Goal: Task Accomplishment & Management: Use online tool/utility

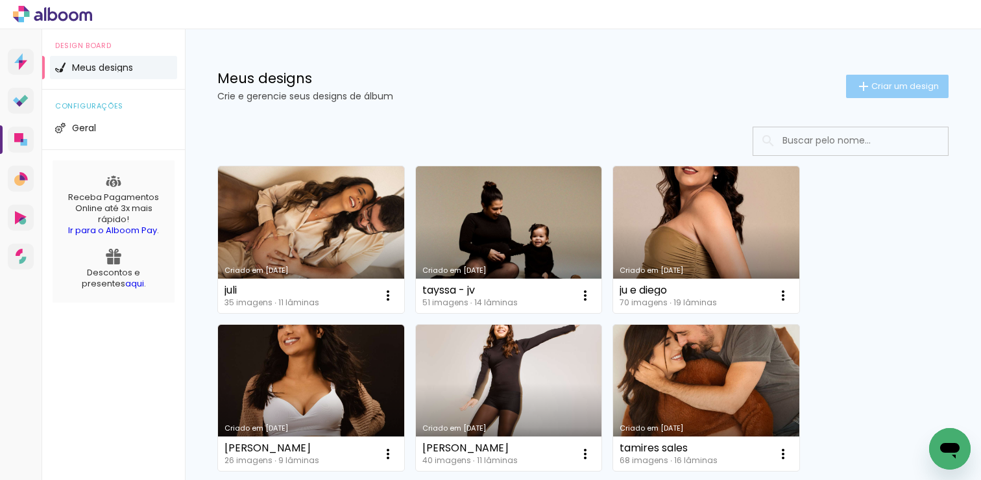
click at [884, 85] on span "Criar um design" at bounding box center [906, 86] width 68 height 8
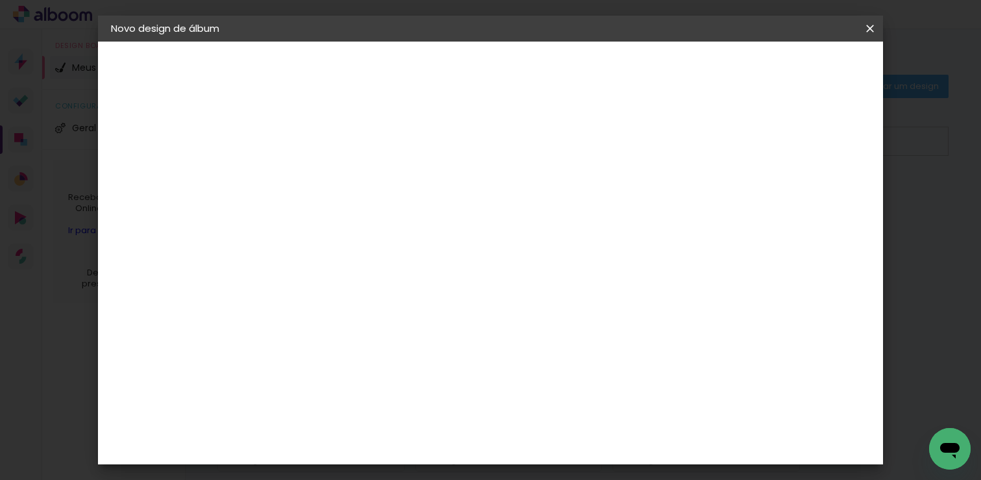
click at [323, 169] on input at bounding box center [323, 174] width 0 height 20
type input "[PERSON_NAME] e [PERSON_NAME]"
type paper-input "[PERSON_NAME] e [PERSON_NAME]"
click at [0, 0] on slot "Avançar" at bounding box center [0, 0] width 0 height 0
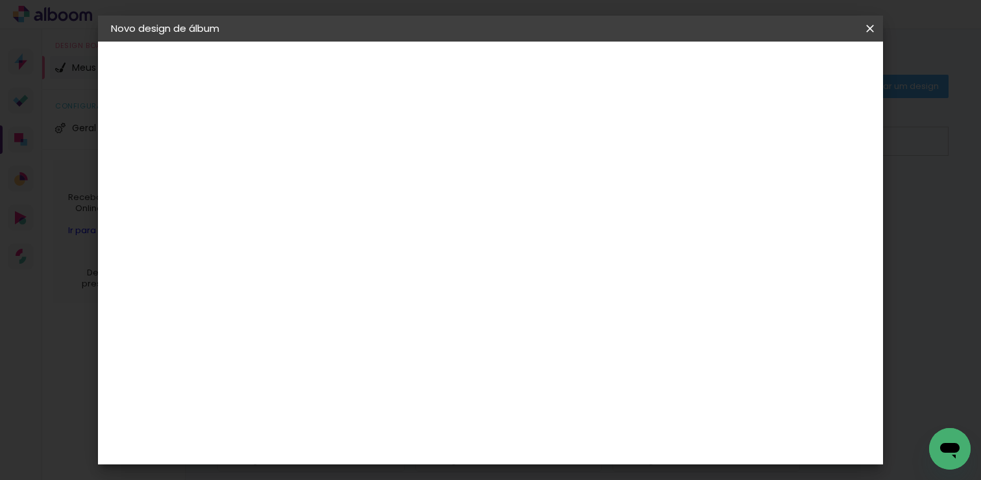
click at [347, 466] on div "Go image" at bounding box center [331, 476] width 32 height 21
click at [0, 0] on slot "Avançar" at bounding box center [0, 0] width 0 height 0
click at [374, 216] on input "text" at bounding box center [348, 226] width 51 height 20
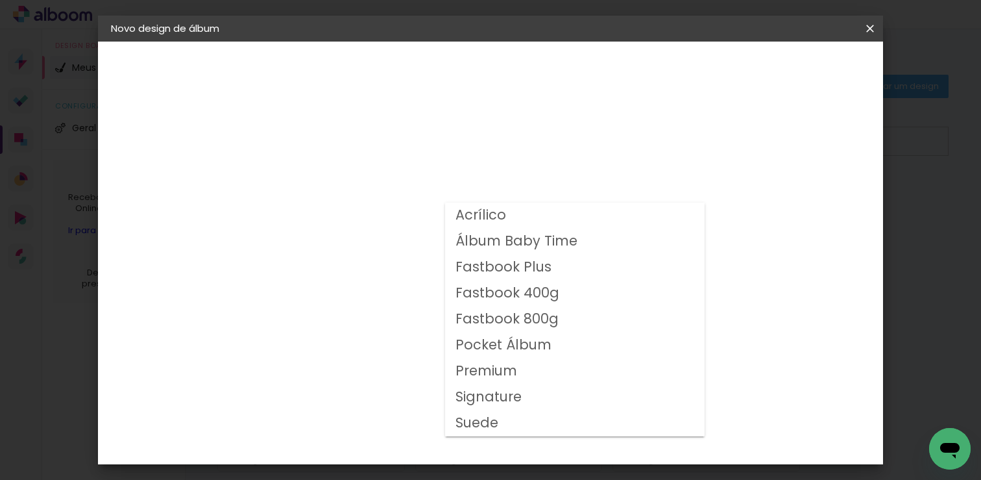
click at [0, 0] on slot "Fastbook 400g" at bounding box center [0, 0] width 0 height 0
type input "Fastbook 400g"
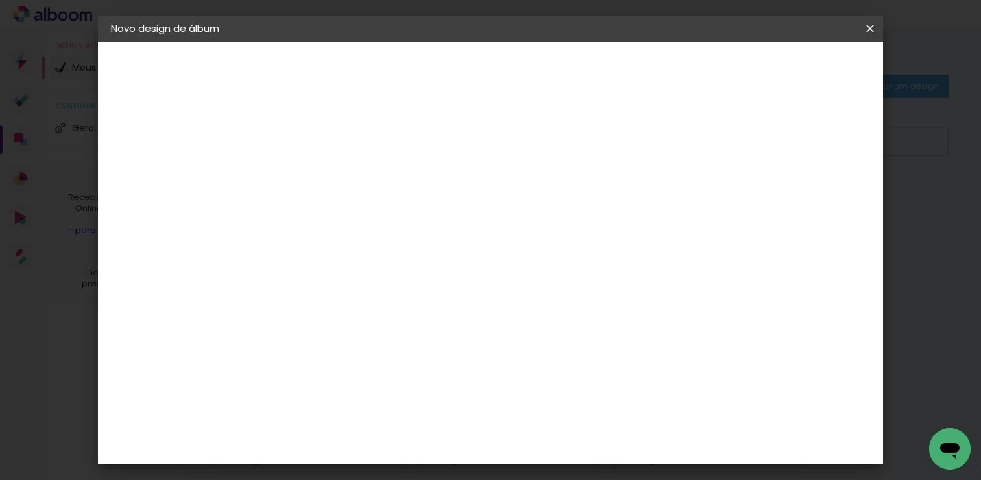
scroll to position [209, 0]
click at [411, 389] on span "20 × 20" at bounding box center [380, 410] width 60 height 42
click at [535, 66] on paper-button "Avançar" at bounding box center [503, 69] width 64 height 22
click at [690, 66] on span "Iniciar design" at bounding box center [660, 68] width 59 height 9
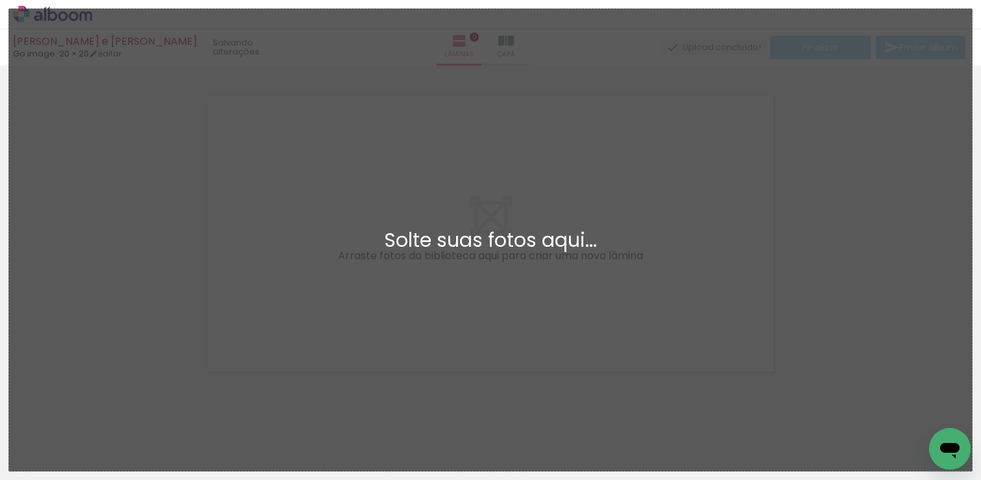
scroll to position [16, 0]
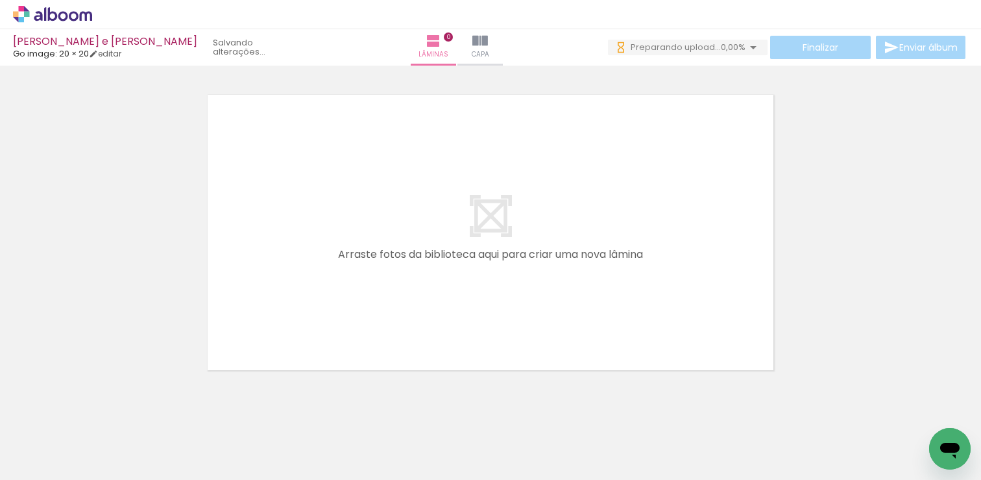
click at [53, 441] on input "Todas as fotos" at bounding box center [36, 440] width 49 height 11
click at [0, 0] on slot "Não utilizadas" at bounding box center [0, 0] width 0 height 0
type input "Não utilizadas"
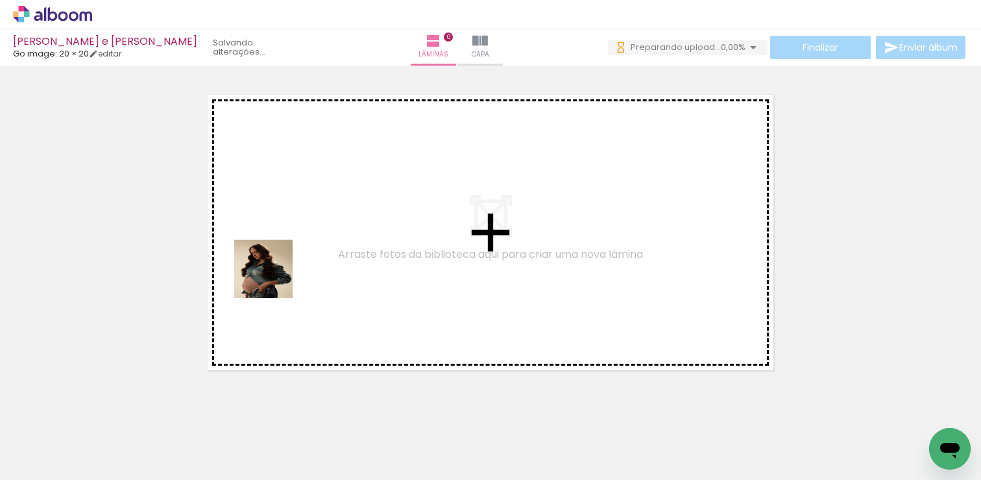
scroll to position [0, 0]
drag, startPoint x: 129, startPoint y: 443, endPoint x: 275, endPoint y: 276, distance: 222.2
click at [275, 276] on quentale-workspace at bounding box center [490, 240] width 981 height 480
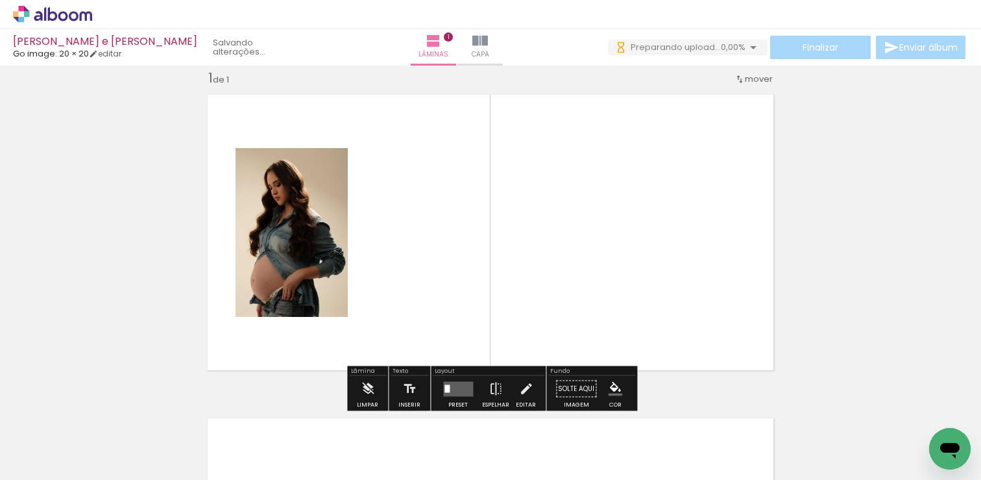
scroll to position [16, 0]
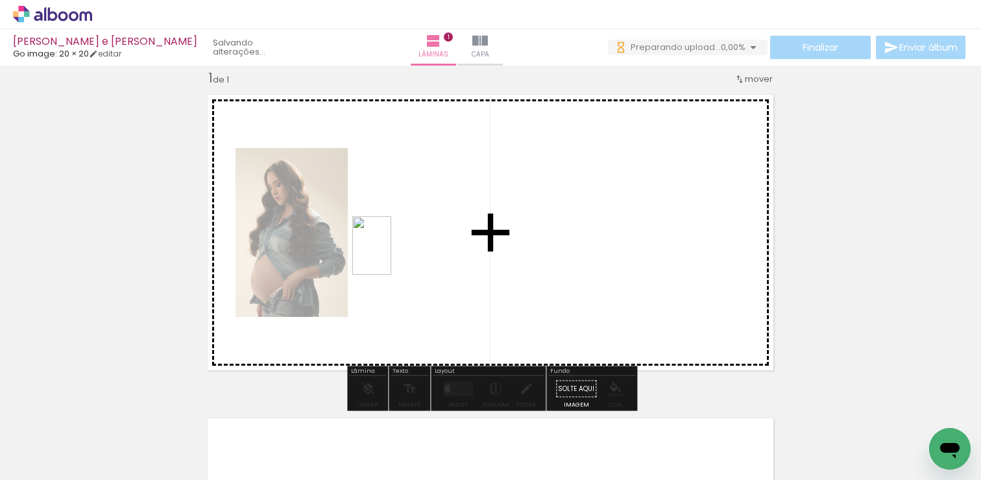
drag, startPoint x: 128, startPoint y: 453, endPoint x: 391, endPoint y: 255, distance: 329.6
click at [391, 255] on quentale-workspace at bounding box center [490, 240] width 981 height 480
drag, startPoint x: 137, startPoint y: 440, endPoint x: 545, endPoint y: 254, distance: 448.8
click at [545, 254] on quentale-workspace at bounding box center [490, 240] width 981 height 480
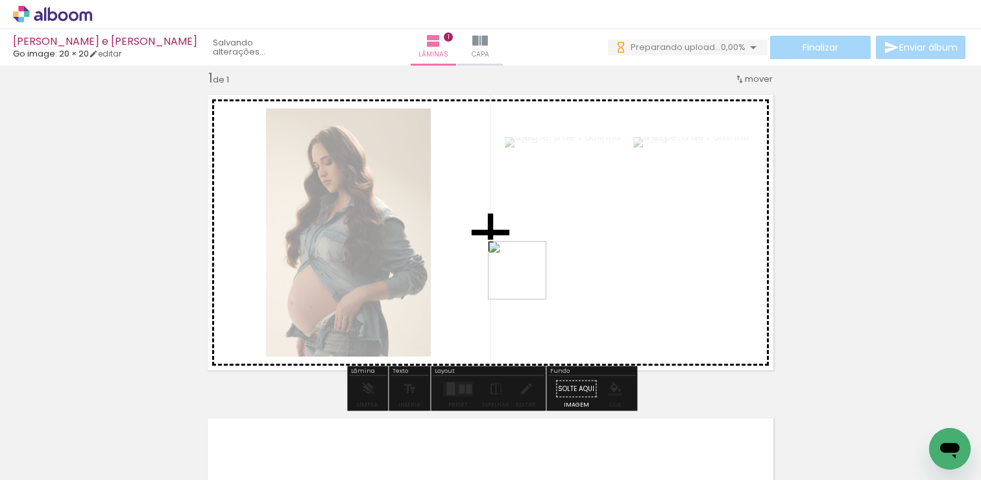
drag, startPoint x: 141, startPoint y: 434, endPoint x: 530, endPoint y: 275, distance: 419.2
click at [530, 275] on quentale-workspace at bounding box center [490, 240] width 981 height 480
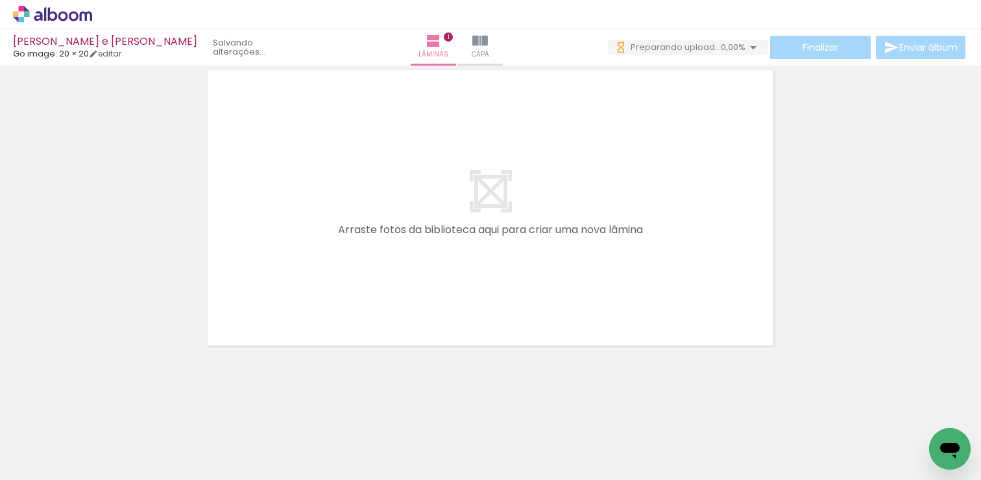
scroll to position [0, 0]
drag, startPoint x: 143, startPoint y: 437, endPoint x: 400, endPoint y: 247, distance: 320.6
click at [400, 247] on quentale-workspace at bounding box center [490, 240] width 981 height 480
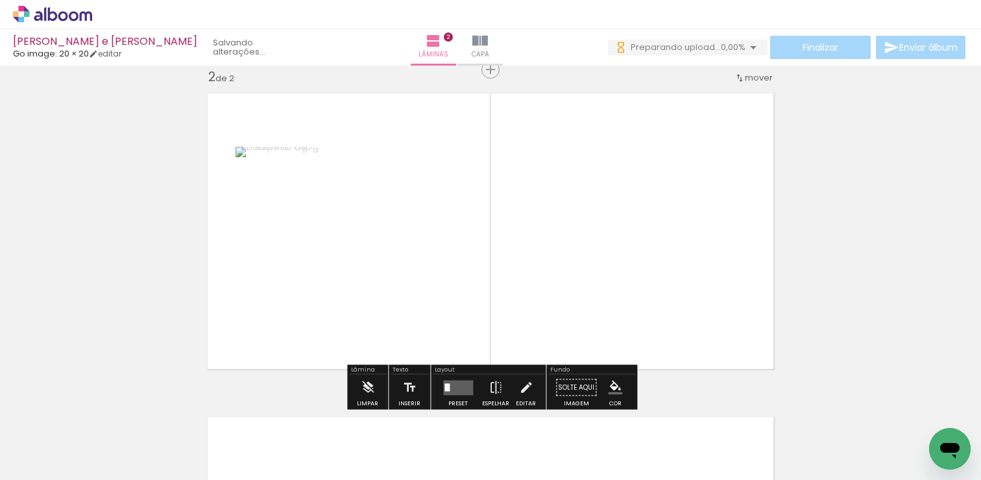
scroll to position [339, 0]
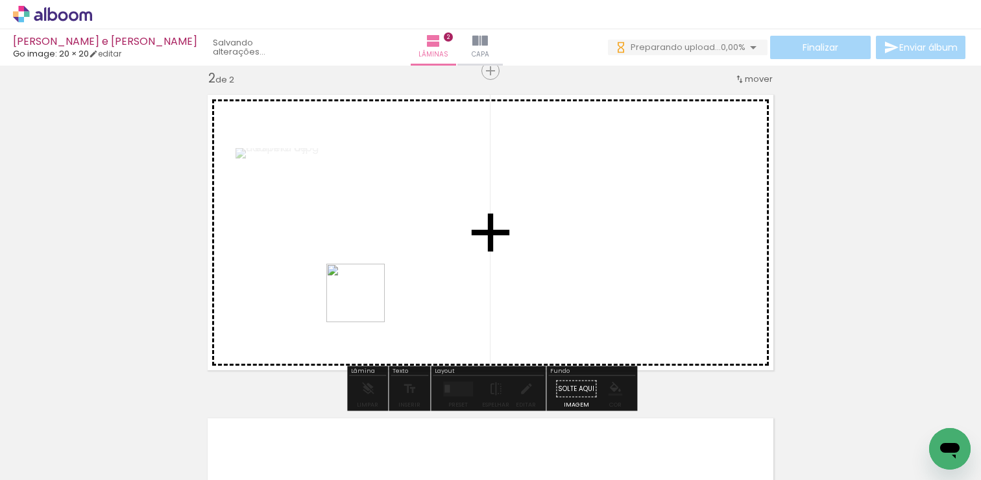
drag, startPoint x: 217, startPoint y: 424, endPoint x: 443, endPoint y: 229, distance: 298.6
click at [443, 229] on quentale-workspace at bounding box center [490, 240] width 981 height 480
drag, startPoint x: 353, startPoint y: 437, endPoint x: 626, endPoint y: 229, distance: 343.6
click at [626, 229] on quentale-workspace at bounding box center [490, 240] width 981 height 480
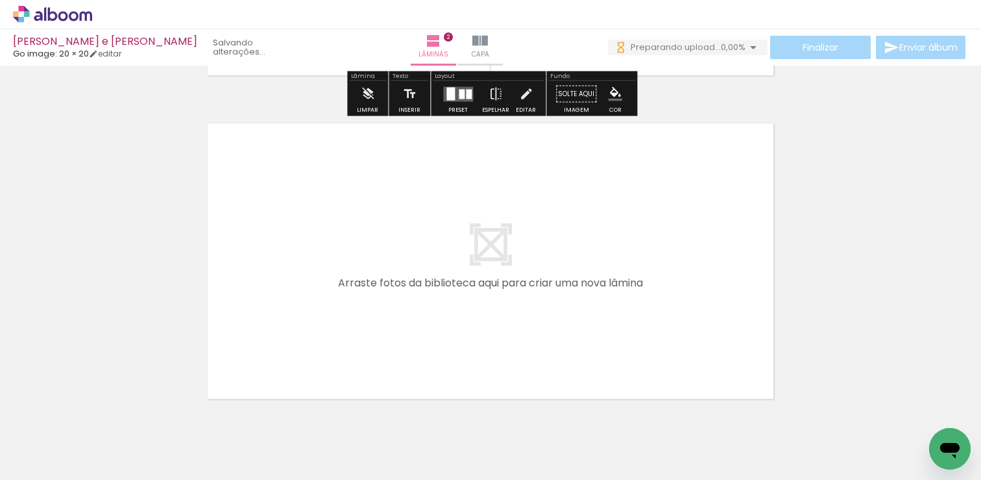
scroll to position [654, 0]
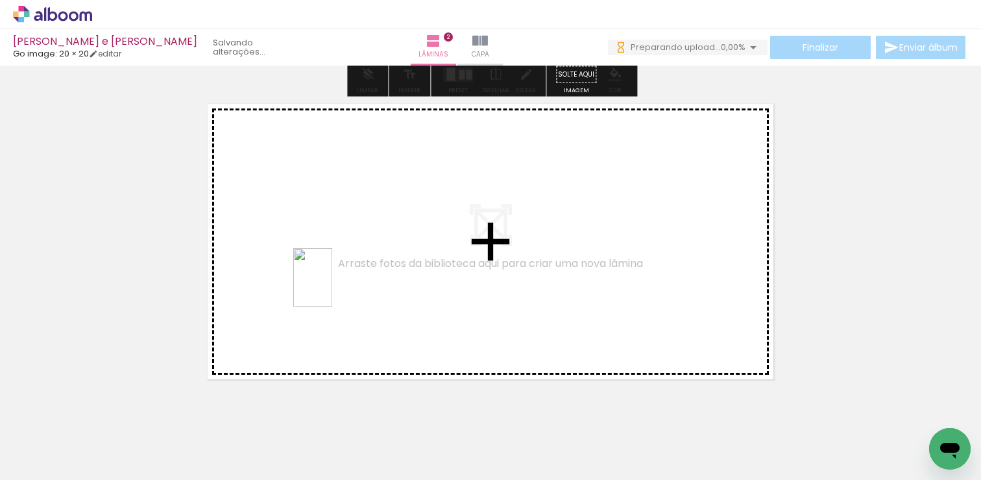
drag, startPoint x: 219, startPoint y: 434, endPoint x: 332, endPoint y: 287, distance: 185.1
click at [332, 287] on quentale-workspace at bounding box center [490, 240] width 981 height 480
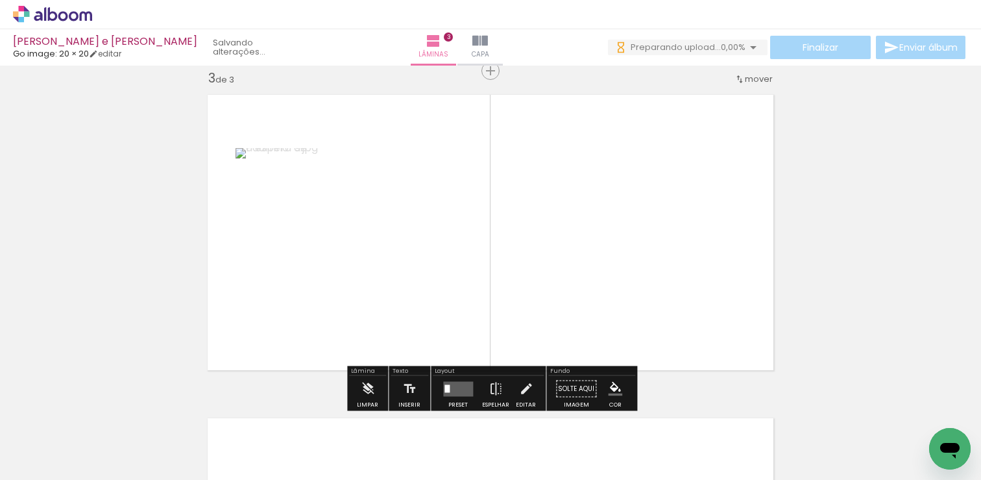
scroll to position [663, 0]
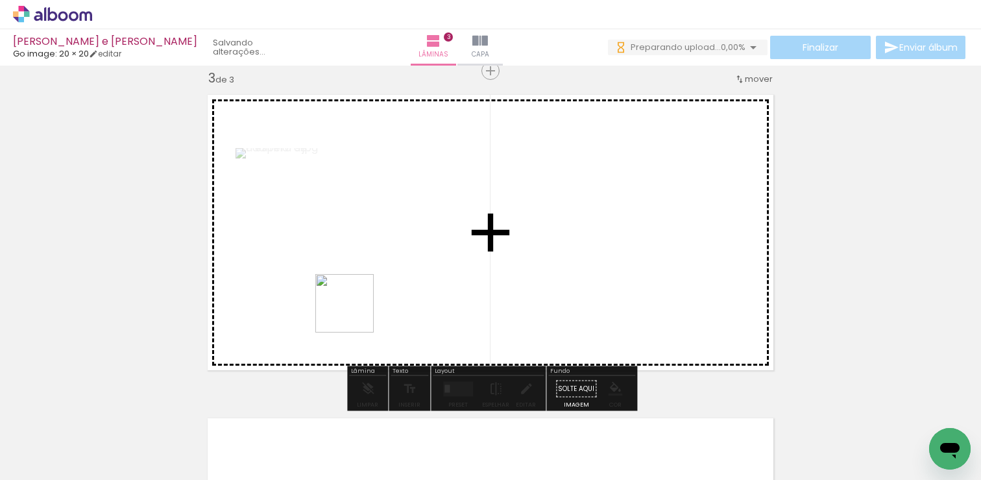
drag, startPoint x: 203, startPoint y: 421, endPoint x: 472, endPoint y: 239, distance: 325.3
click at [472, 239] on quentale-workspace at bounding box center [490, 240] width 981 height 480
drag, startPoint x: 282, startPoint y: 378, endPoint x: 481, endPoint y: 241, distance: 241.8
click at [481, 241] on quentale-workspace at bounding box center [490, 240] width 981 height 480
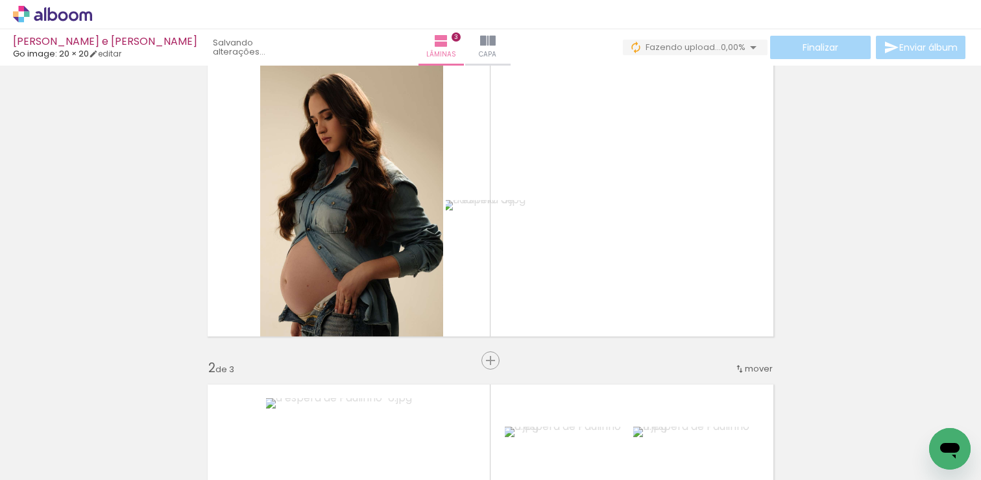
scroll to position [0, 0]
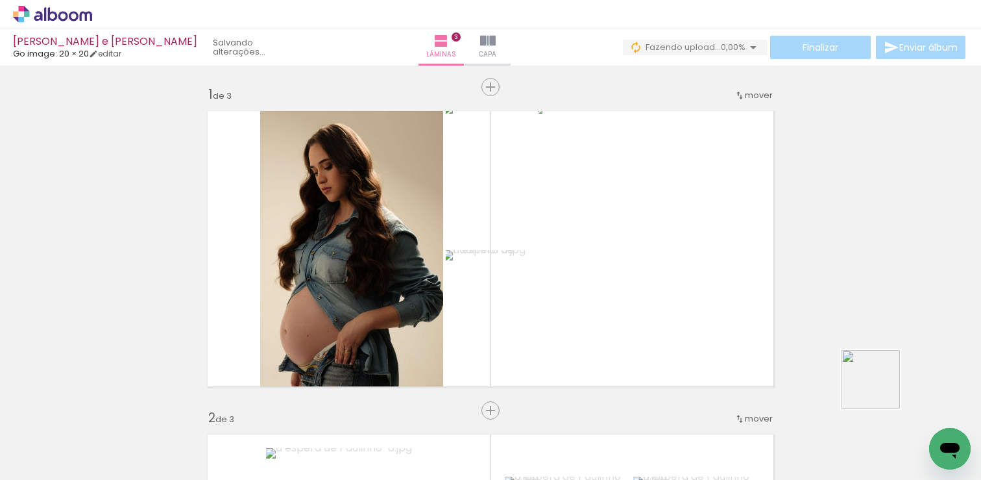
drag, startPoint x: 923, startPoint y: 420, endPoint x: 590, endPoint y: 219, distance: 388.7
click at [590, 219] on quentale-workspace at bounding box center [490, 240] width 981 height 480
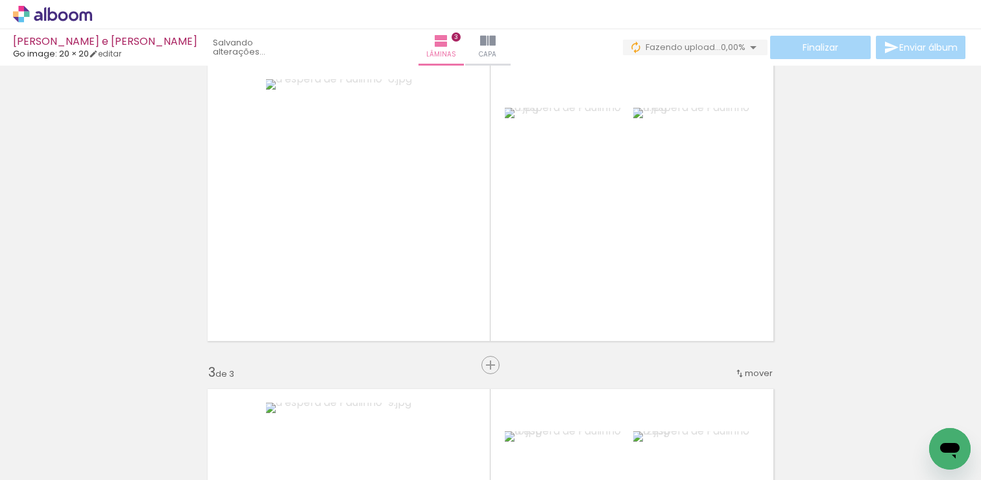
scroll to position [362, 0]
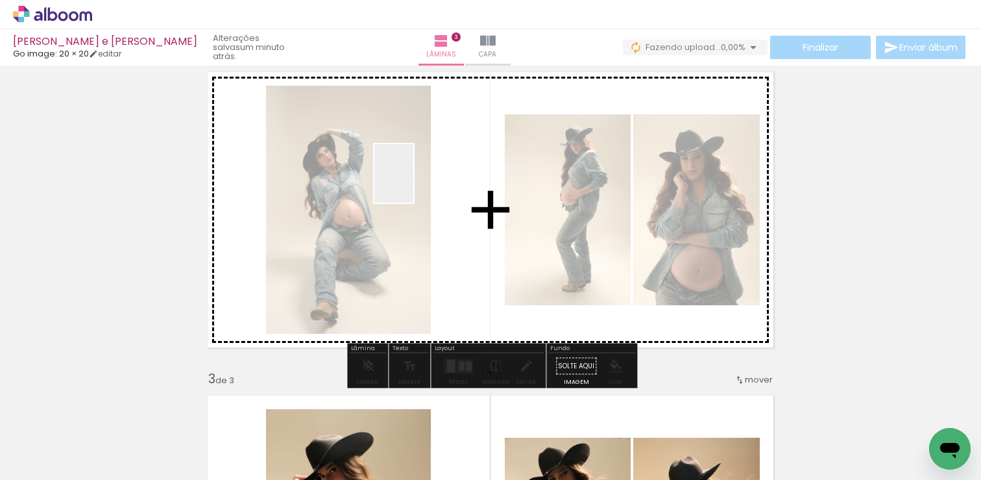
drag, startPoint x: 130, startPoint y: 435, endPoint x: 422, endPoint y: 183, distance: 385.7
click at [416, 182] on quentale-workspace at bounding box center [490, 240] width 981 height 480
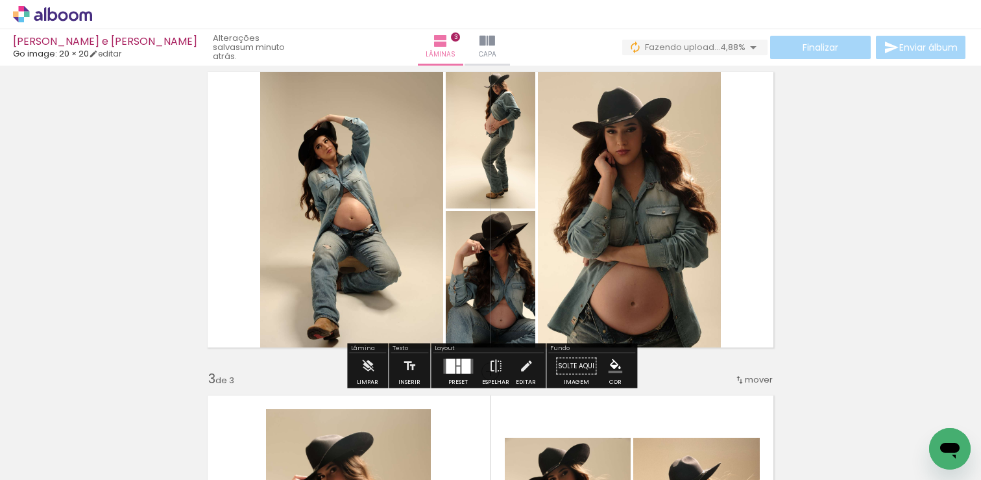
click at [449, 366] on div at bounding box center [450, 365] width 9 height 15
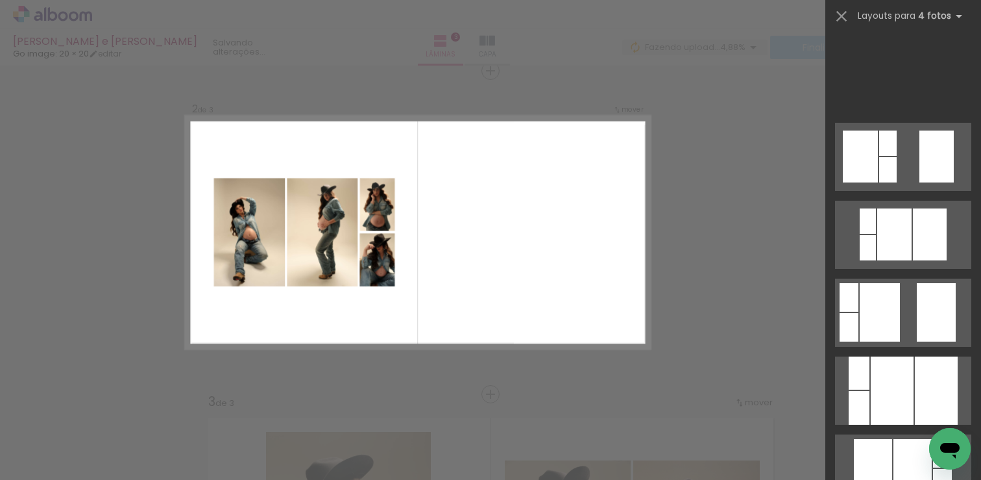
scroll to position [780, 0]
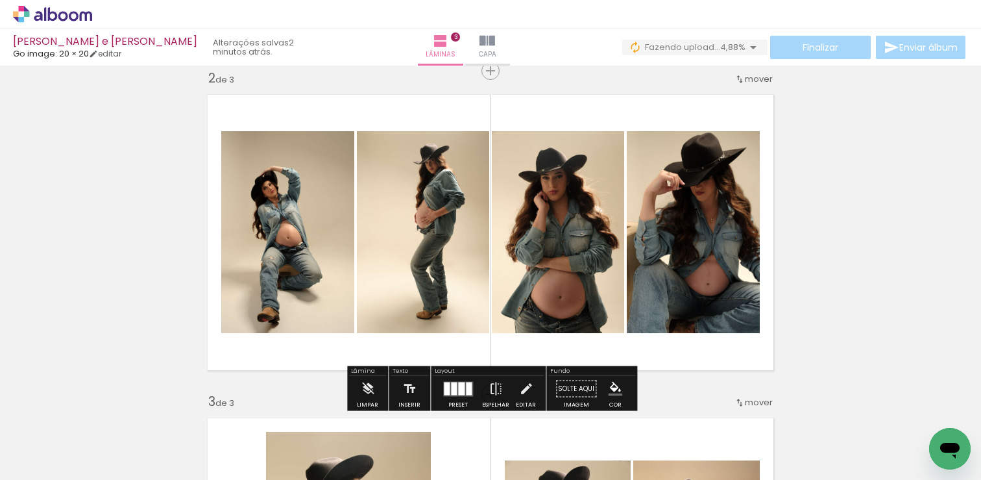
click at [453, 385] on div at bounding box center [454, 388] width 6 height 13
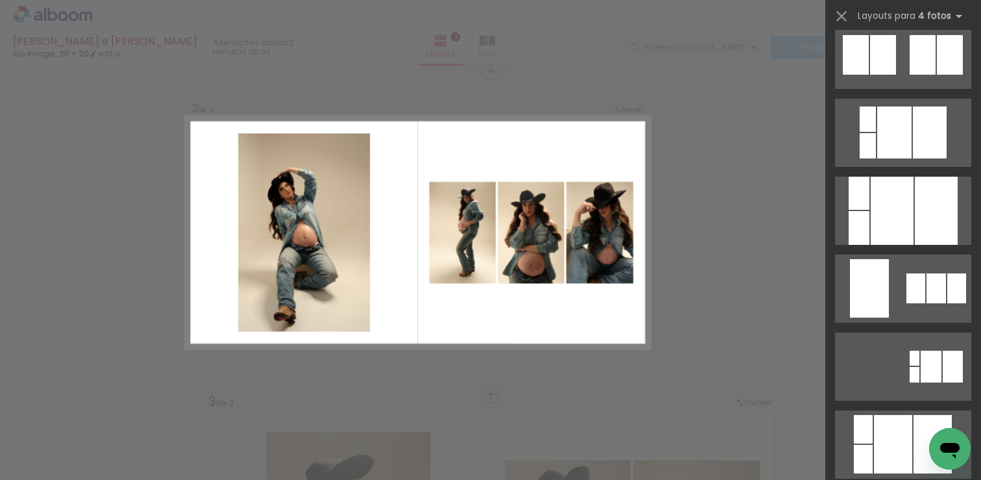
scroll to position [2822, 0]
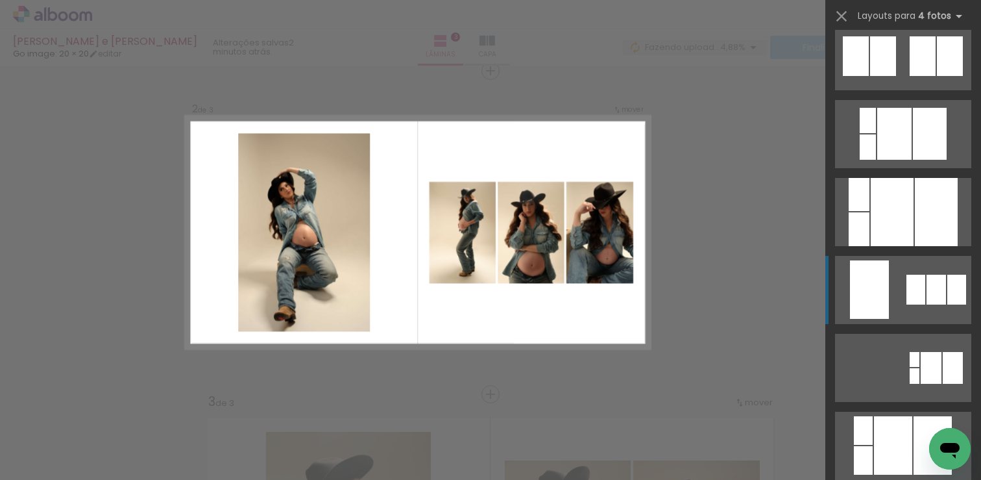
click at [899, 168] on quentale-layouter at bounding box center [903, 134] width 136 height 68
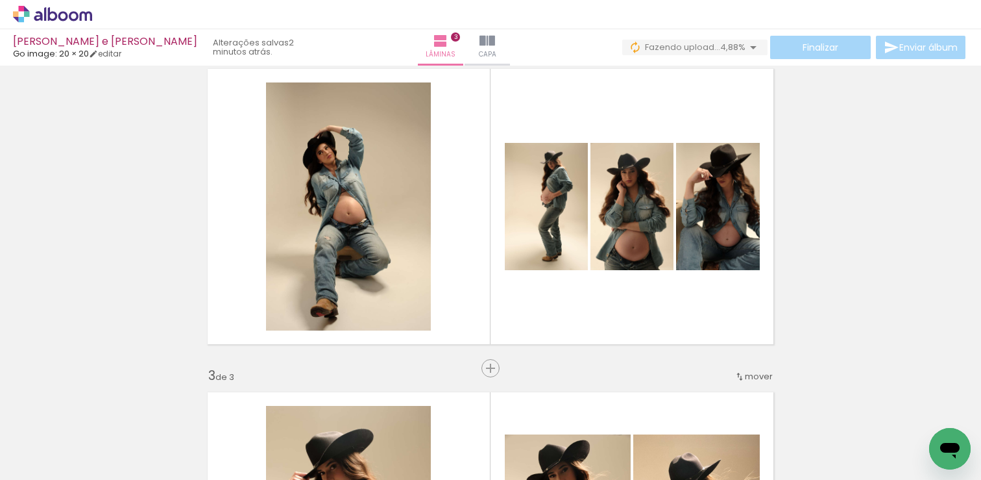
scroll to position [373, 0]
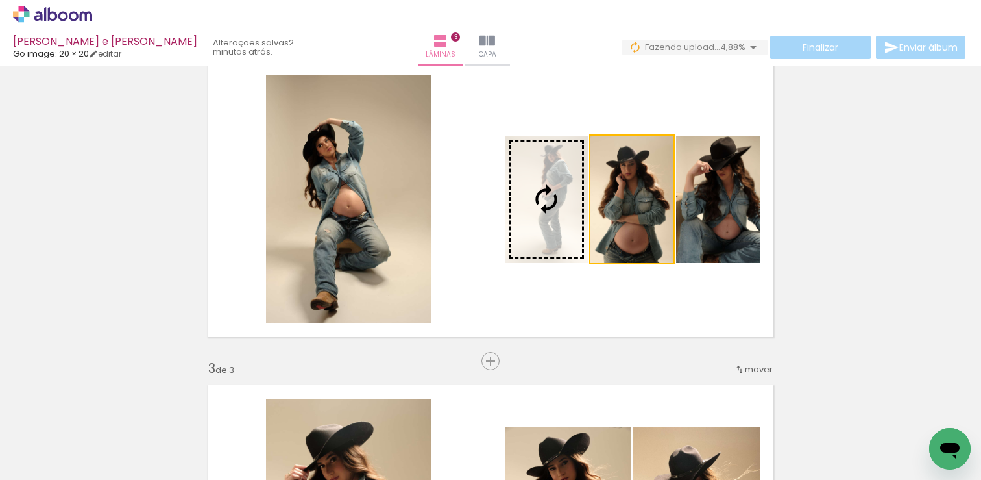
drag, startPoint x: 641, startPoint y: 230, endPoint x: 559, endPoint y: 237, distance: 81.4
click at [0, 0] on slot at bounding box center [0, 0] width 0 height 0
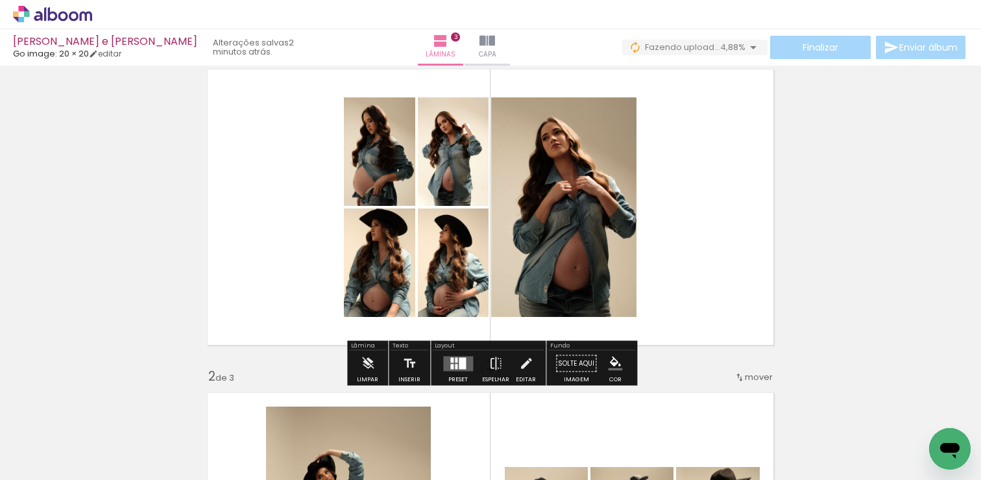
scroll to position [60, 0]
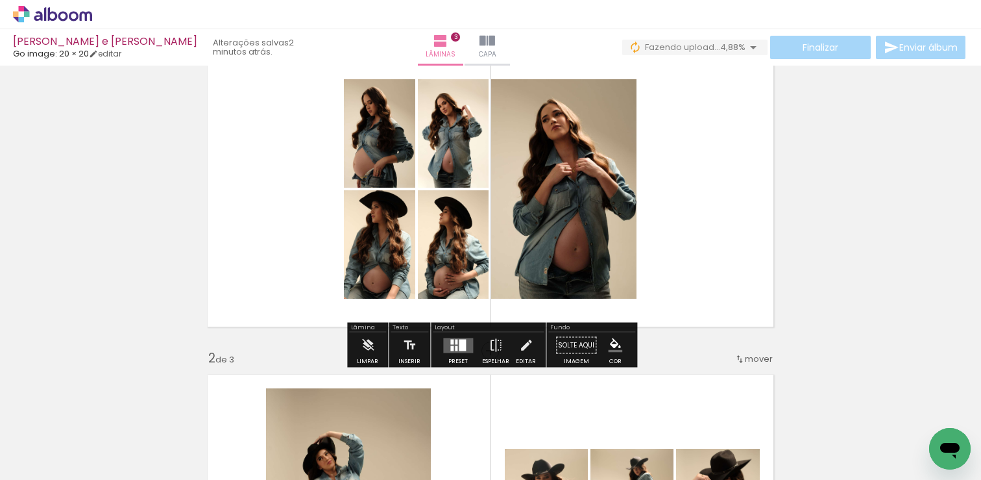
click at [450, 342] on div at bounding box center [451, 341] width 3 height 5
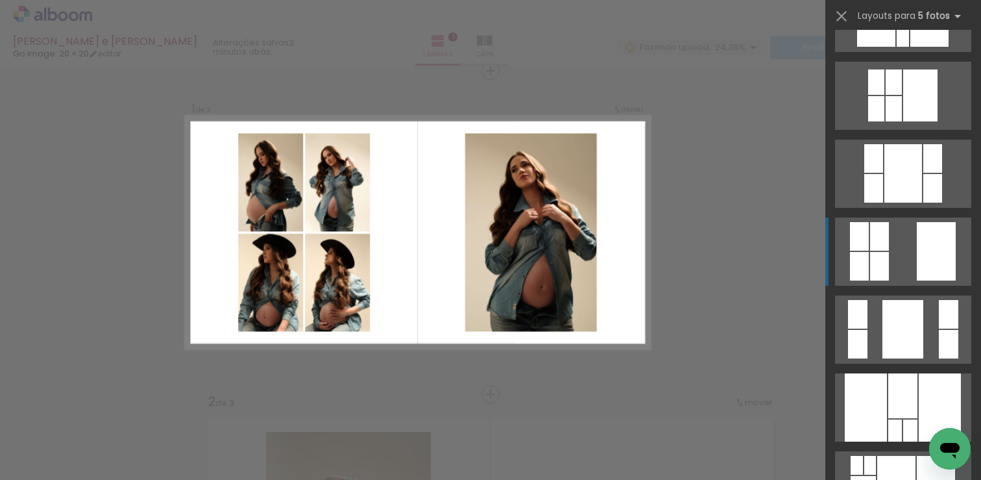
scroll to position [756, 0]
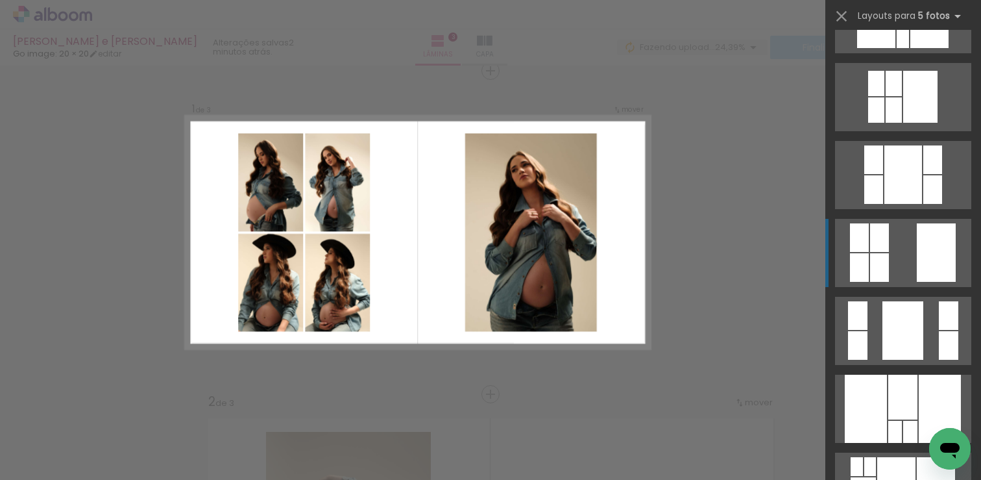
click at [902, 297] on quentale-layouter at bounding box center [903, 331] width 136 height 68
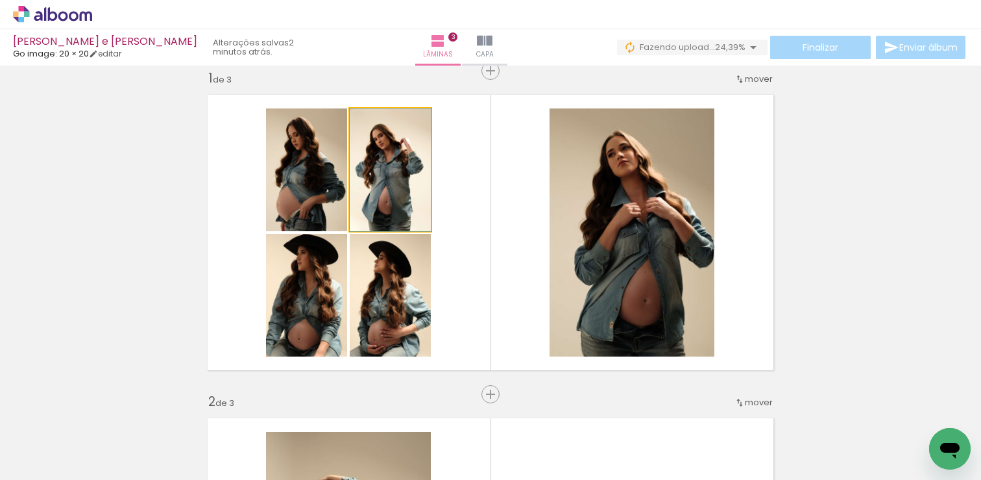
drag, startPoint x: 382, startPoint y: 184, endPoint x: 382, endPoint y: 309, distance: 125.3
click at [0, 0] on slot at bounding box center [0, 0] width 0 height 0
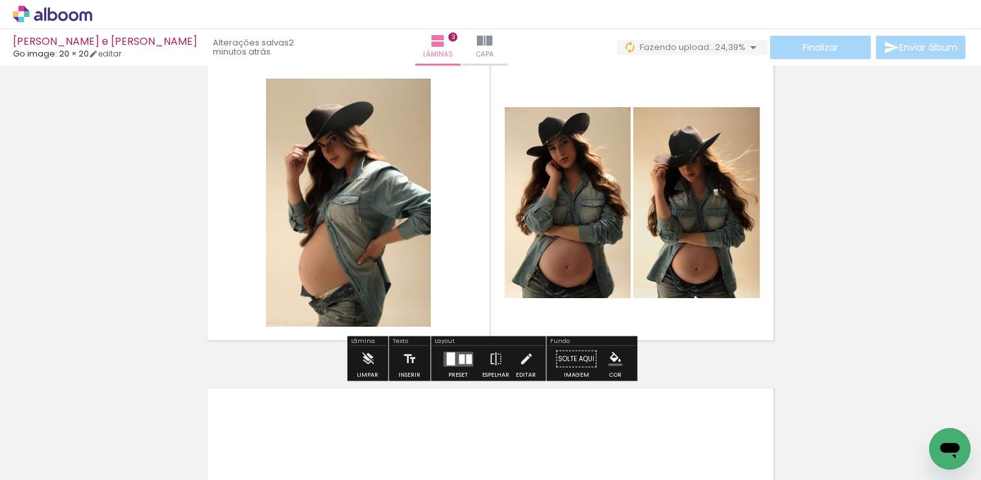
scroll to position [701, 0]
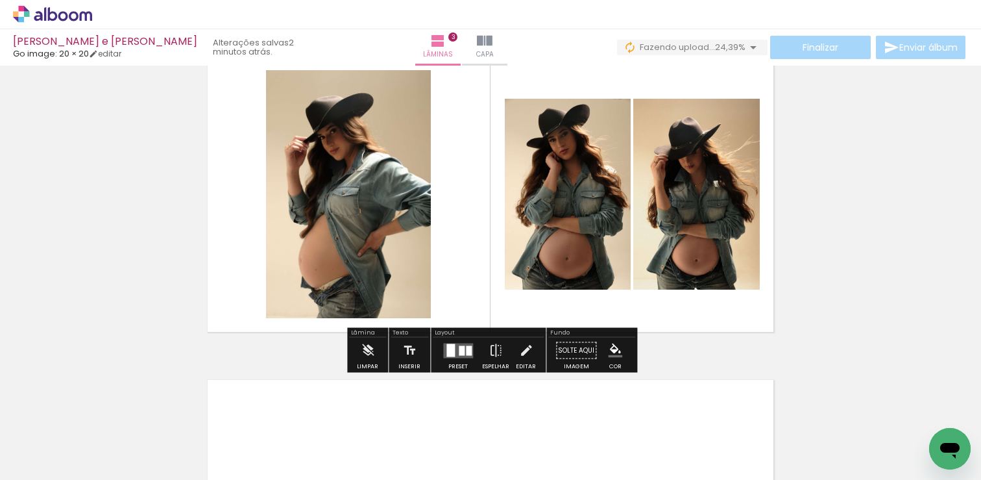
click at [449, 345] on div at bounding box center [451, 349] width 8 height 13
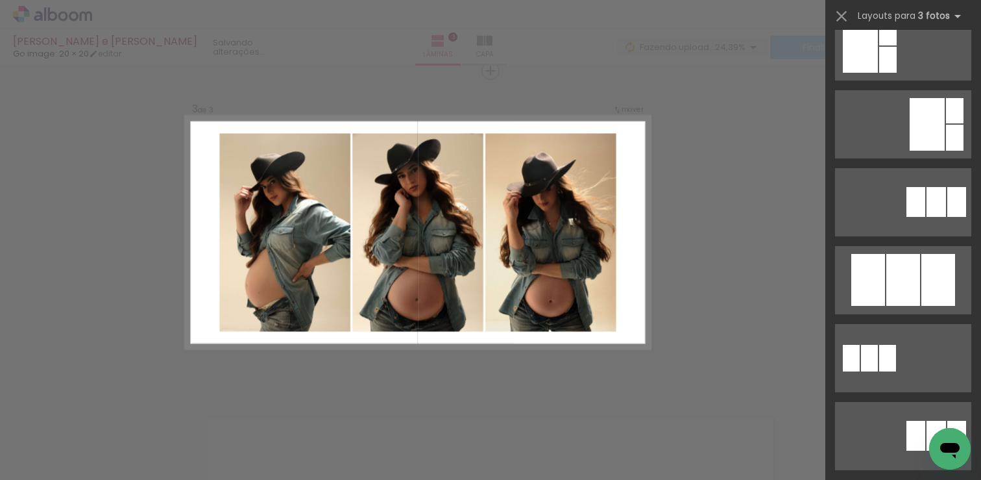
scroll to position [663, 0]
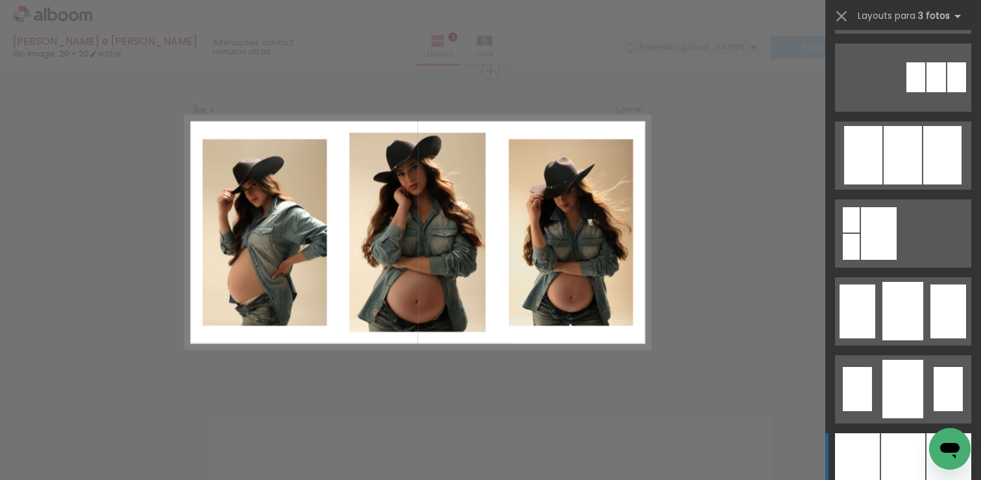
click at [930, 303] on quentale-layouter at bounding box center [903, 311] width 136 height 68
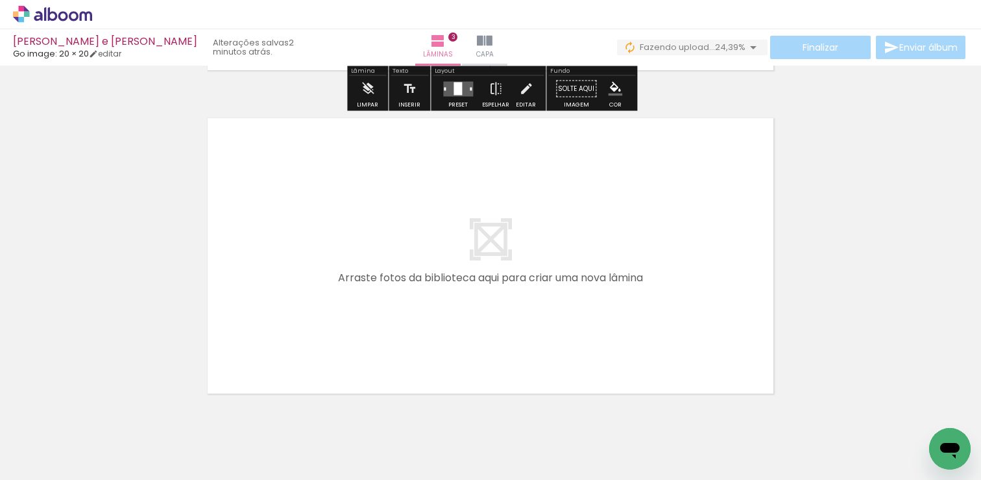
scroll to position [1011, 0]
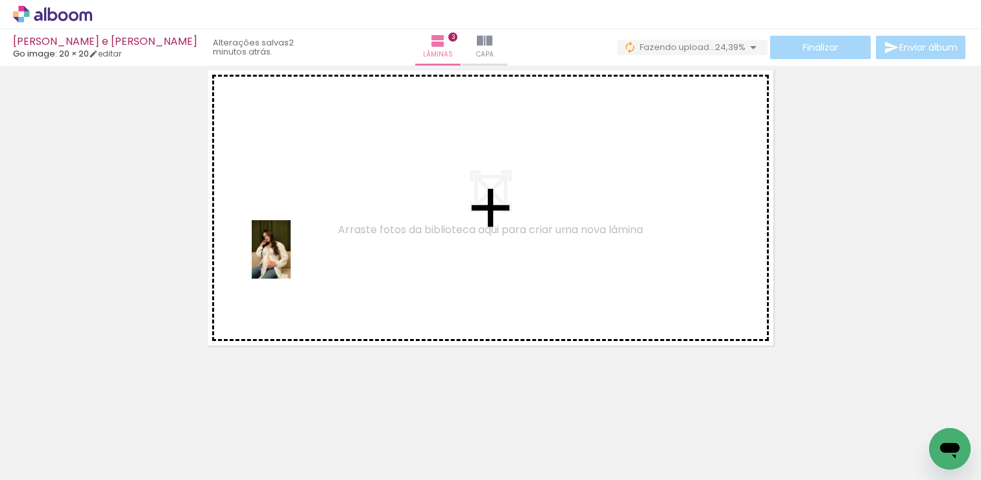
drag, startPoint x: 134, startPoint y: 444, endPoint x: 335, endPoint y: 217, distance: 303.0
click at [335, 217] on quentale-workspace at bounding box center [490, 240] width 981 height 480
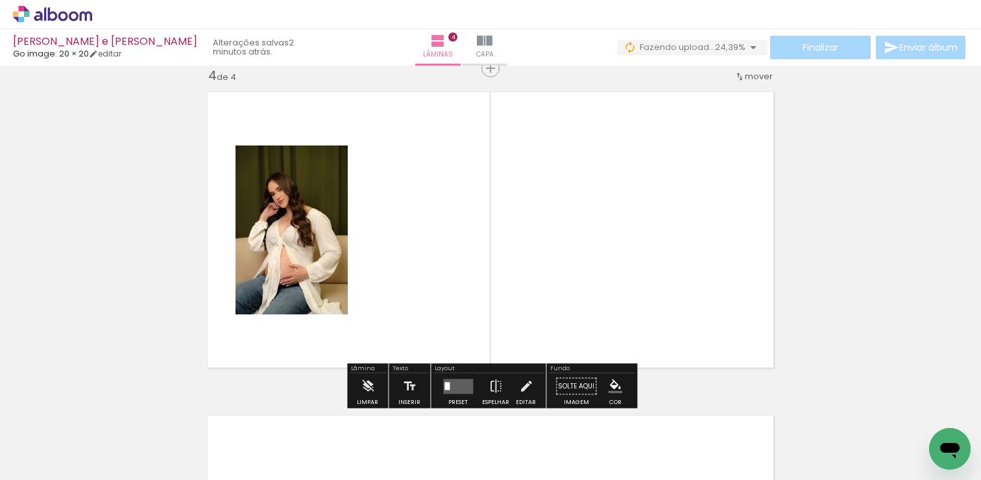
scroll to position [986, 0]
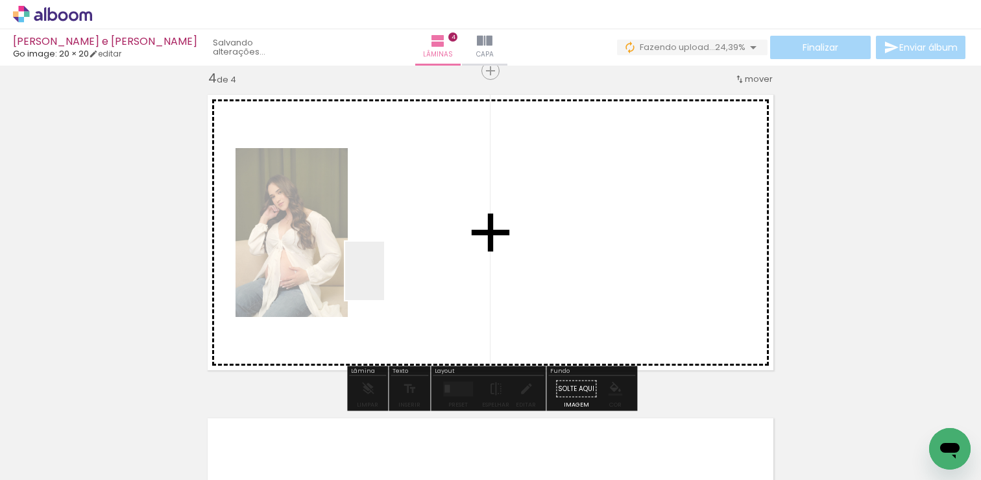
drag, startPoint x: 135, startPoint y: 444, endPoint x: 387, endPoint y: 277, distance: 303.0
click at [387, 277] on quentale-workspace at bounding box center [490, 240] width 981 height 480
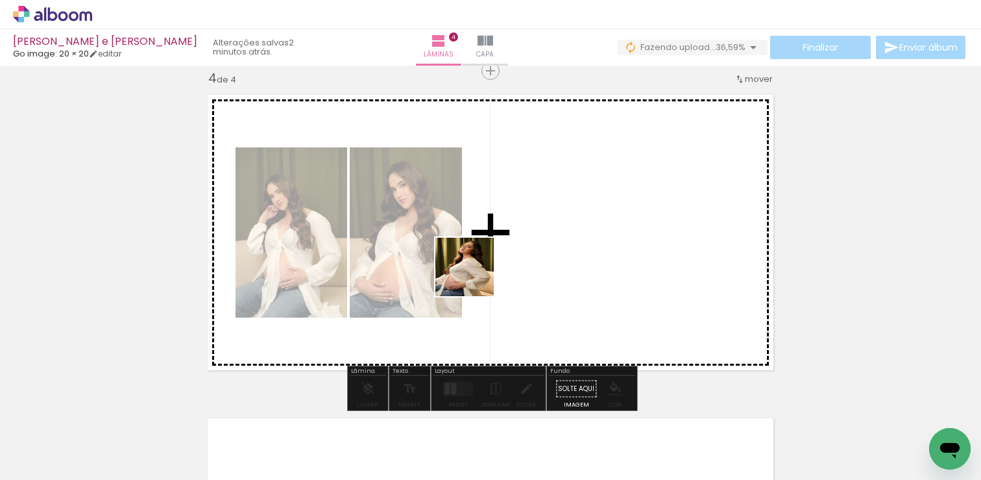
drag, startPoint x: 214, startPoint y: 428, endPoint x: 543, endPoint y: 206, distance: 397.3
click at [543, 206] on quentale-workspace at bounding box center [490, 240] width 981 height 480
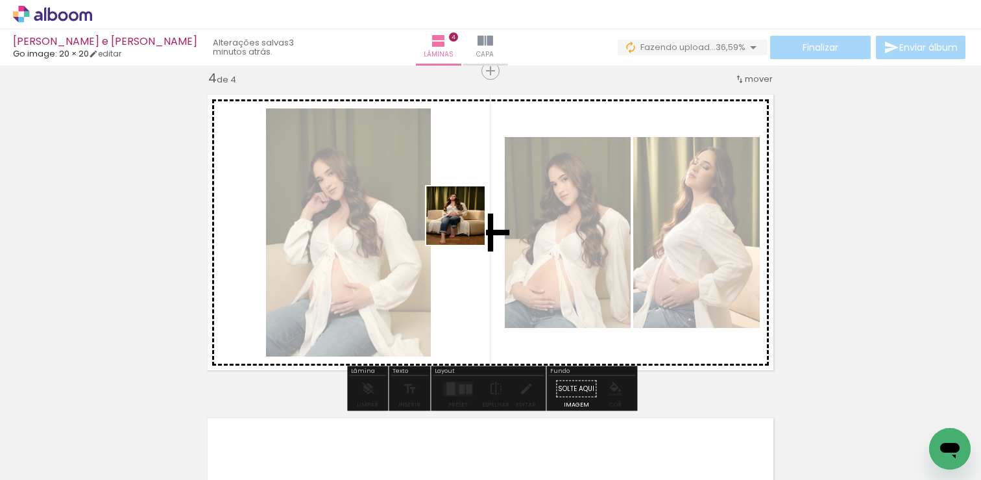
drag, startPoint x: 184, startPoint y: 401, endPoint x: 465, endPoint y: 212, distance: 338.6
click at [469, 212] on quentale-workspace at bounding box center [490, 240] width 981 height 480
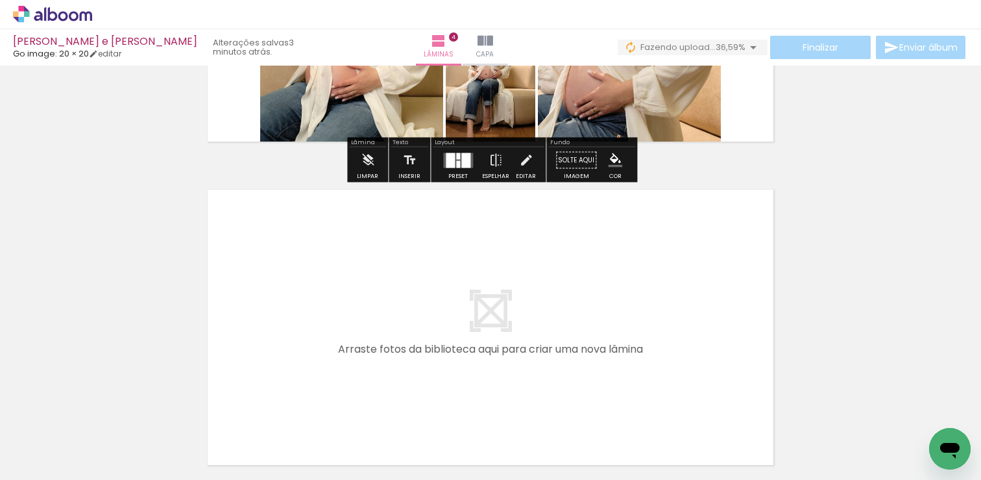
scroll to position [1278, 0]
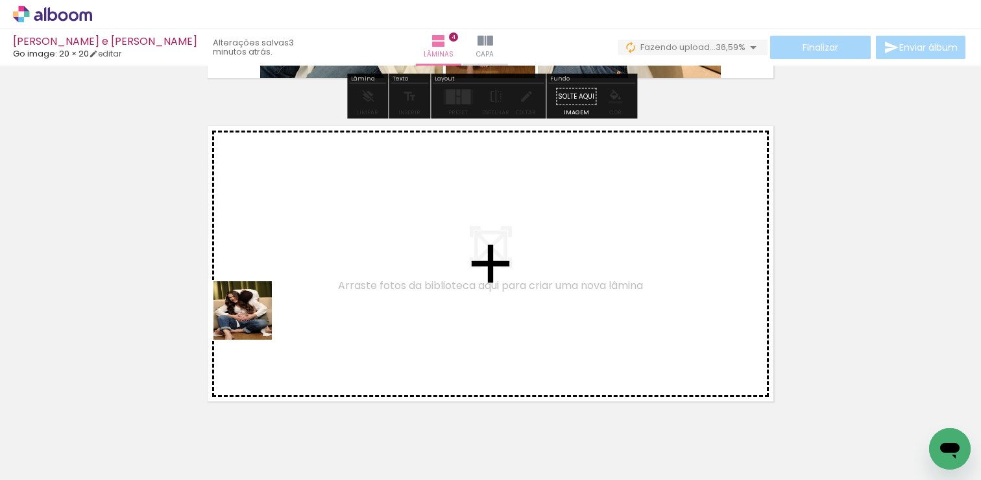
drag, startPoint x: 144, startPoint y: 426, endPoint x: 274, endPoint y: 310, distance: 173.8
click at [274, 310] on quentale-workspace at bounding box center [490, 240] width 981 height 480
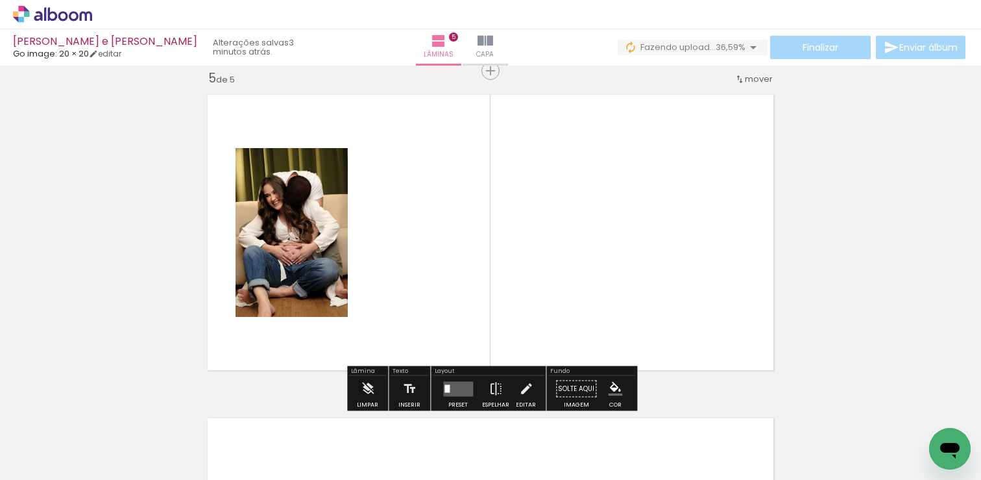
scroll to position [1309, 0]
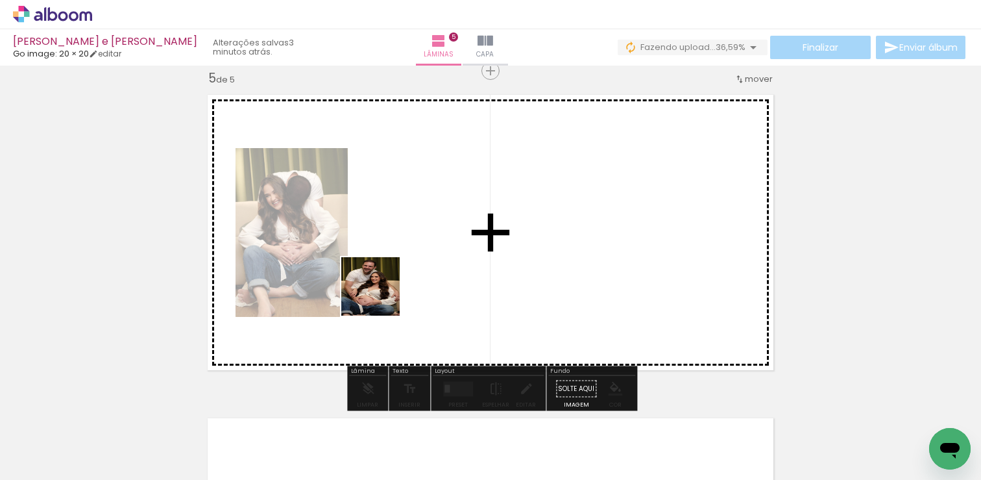
drag, startPoint x: 137, startPoint y: 435, endPoint x: 430, endPoint y: 269, distance: 336.8
click at [430, 269] on quentale-workspace at bounding box center [490, 240] width 981 height 480
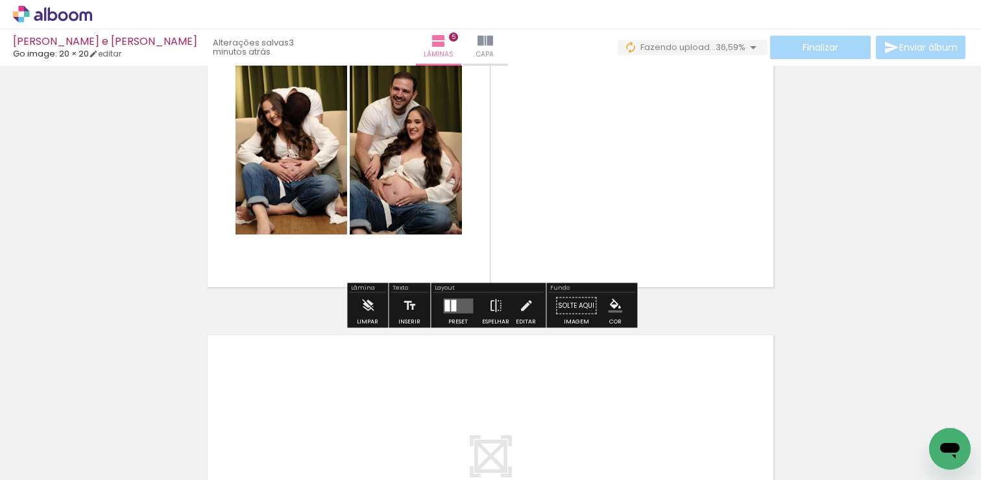
scroll to position [1394, 0]
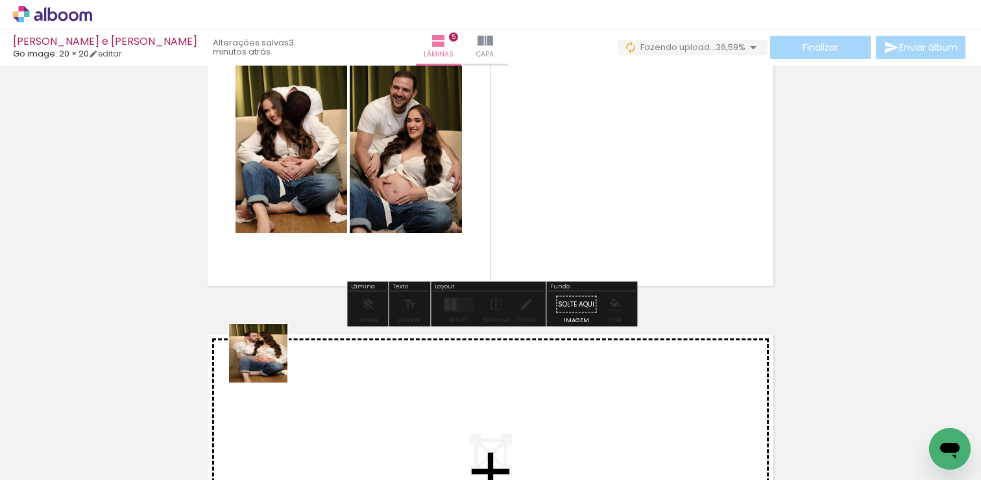
drag, startPoint x: 144, startPoint y: 430, endPoint x: 321, endPoint y: 341, distance: 197.7
click at [321, 341] on quentale-workspace at bounding box center [490, 240] width 981 height 480
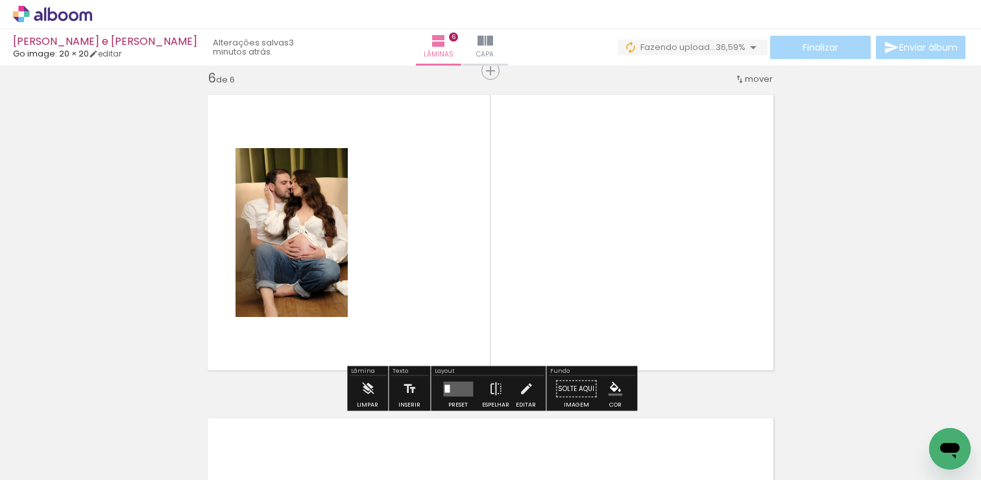
scroll to position [1632, 0]
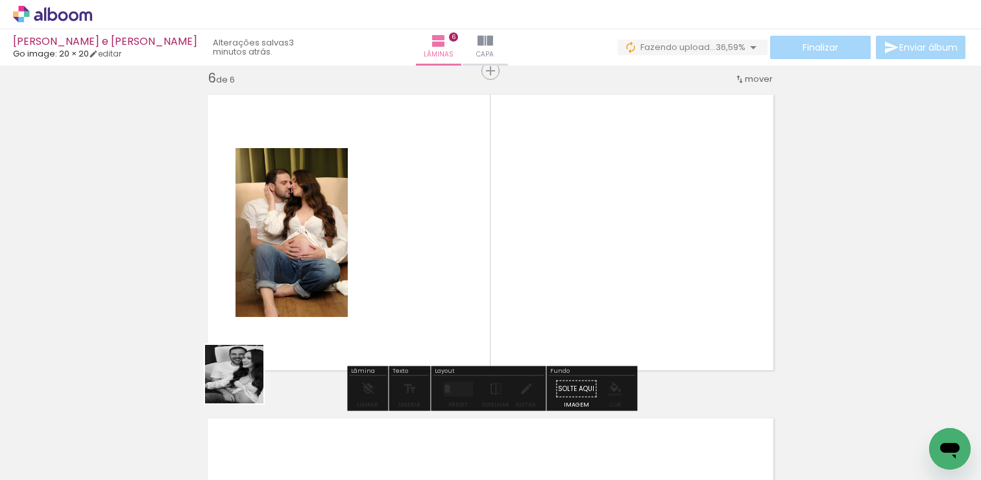
drag, startPoint x: 244, startPoint y: 384, endPoint x: 422, endPoint y: 292, distance: 200.0
click at [422, 292] on quentale-workspace at bounding box center [490, 240] width 981 height 480
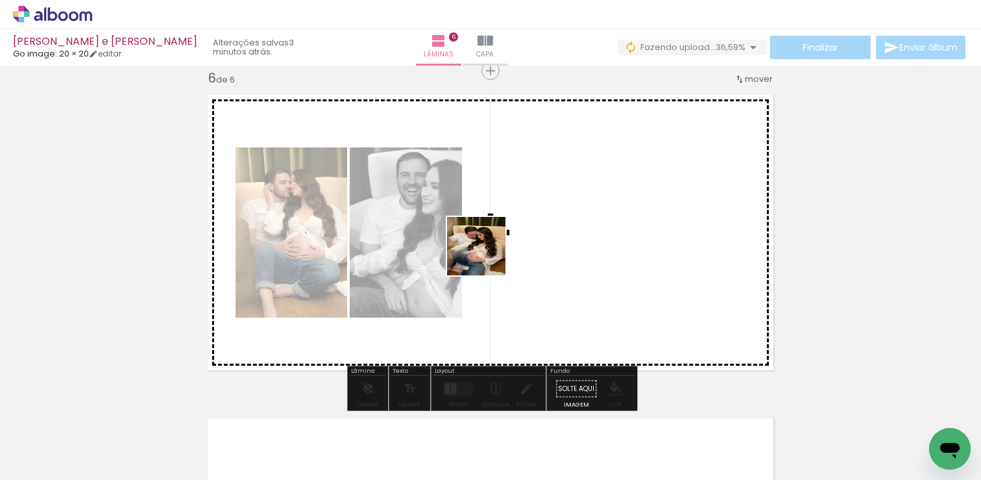
drag, startPoint x: 139, startPoint y: 434, endPoint x: 495, endPoint y: 252, distance: 400.0
click at [495, 252] on quentale-workspace at bounding box center [490, 240] width 981 height 480
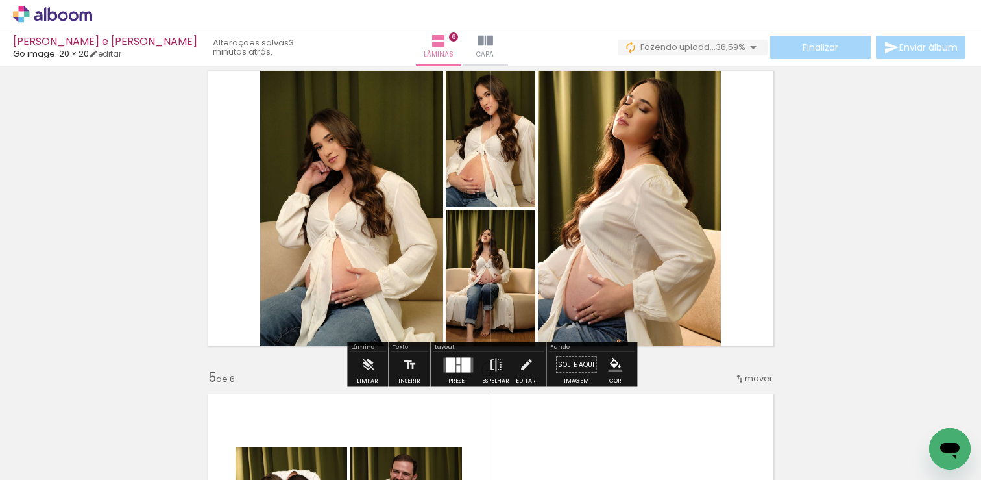
scroll to position [1013, 0]
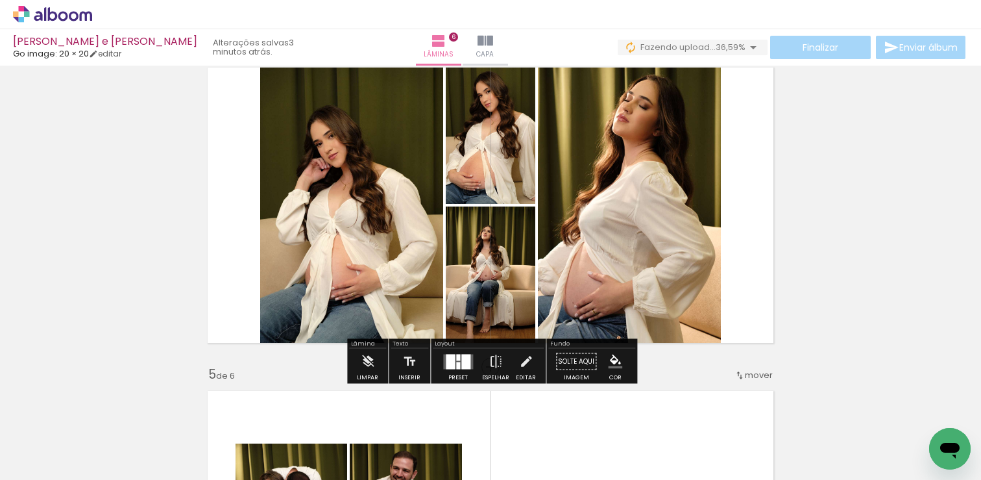
click at [456, 362] on div at bounding box center [458, 365] width 4 height 7
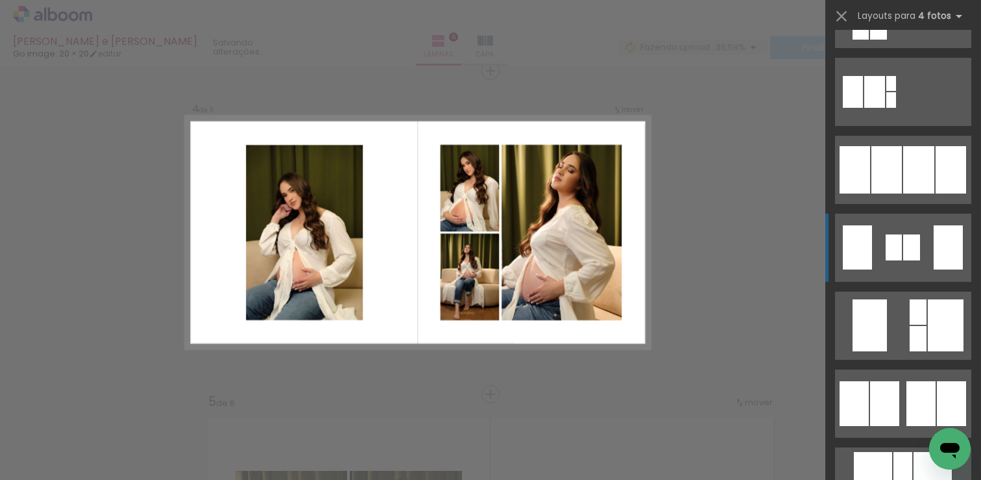
scroll to position [1018, 0]
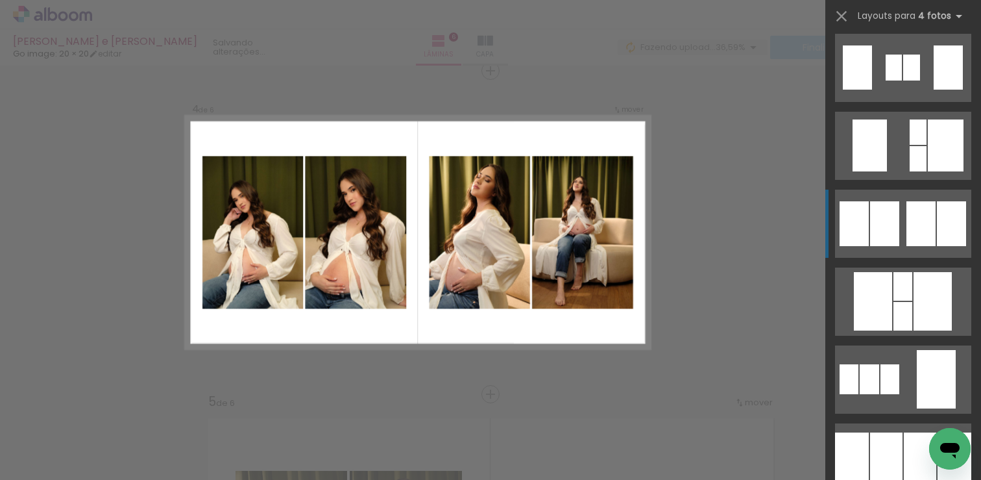
click at [920, 80] on div at bounding box center [912, 68] width 17 height 26
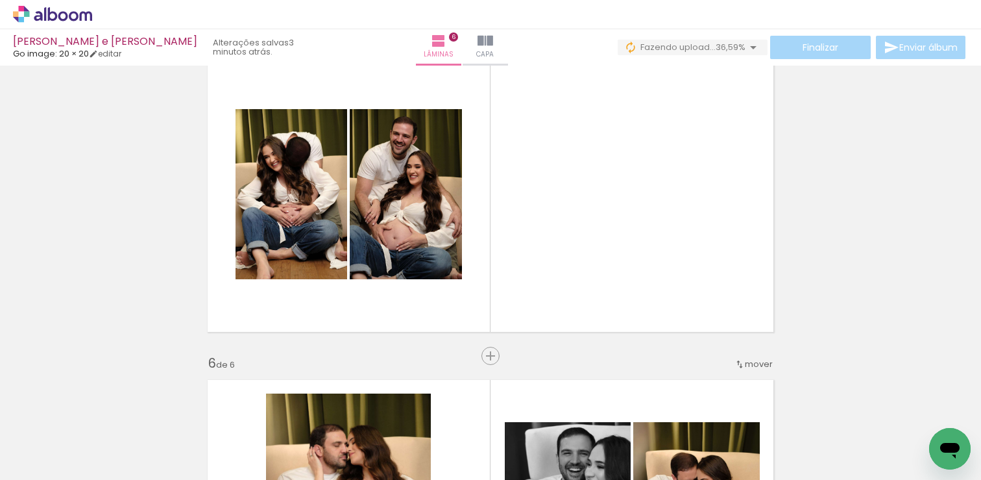
scroll to position [1351, 0]
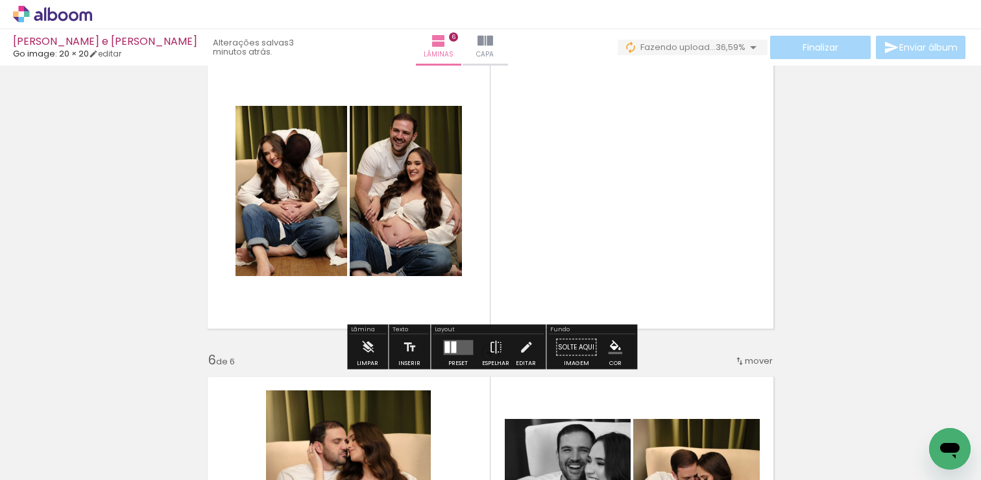
click at [461, 341] on quentale-layouter at bounding box center [458, 346] width 30 height 15
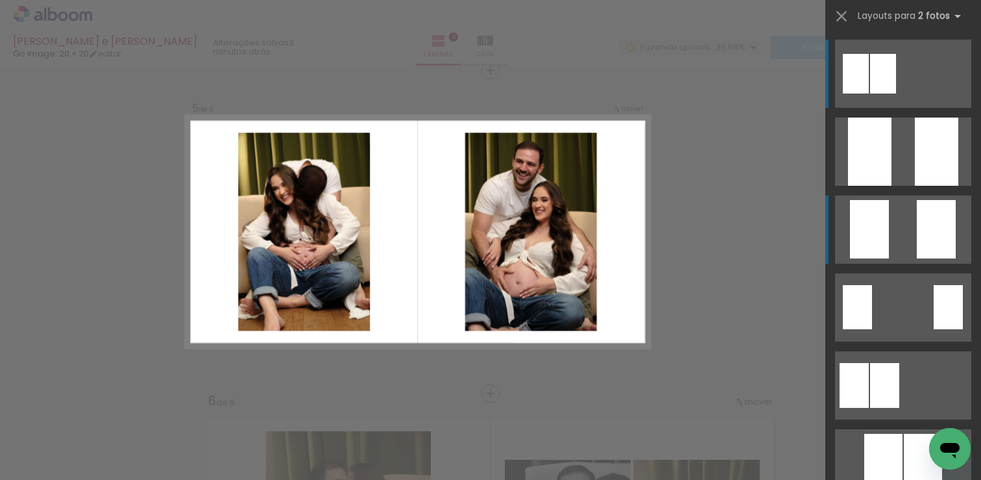
scroll to position [1309, 0]
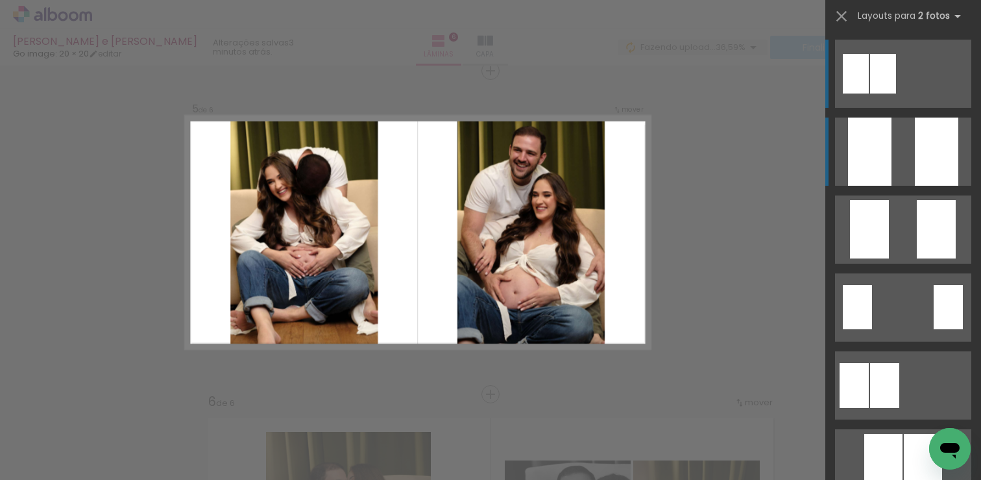
click at [908, 173] on quentale-layouter at bounding box center [903, 151] width 136 height 68
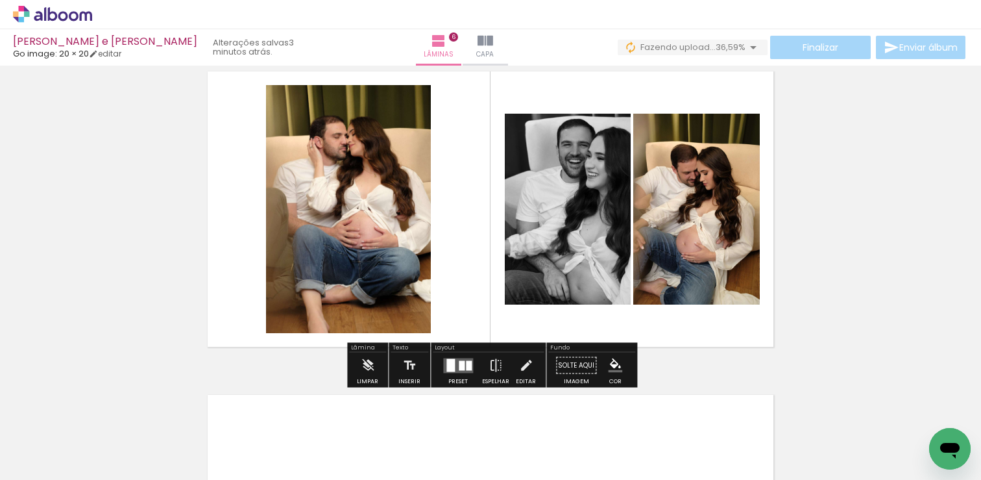
scroll to position [1664, 0]
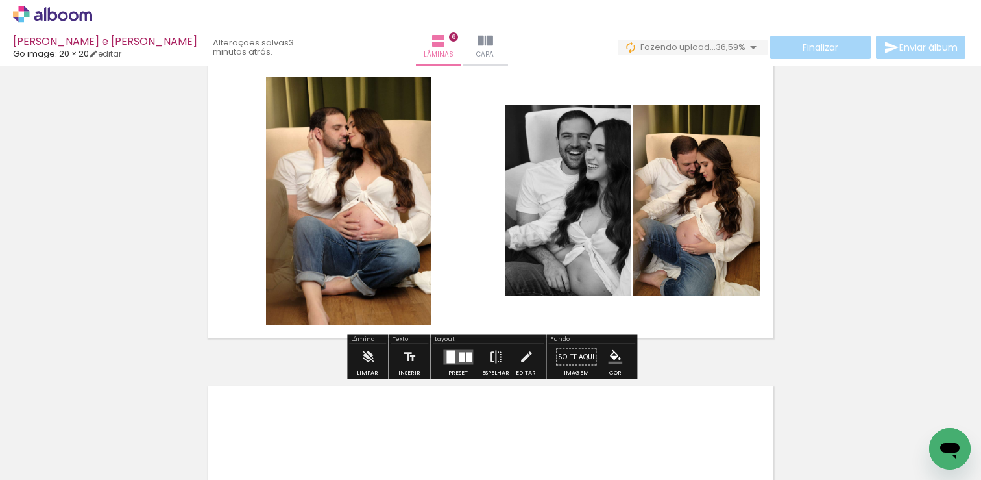
click at [472, 356] on div at bounding box center [458, 357] width 35 height 26
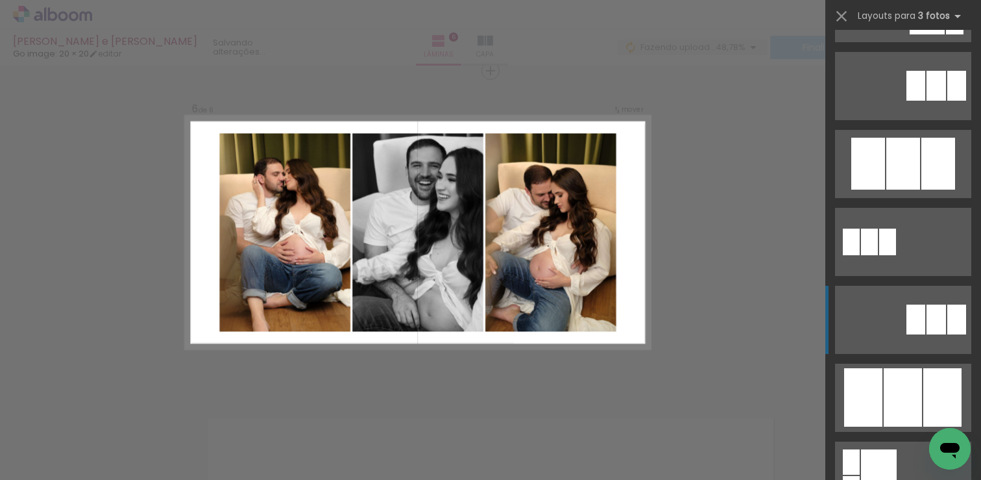
scroll to position [580, 0]
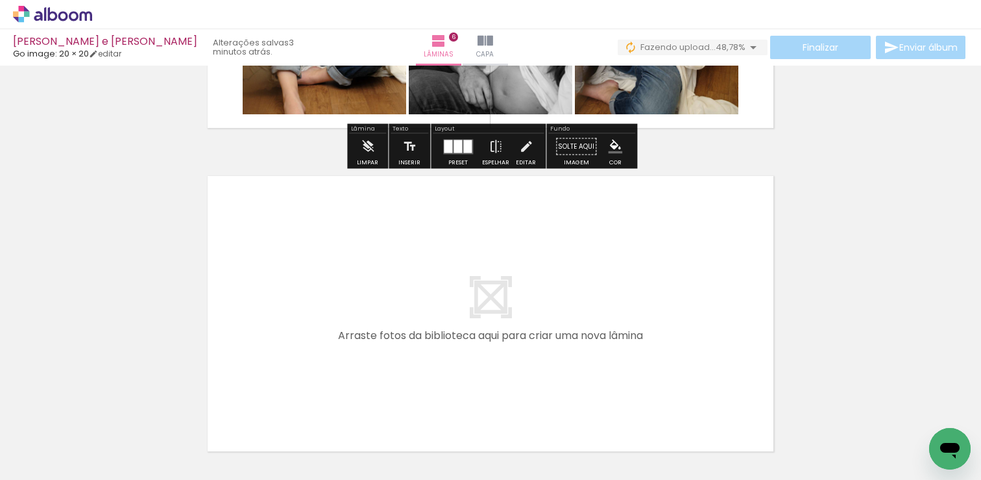
scroll to position [1980, 0]
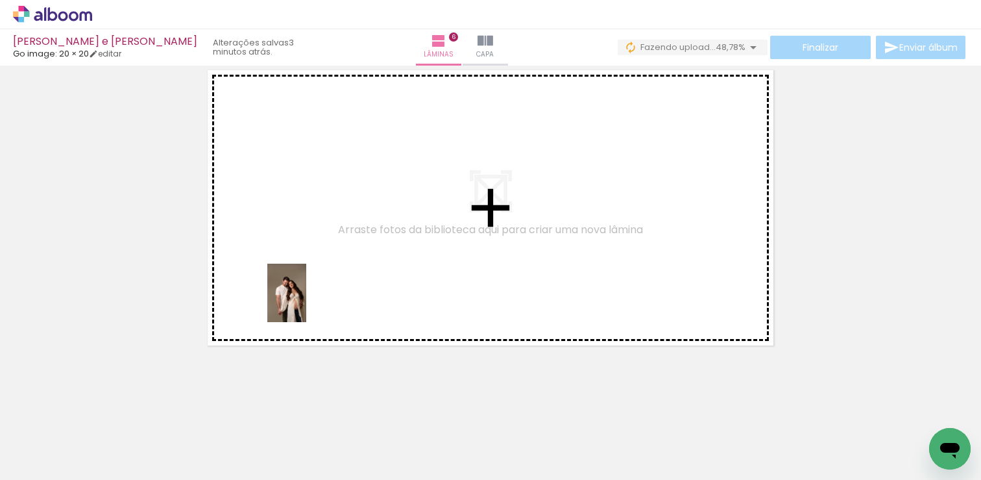
drag, startPoint x: 144, startPoint y: 436, endPoint x: 315, endPoint y: 280, distance: 231.1
click at [312, 282] on quentale-workspace at bounding box center [490, 240] width 981 height 480
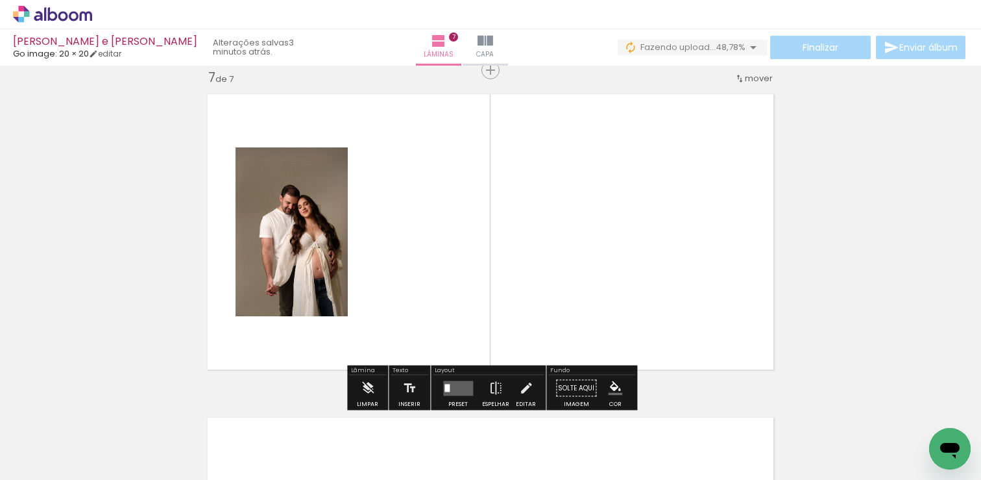
scroll to position [1956, 0]
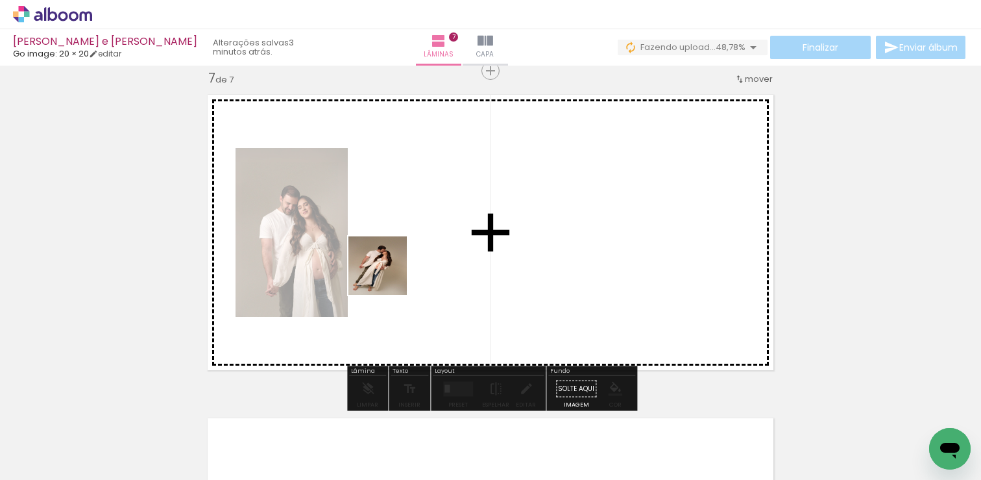
drag, startPoint x: 141, startPoint y: 443, endPoint x: 413, endPoint y: 267, distance: 324.1
click at [413, 267] on quentale-workspace at bounding box center [490, 240] width 981 height 480
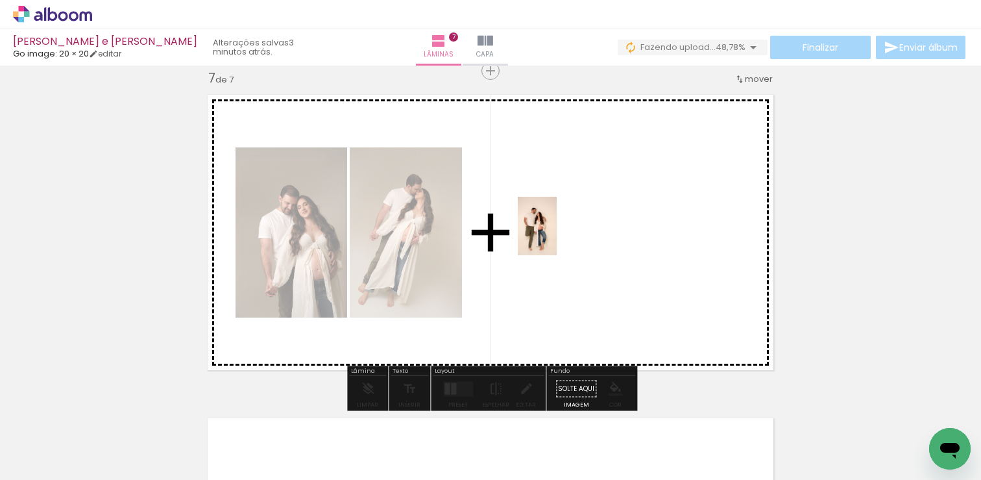
drag, startPoint x: 146, startPoint y: 436, endPoint x: 552, endPoint y: 236, distance: 453.1
click at [556, 236] on quentale-workspace at bounding box center [490, 240] width 981 height 480
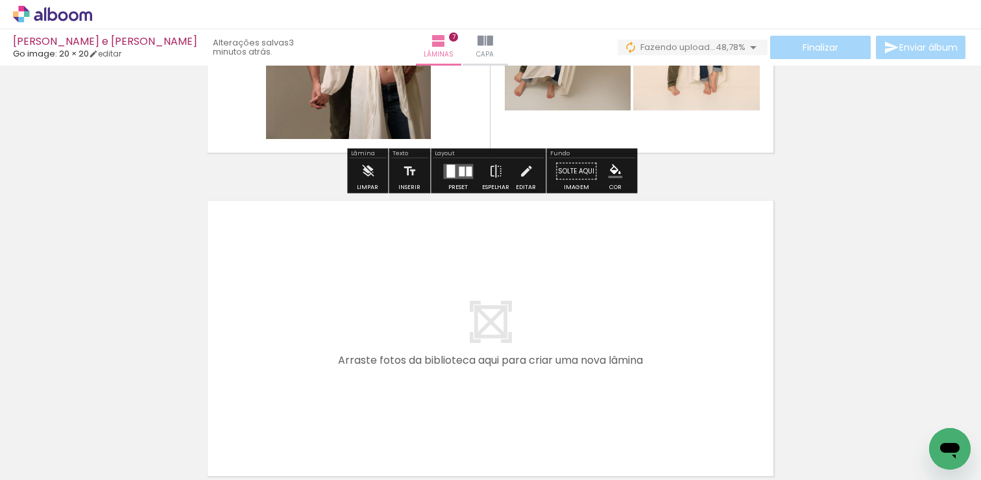
scroll to position [2304, 0]
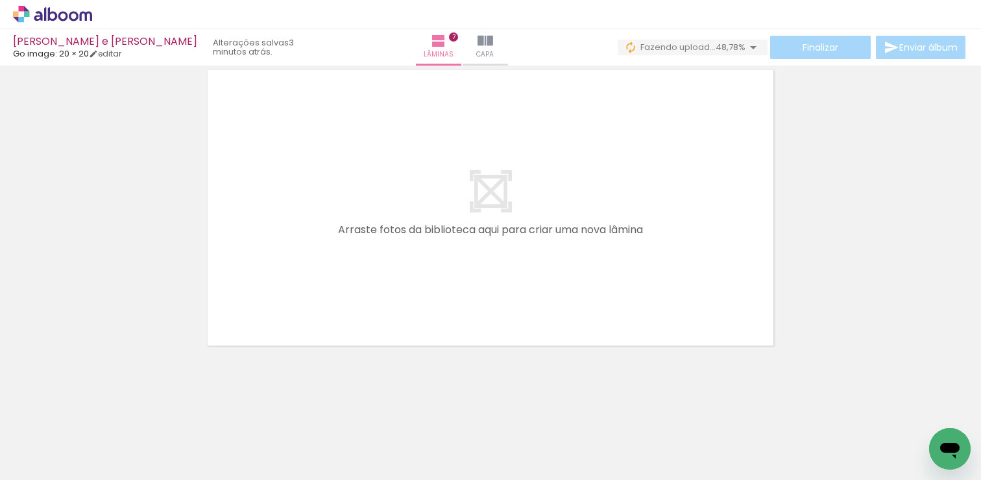
drag, startPoint x: 136, startPoint y: 445, endPoint x: 303, endPoint y: 286, distance: 231.4
click at [302, 286] on quentale-workspace at bounding box center [490, 240] width 981 height 480
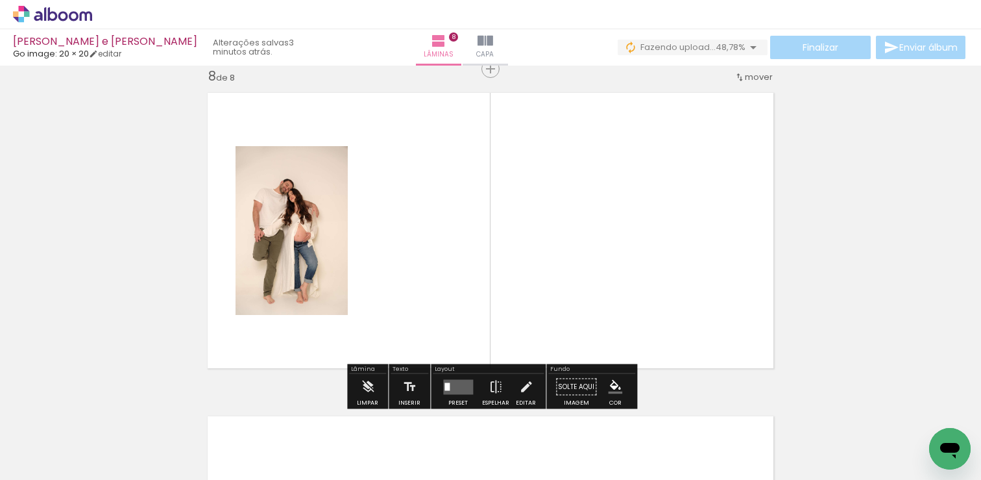
scroll to position [2279, 0]
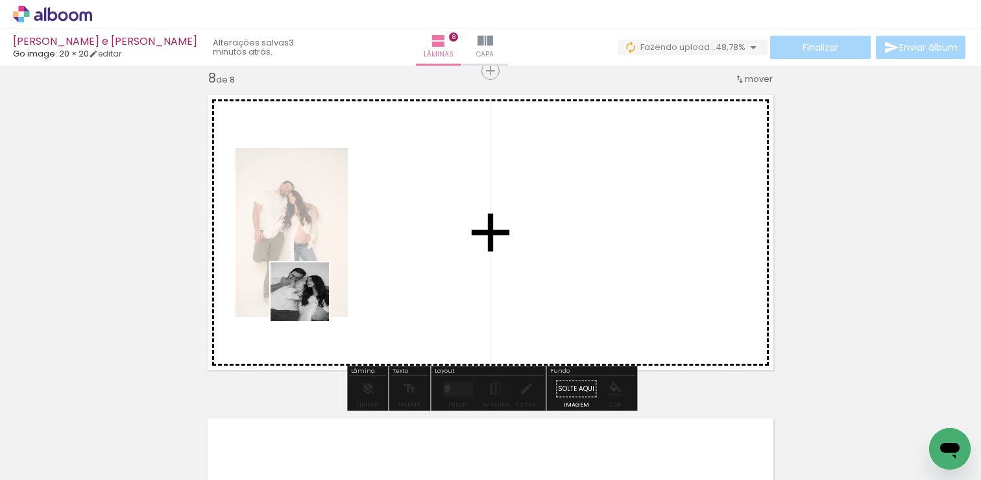
drag, startPoint x: 169, startPoint y: 405, endPoint x: 397, endPoint y: 247, distance: 278.0
click at [397, 247] on quentale-workspace at bounding box center [490, 240] width 981 height 480
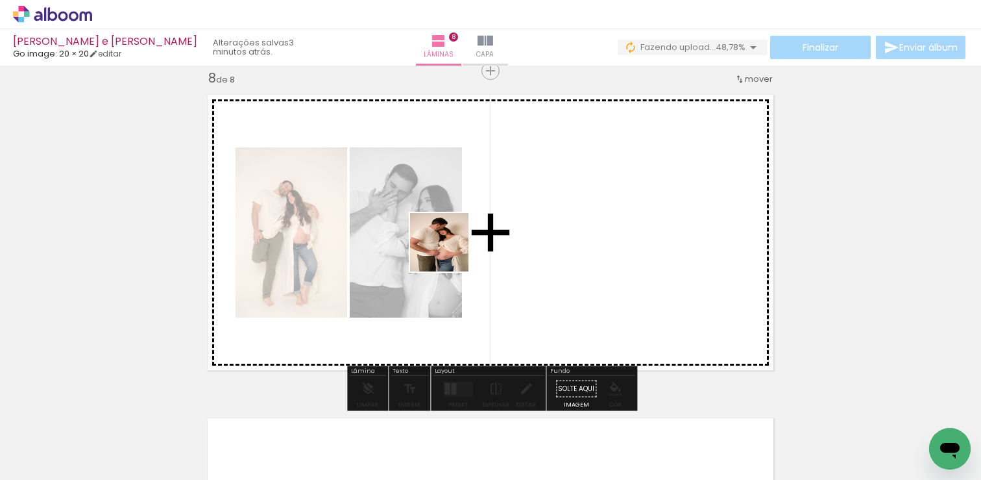
drag, startPoint x: 153, startPoint y: 421, endPoint x: 520, endPoint y: 219, distance: 419.2
click at [519, 220] on quentale-workspace at bounding box center [490, 240] width 981 height 480
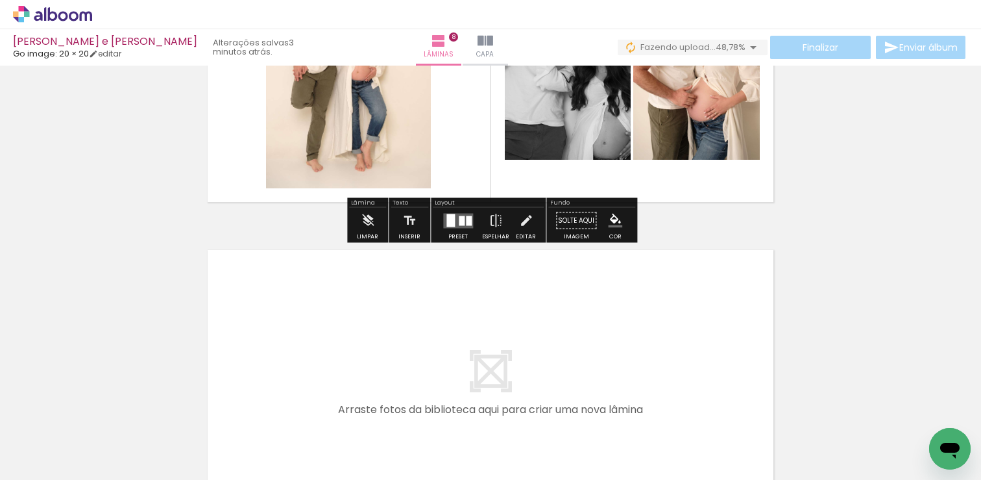
scroll to position [2581, 0]
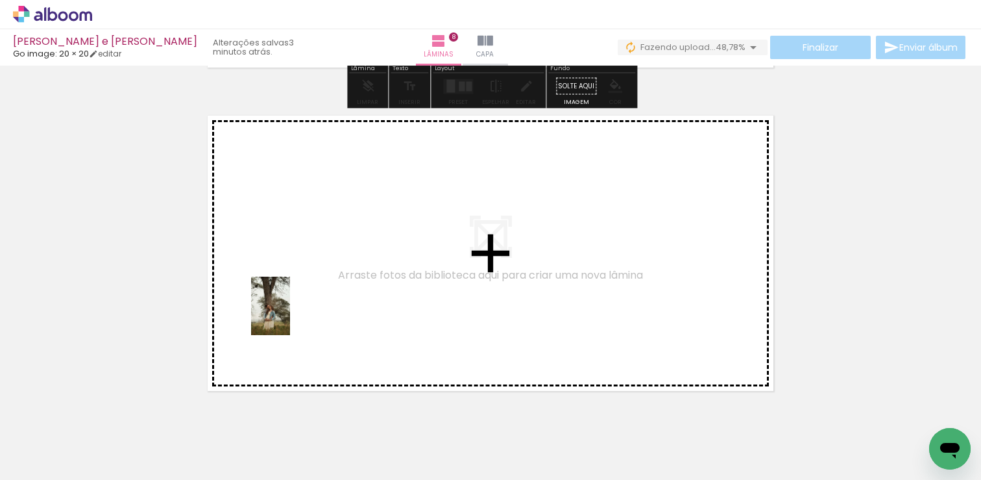
drag, startPoint x: 127, startPoint y: 445, endPoint x: 296, endPoint y: 310, distance: 216.2
click at [296, 310] on quentale-workspace at bounding box center [490, 240] width 981 height 480
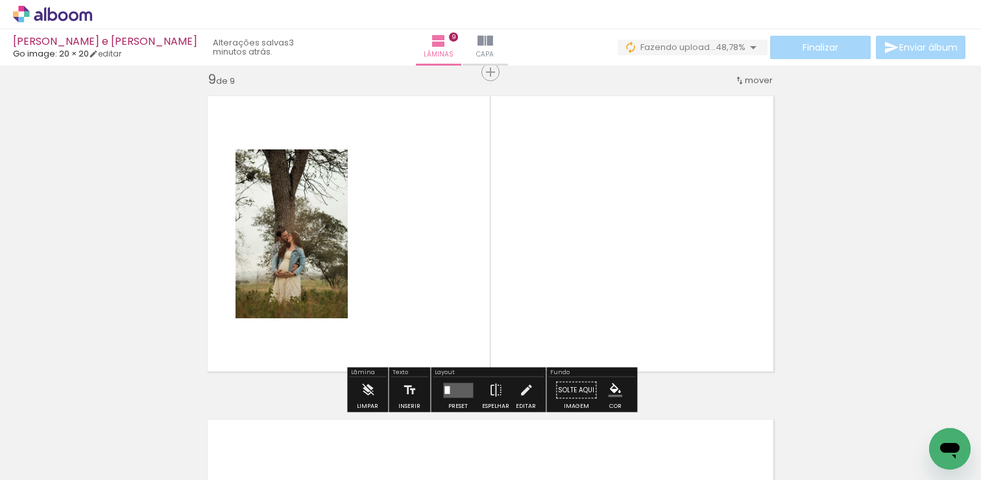
scroll to position [2602, 0]
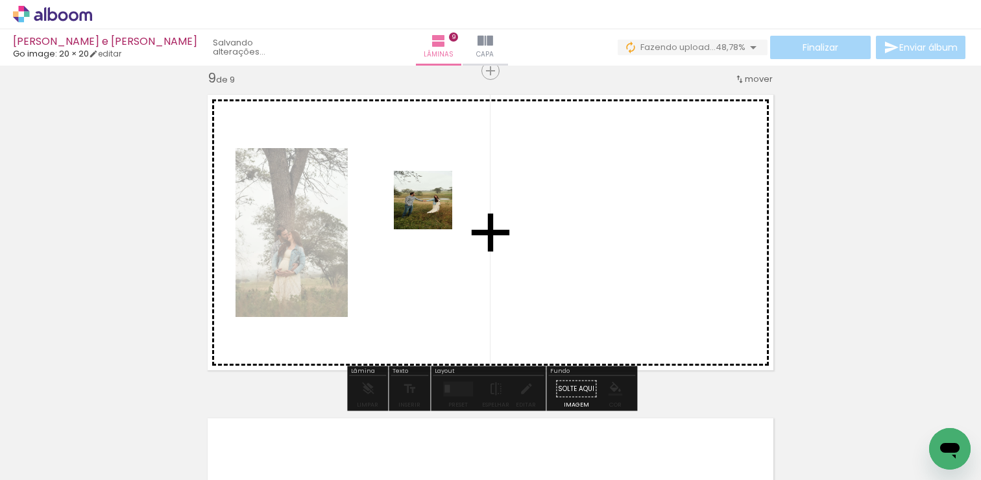
drag, startPoint x: 141, startPoint y: 438, endPoint x: 441, endPoint y: 204, distance: 380.2
click at [441, 204] on quentale-workspace at bounding box center [490, 240] width 981 height 480
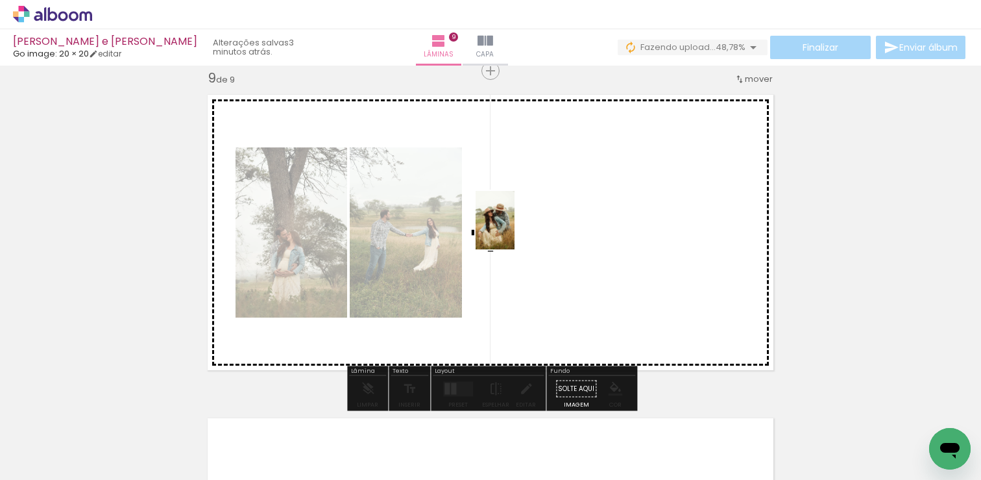
drag, startPoint x: 204, startPoint y: 446, endPoint x: 515, endPoint y: 230, distance: 378.1
click at [515, 230] on quentale-workspace at bounding box center [490, 240] width 981 height 480
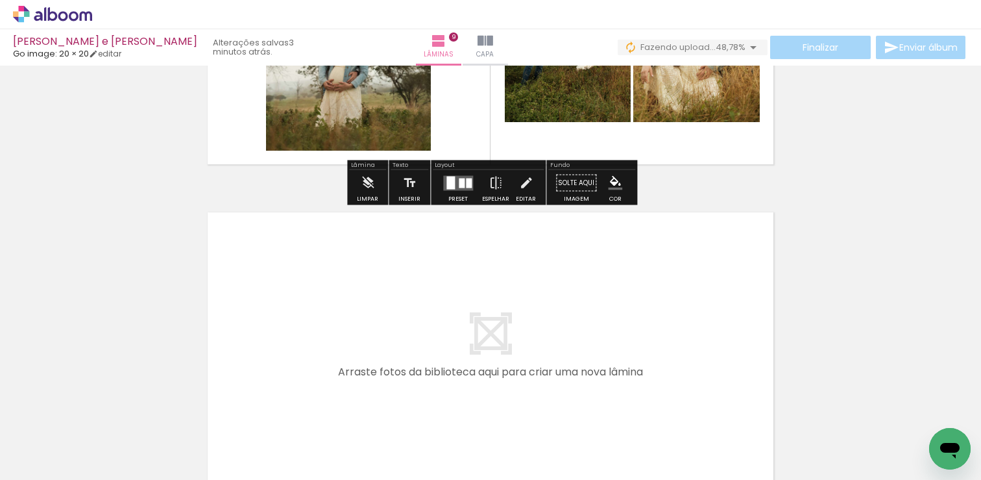
scroll to position [2809, 0]
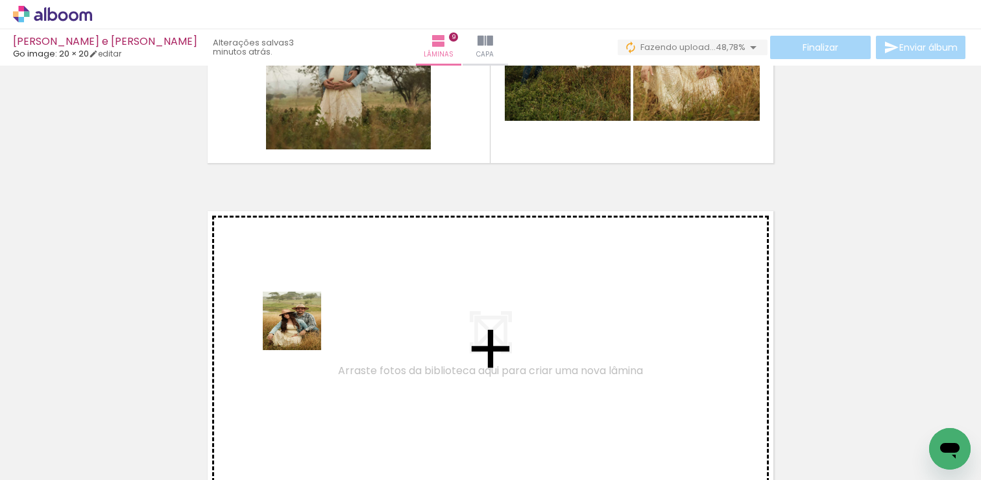
drag, startPoint x: 121, startPoint y: 443, endPoint x: 346, endPoint y: 310, distance: 261.0
click at [346, 310] on quentale-workspace at bounding box center [490, 240] width 981 height 480
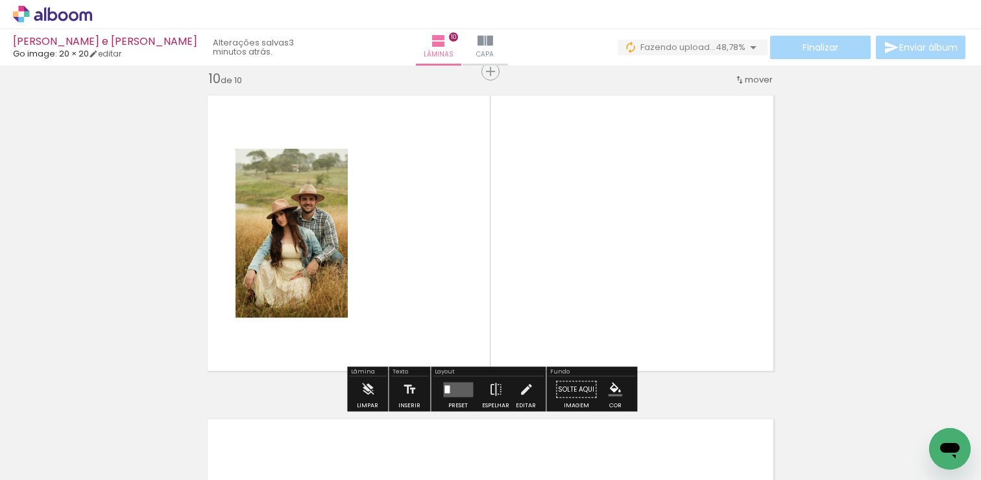
scroll to position [2925, 0]
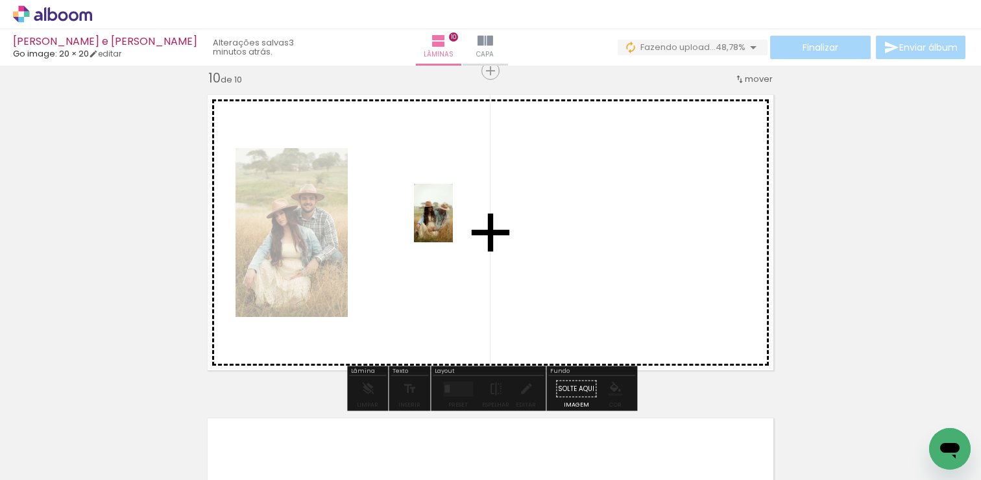
drag, startPoint x: 142, startPoint y: 430, endPoint x: 412, endPoint y: 242, distance: 329.1
click at [412, 242] on quentale-workspace at bounding box center [490, 240] width 981 height 480
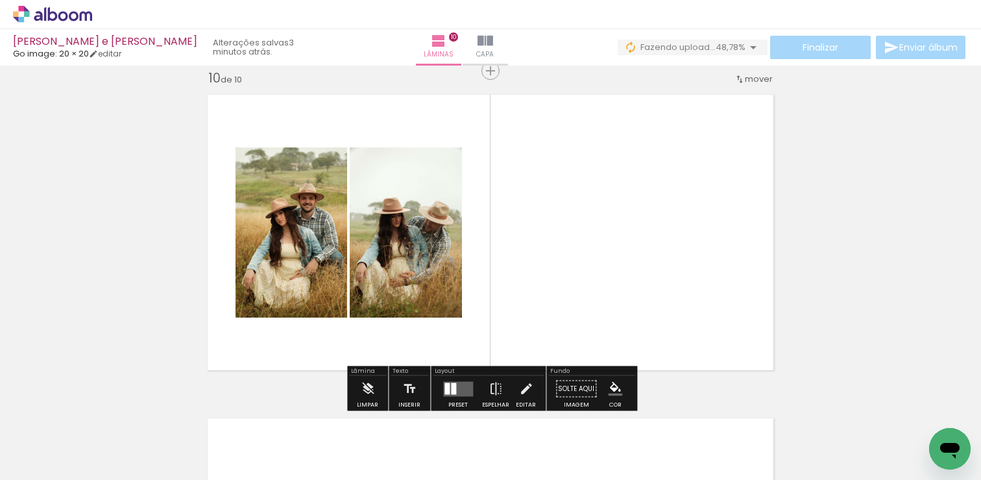
drag, startPoint x: 486, startPoint y: 255, endPoint x: 436, endPoint y: 284, distance: 57.3
click at [473, 262] on quentale-layouter at bounding box center [491, 232] width 582 height 291
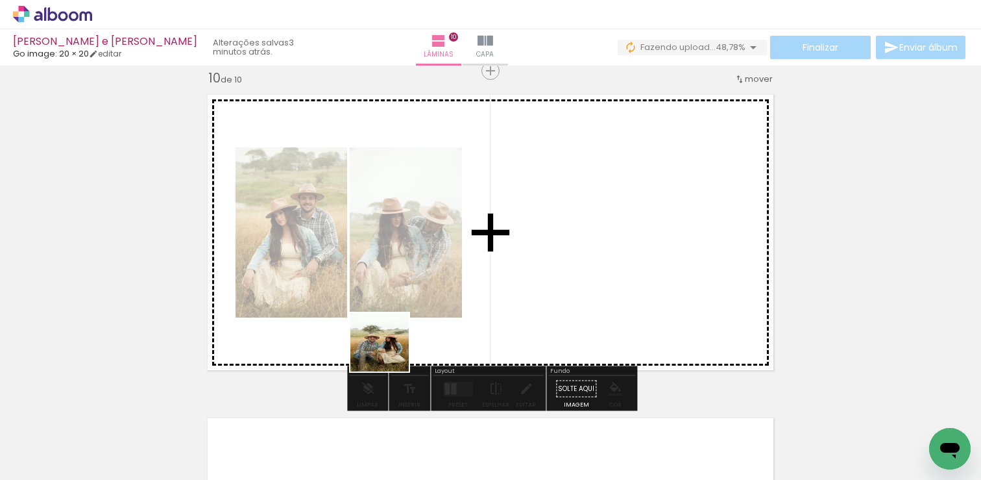
drag, startPoint x: 297, startPoint y: 432, endPoint x: 580, endPoint y: 250, distance: 336.7
click at [580, 250] on quentale-workspace at bounding box center [490, 240] width 981 height 480
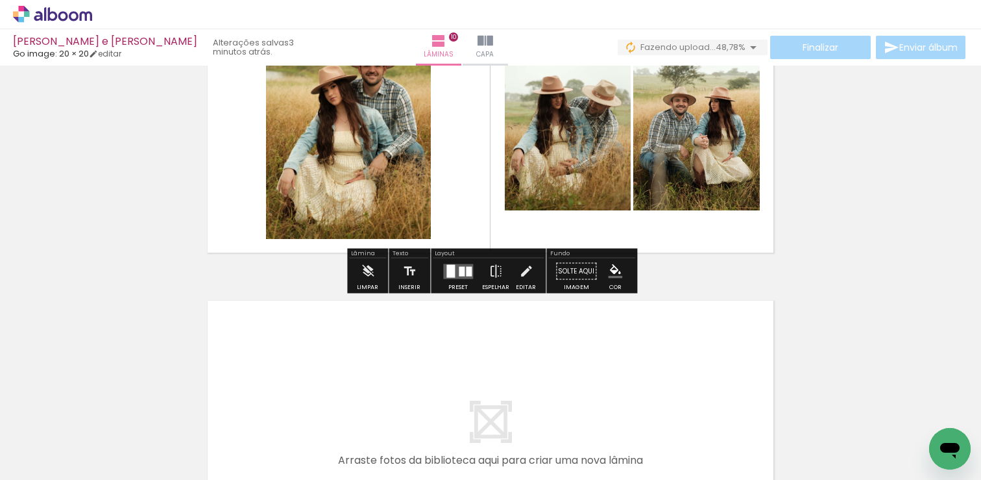
scroll to position [3234, 0]
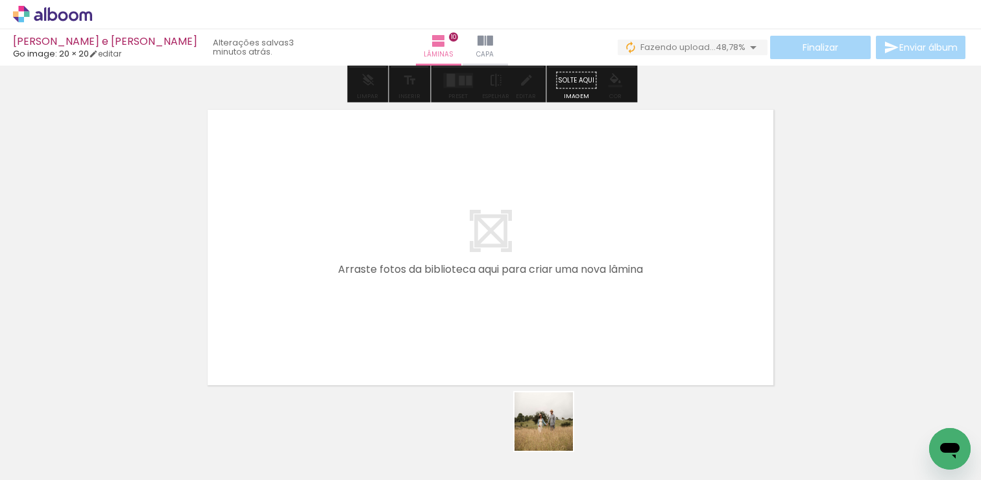
drag, startPoint x: 561, startPoint y: 439, endPoint x: 421, endPoint y: 304, distance: 194.2
click at [421, 304] on quentale-workspace at bounding box center [490, 240] width 981 height 480
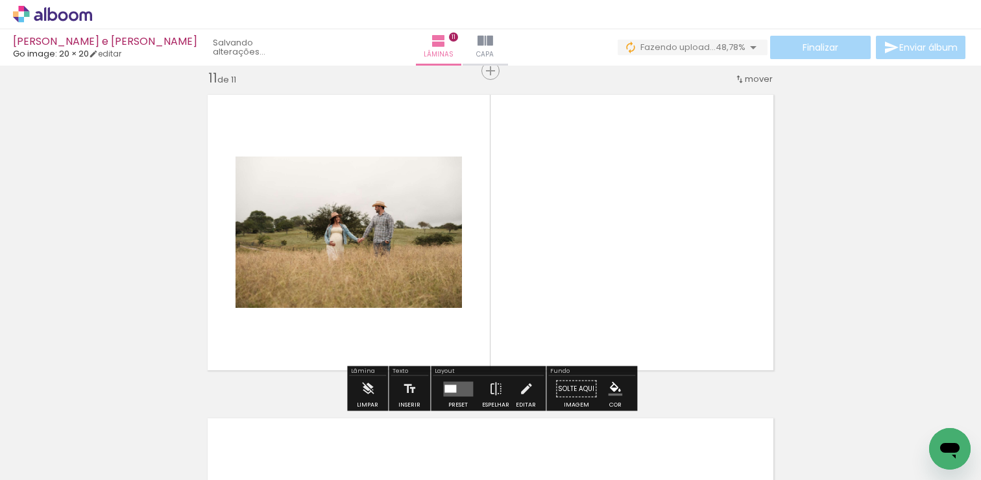
scroll to position [3249, 0]
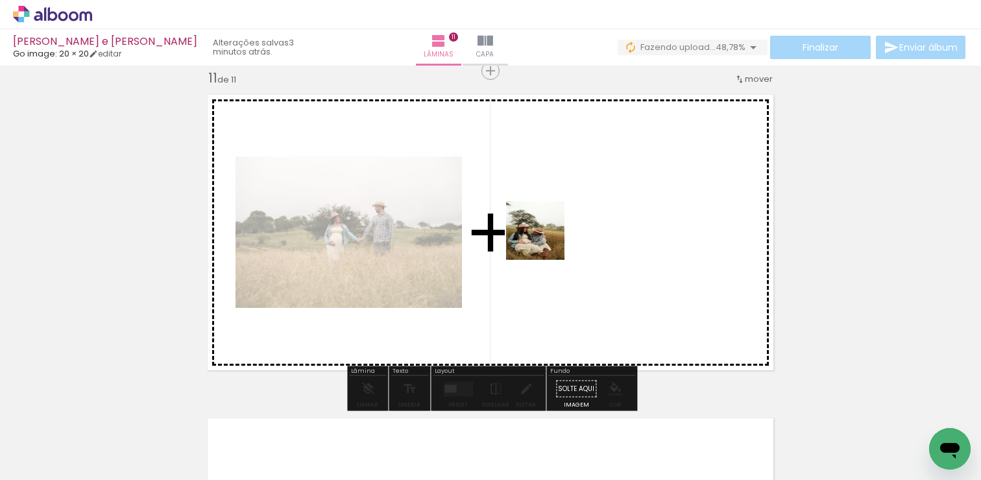
drag, startPoint x: 263, startPoint y: 445, endPoint x: 539, endPoint y: 238, distance: 345.0
click at [543, 238] on quentale-workspace at bounding box center [490, 240] width 981 height 480
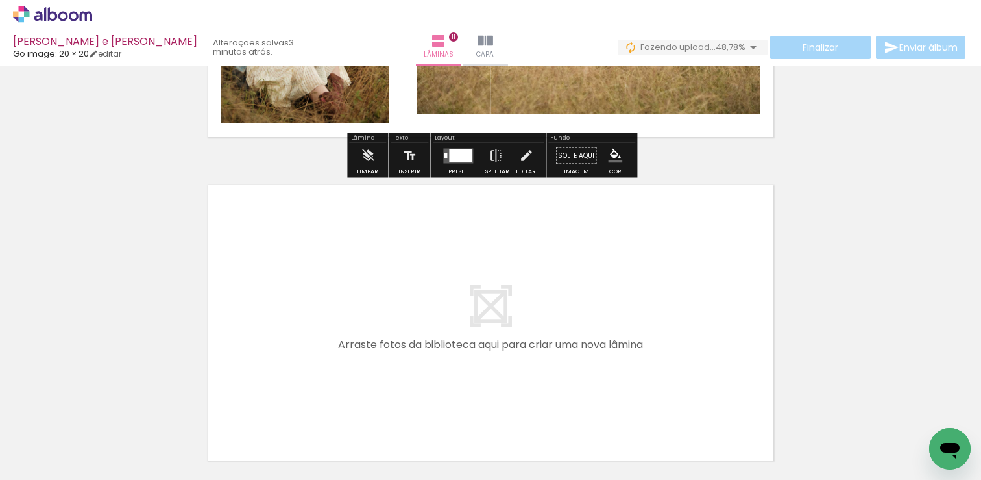
scroll to position [3491, 0]
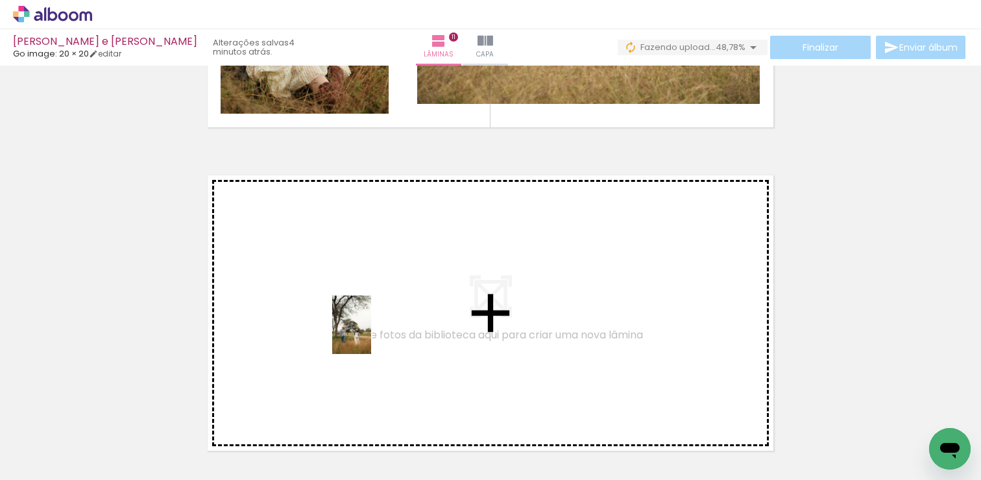
drag, startPoint x: 417, startPoint y: 431, endPoint x: 371, endPoint y: 334, distance: 106.9
click at [371, 334] on quentale-workspace at bounding box center [490, 240] width 981 height 480
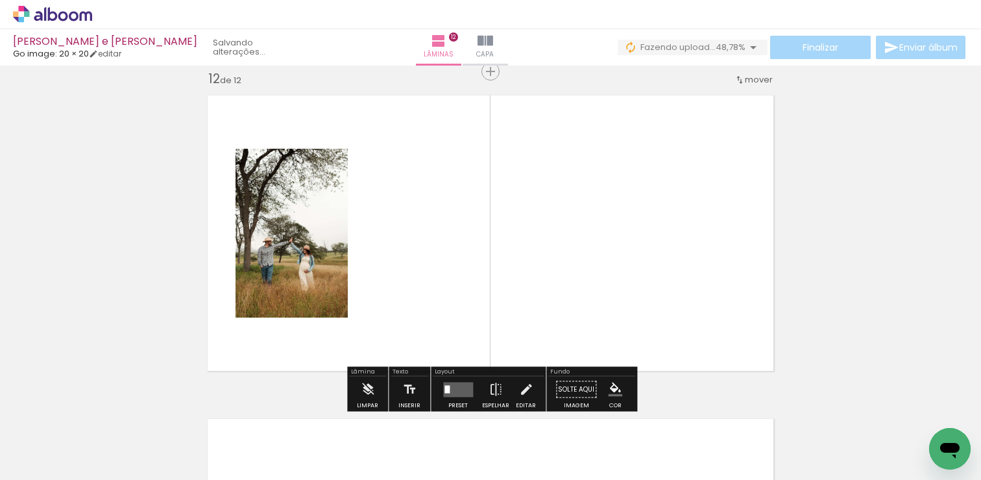
scroll to position [3572, 0]
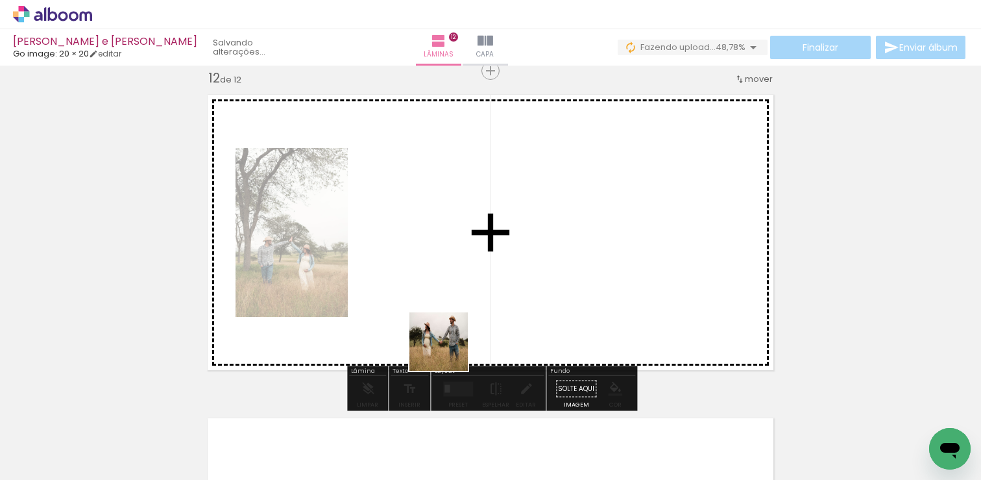
drag, startPoint x: 432, startPoint y: 448, endPoint x: 504, endPoint y: 230, distance: 229.5
click at [504, 230] on quentale-workspace at bounding box center [490, 240] width 981 height 480
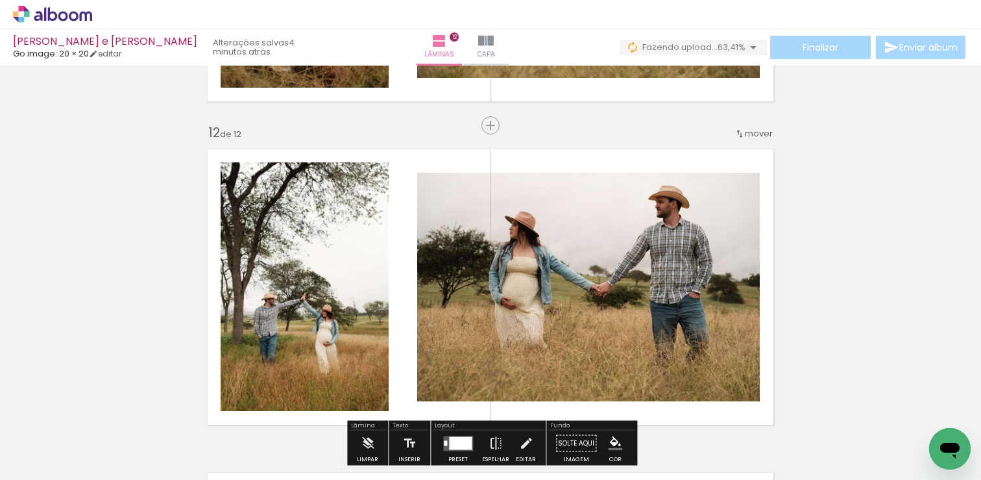
scroll to position [3493, 0]
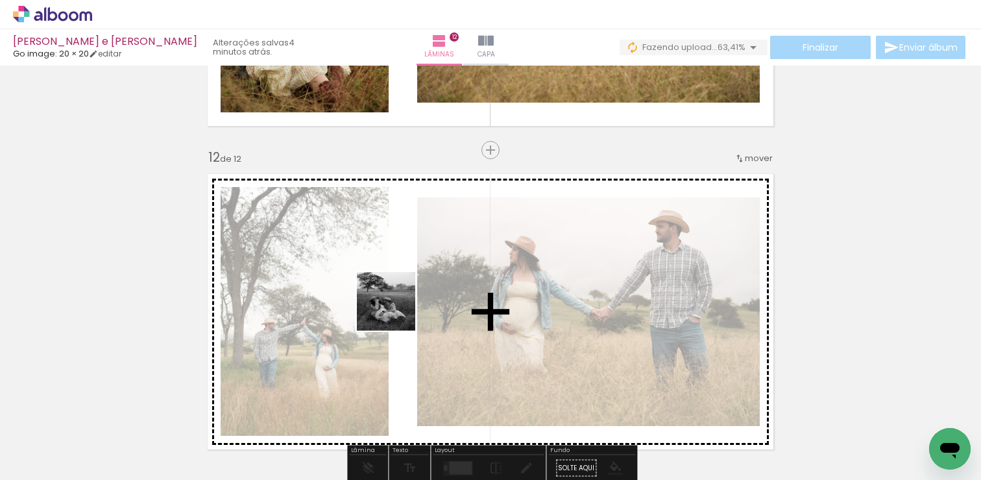
drag, startPoint x: 291, startPoint y: 432, endPoint x: 395, endPoint y: 310, distance: 160.2
click at [395, 310] on quentale-workspace at bounding box center [490, 240] width 981 height 480
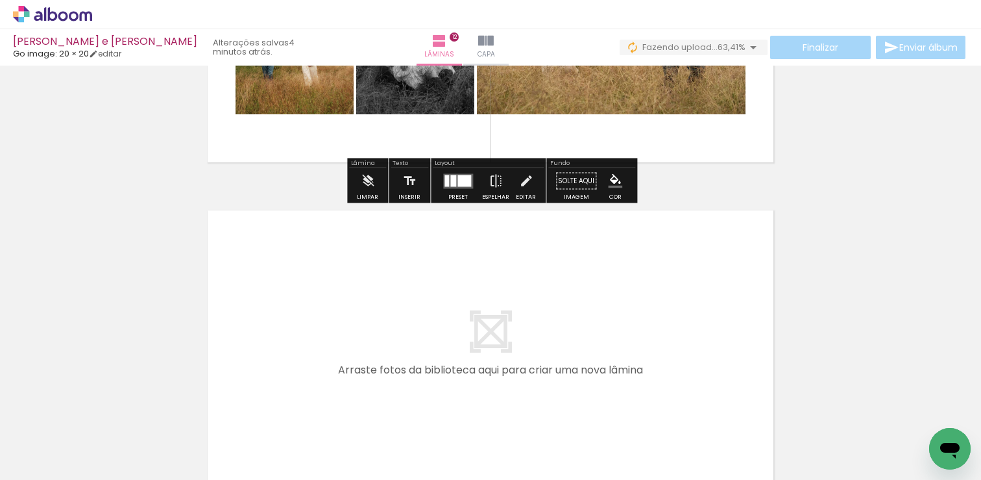
scroll to position [3844, 0]
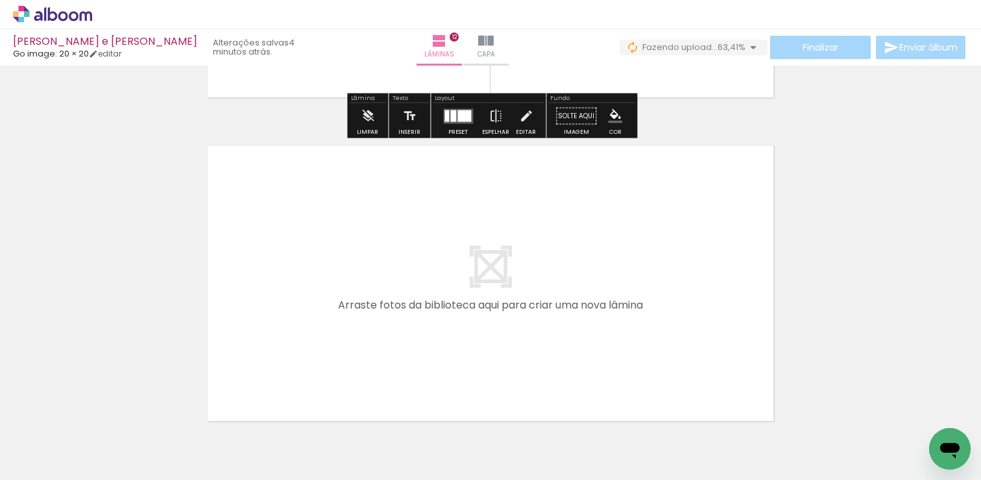
drag, startPoint x: 271, startPoint y: 437, endPoint x: 380, endPoint y: 272, distance: 198.6
click at [380, 272] on quentale-workspace at bounding box center [490, 240] width 981 height 480
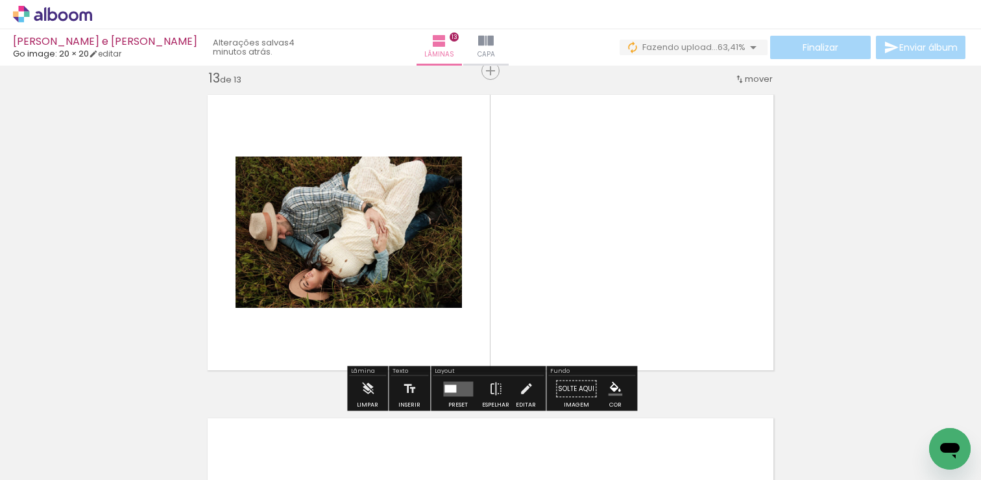
scroll to position [3895, 0]
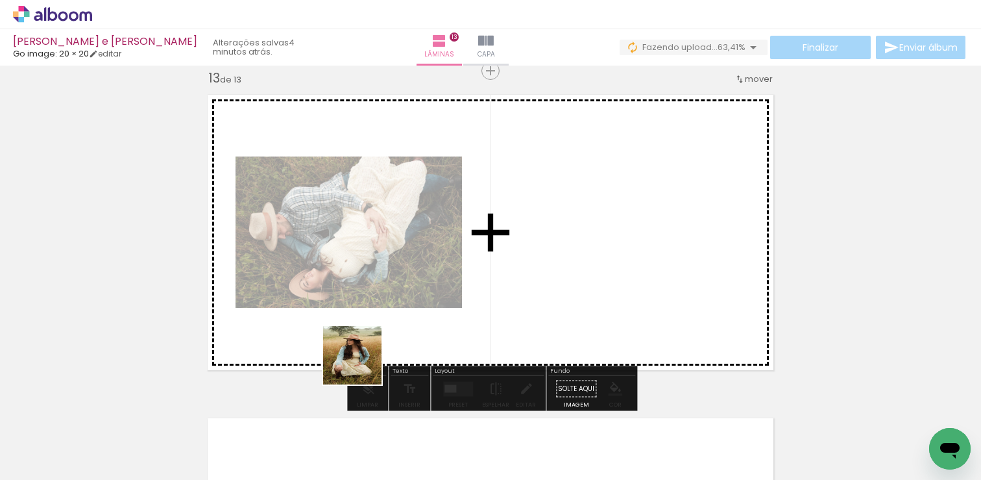
drag, startPoint x: 304, startPoint y: 391, endPoint x: 554, endPoint y: 267, distance: 279.5
click at [554, 267] on quentale-workspace at bounding box center [490, 240] width 981 height 480
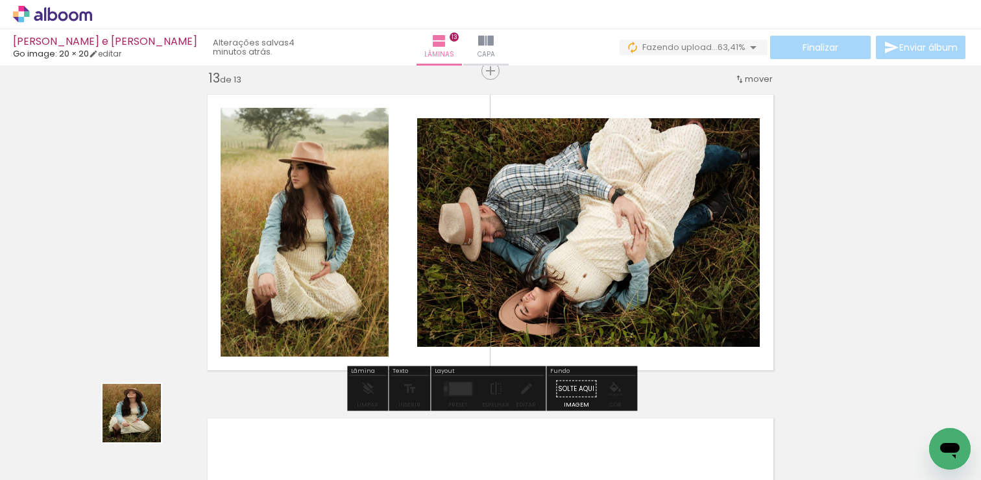
drag, startPoint x: 137, startPoint y: 429, endPoint x: 384, endPoint y: 240, distance: 311.6
click at [384, 240] on quentale-workspace at bounding box center [490, 240] width 981 height 480
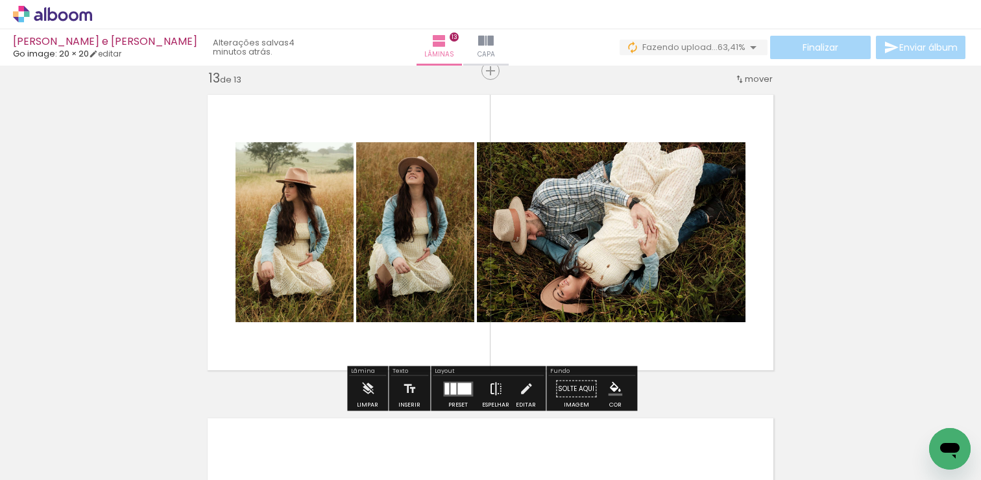
click at [494, 388] on iron-icon at bounding box center [496, 389] width 14 height 26
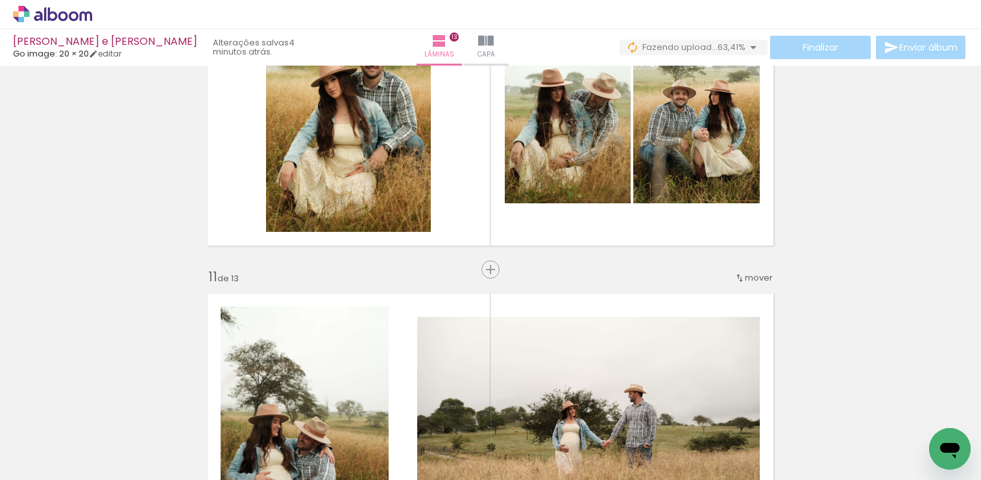
scroll to position [2973, 0]
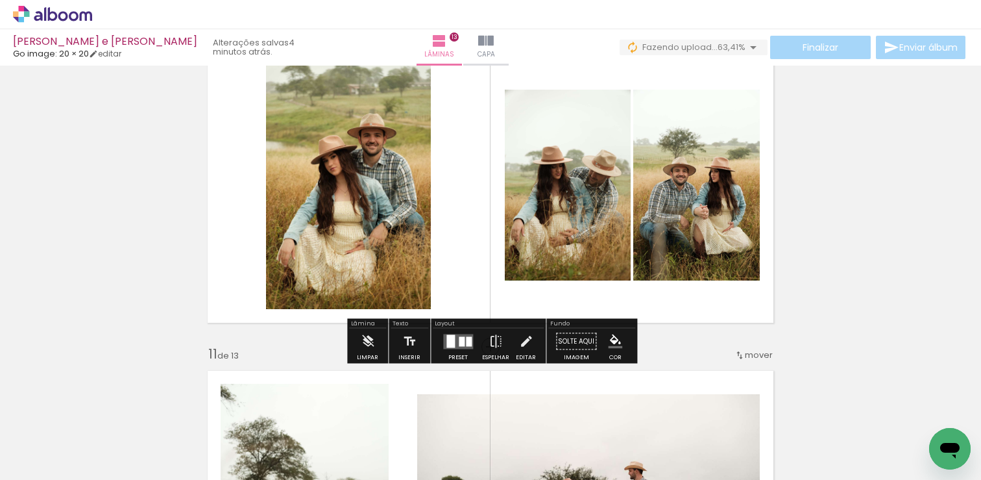
click at [452, 338] on quentale-layouter at bounding box center [458, 341] width 30 height 15
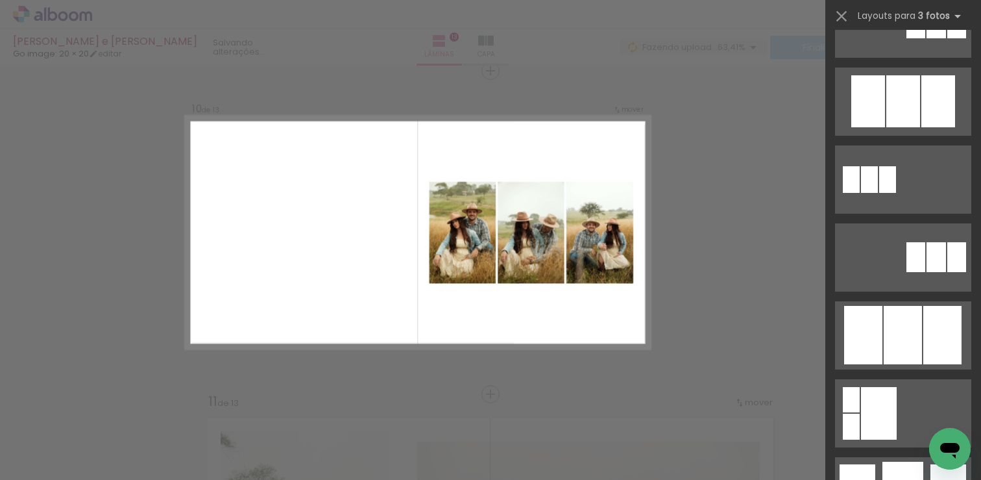
scroll to position [621, 0]
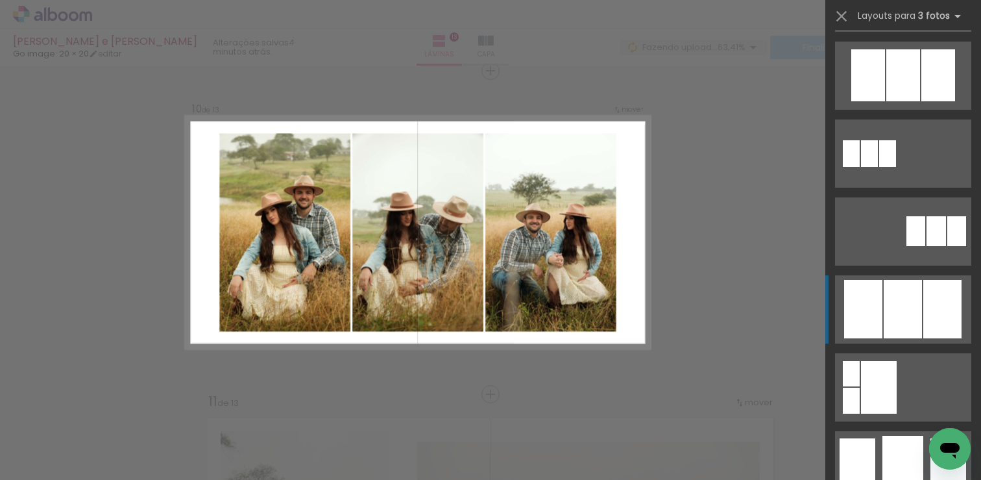
click at [894, 311] on div at bounding box center [903, 309] width 38 height 58
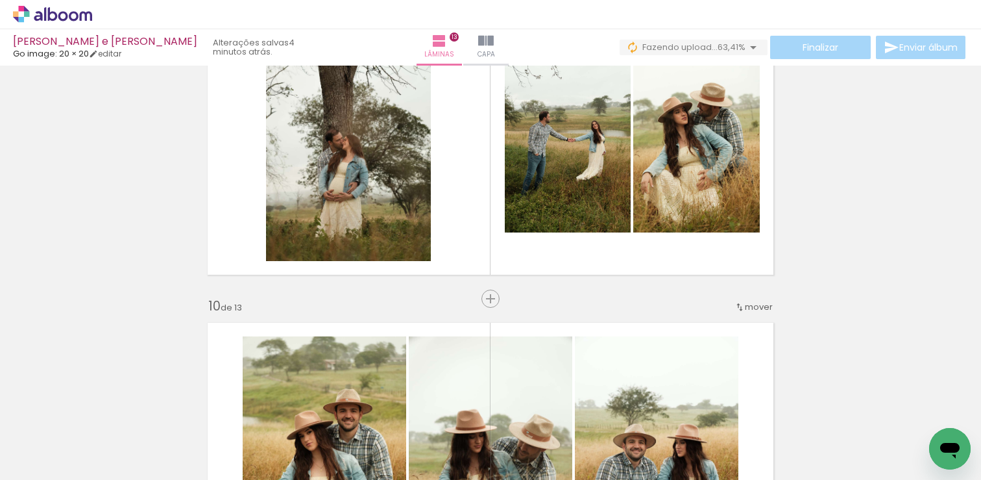
scroll to position [2618, 0]
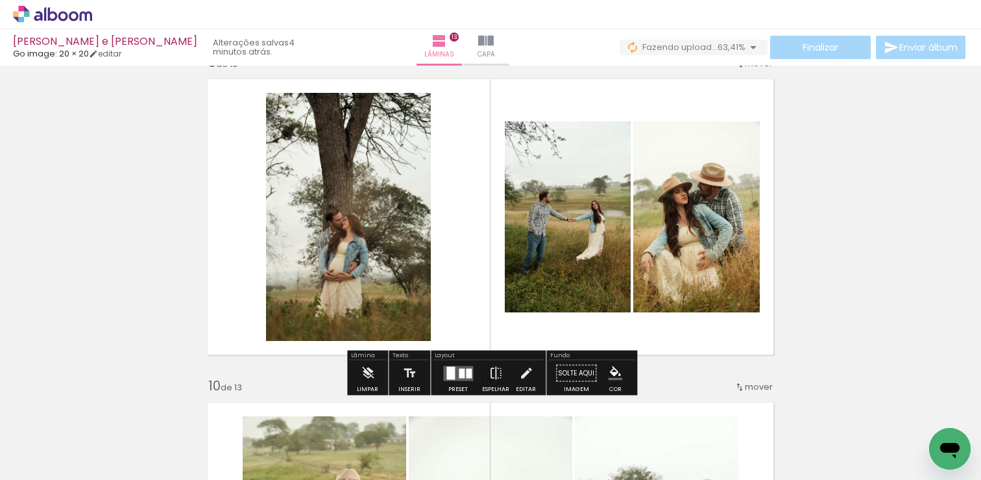
click at [459, 377] on div at bounding box center [462, 373] width 6 height 10
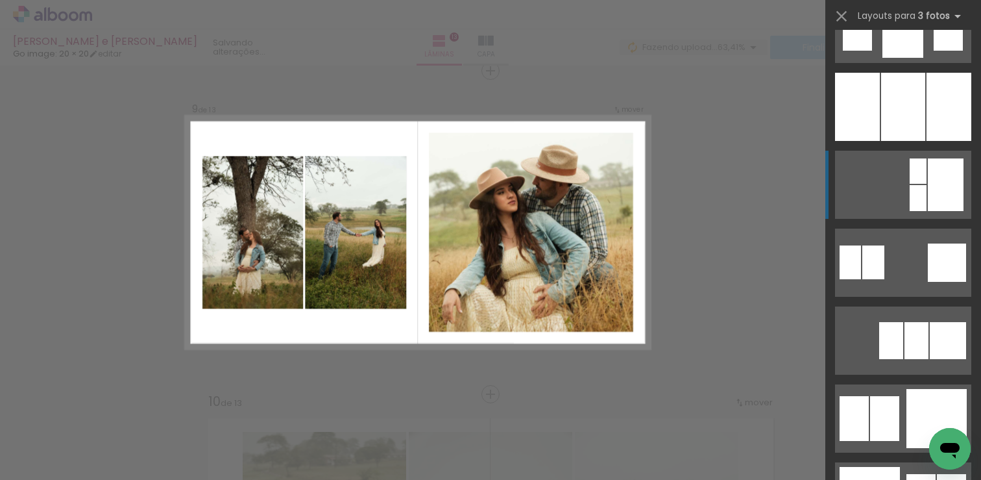
scroll to position [1446, 0]
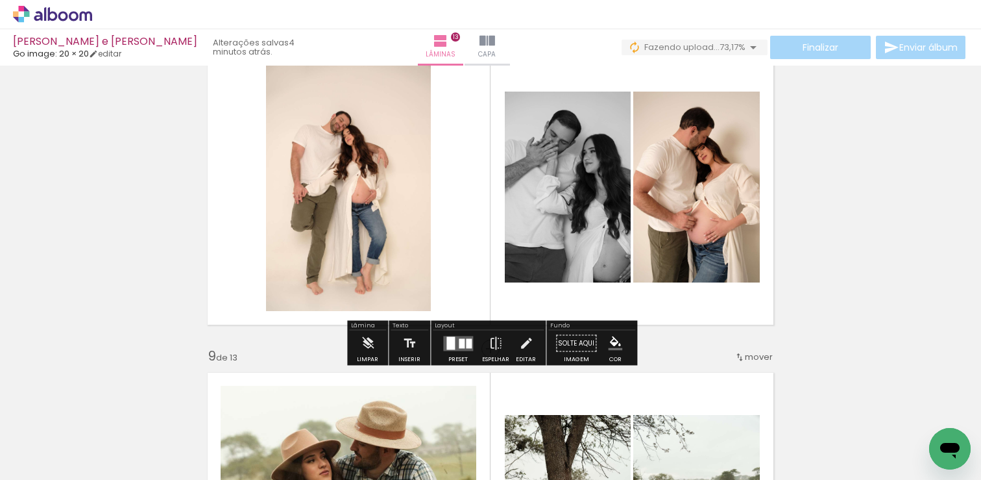
scroll to position [2322, 0]
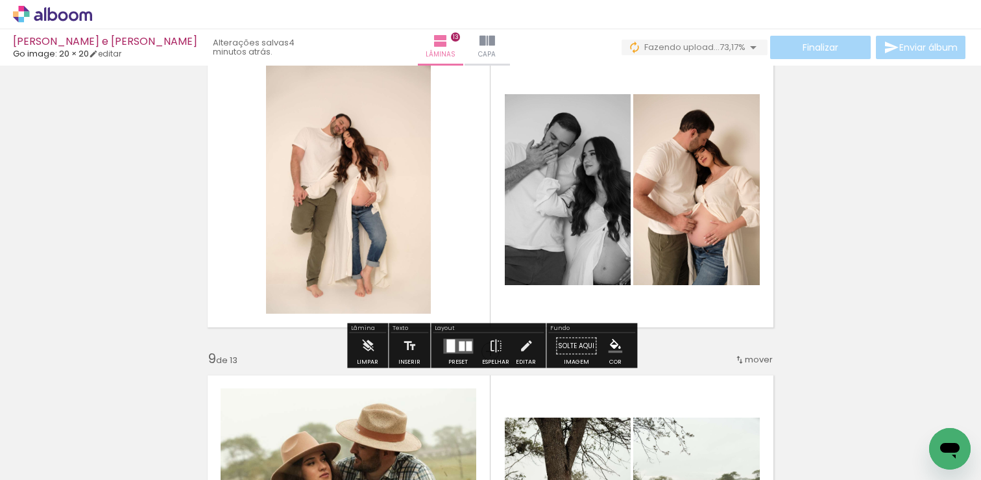
click at [461, 349] on div at bounding box center [462, 346] width 6 height 10
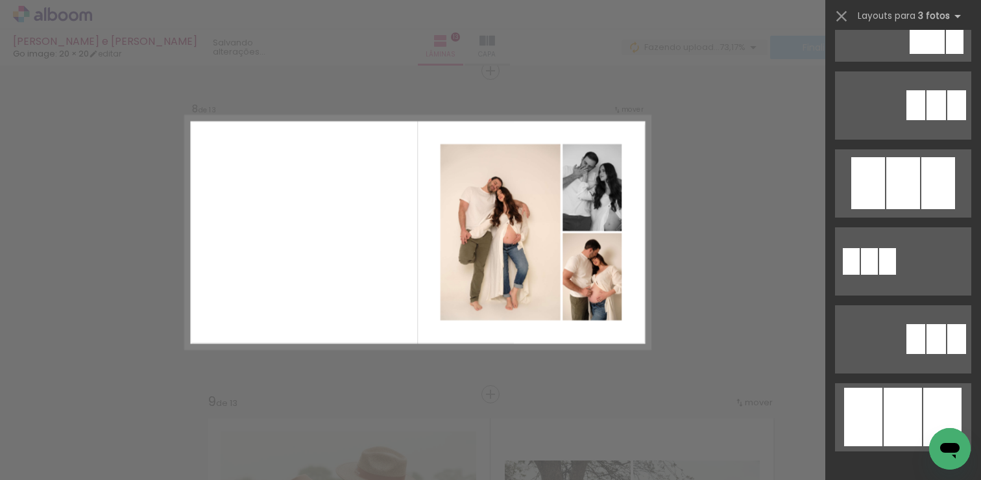
scroll to position [561, 0]
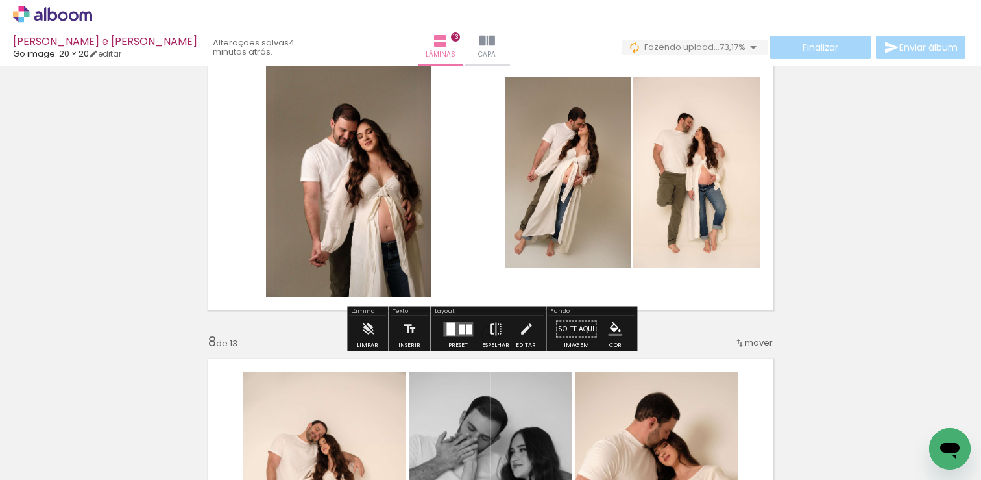
scroll to position [2018, 0]
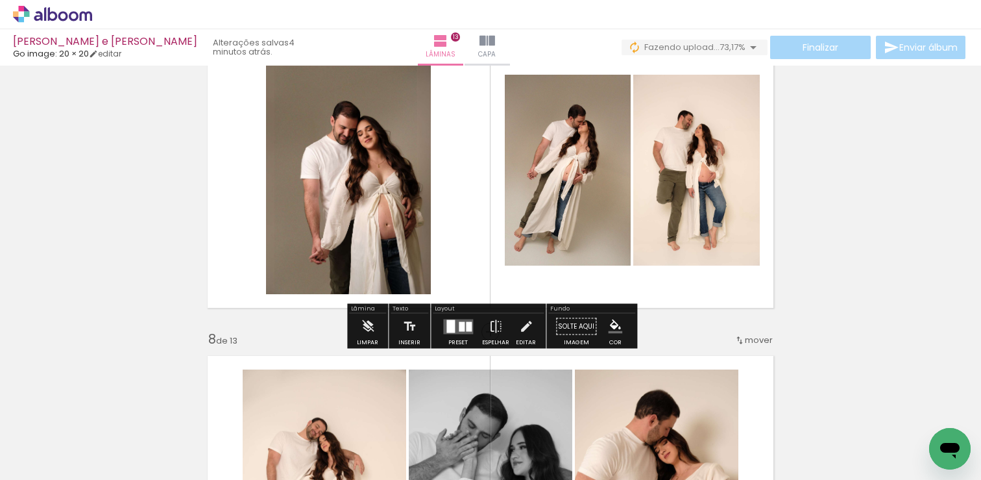
click at [461, 328] on div at bounding box center [462, 326] width 6 height 10
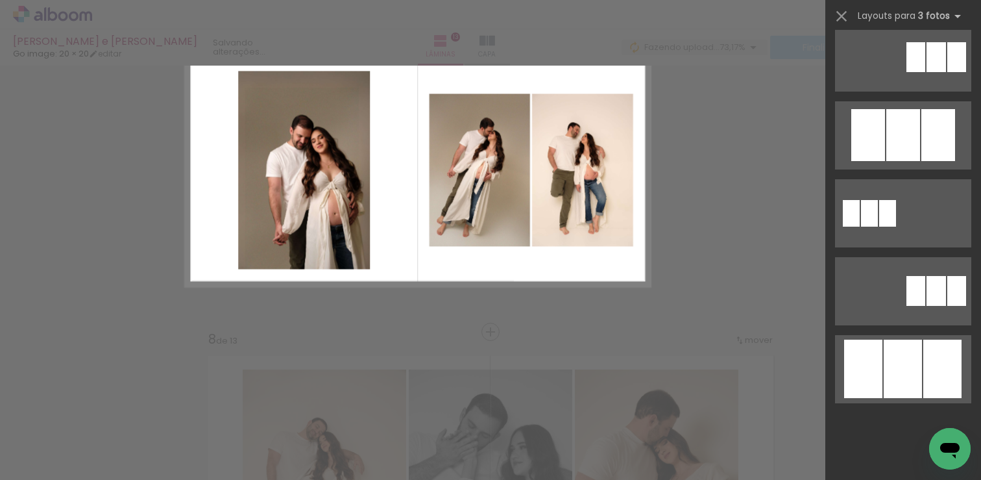
scroll to position [0, 0]
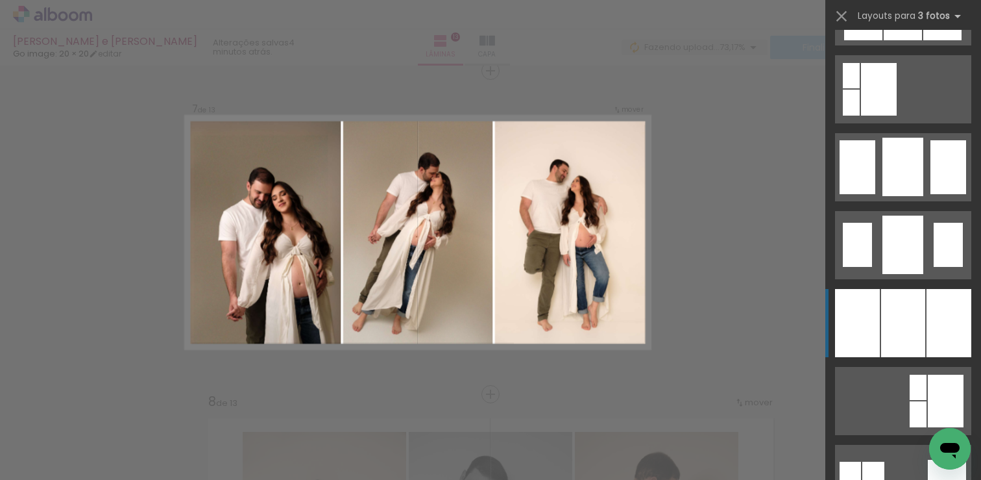
click at [909, 317] on div at bounding box center [903, 323] width 44 height 68
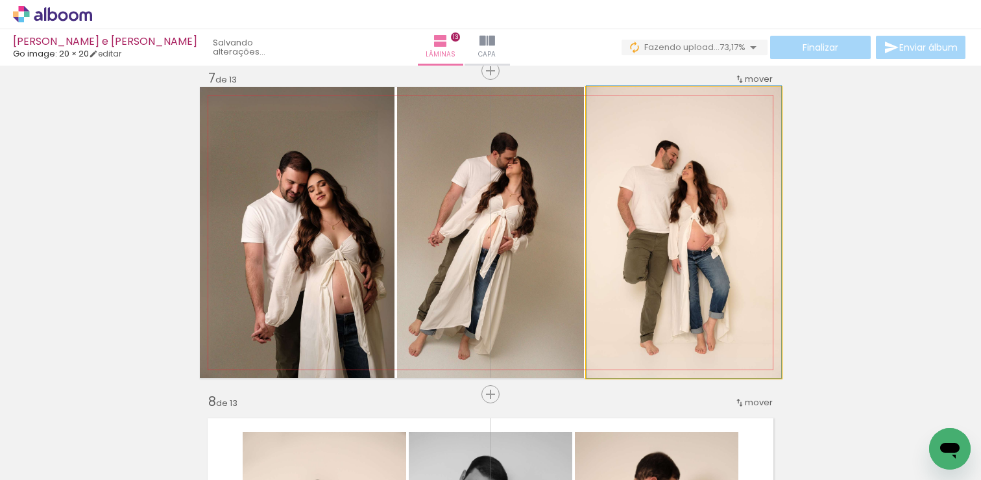
drag, startPoint x: 662, startPoint y: 237, endPoint x: 506, endPoint y: 234, distance: 156.5
click at [0, 0] on slot at bounding box center [0, 0] width 0 height 0
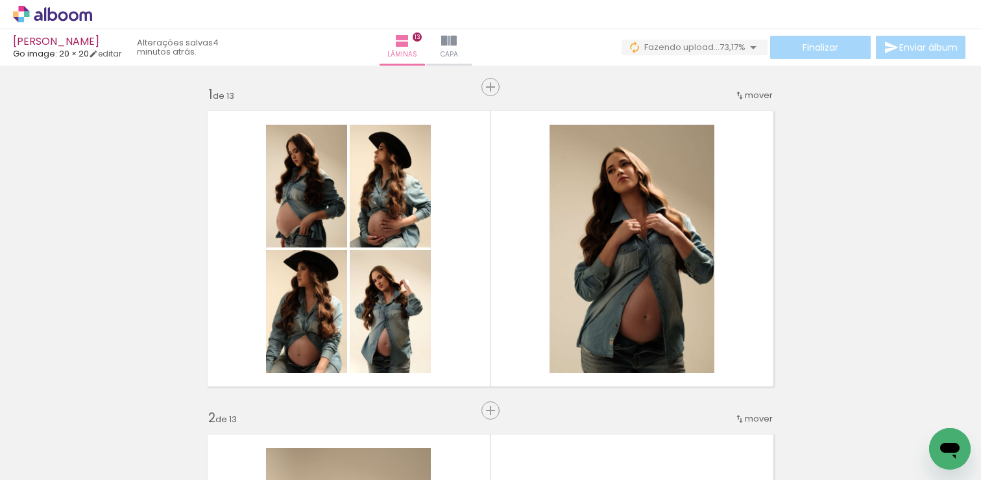
scroll to position [919, 0]
click at [695, 45] on span "upload(s) interrompido(s)!" at bounding box center [688, 47] width 116 height 12
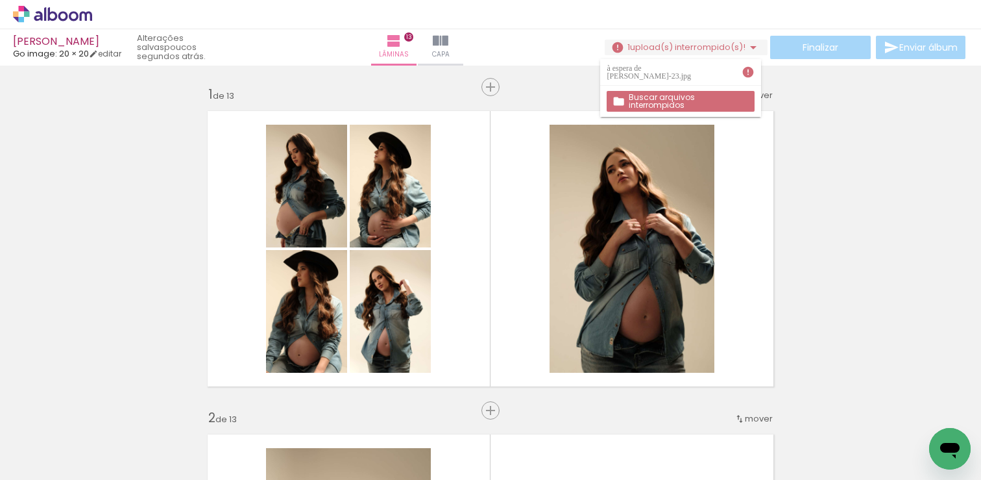
click at [678, 71] on div "à espera de Paulinho-23.jpg" at bounding box center [651, 72] width 88 height 16
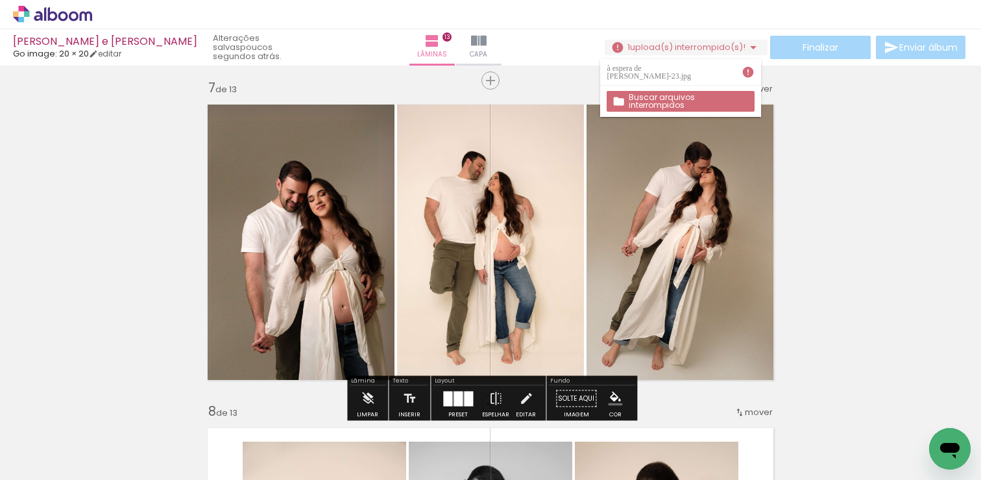
scroll to position [1952, 0]
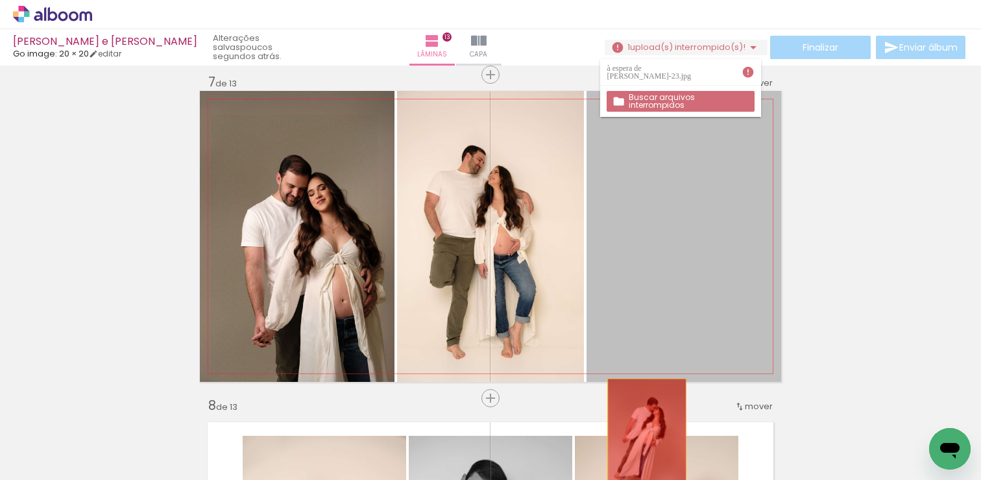
drag, startPoint x: 673, startPoint y: 232, endPoint x: 646, endPoint y: 439, distance: 208.8
click at [646, 439] on quentale-workspace at bounding box center [490, 240] width 981 height 480
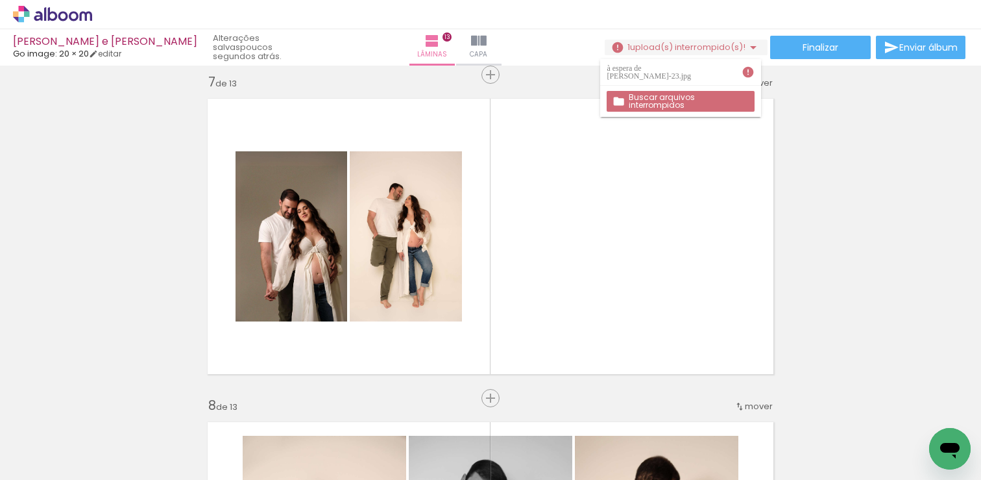
click at [108, 417] on paper-icon-button at bounding box center [101, 410] width 16 height 16
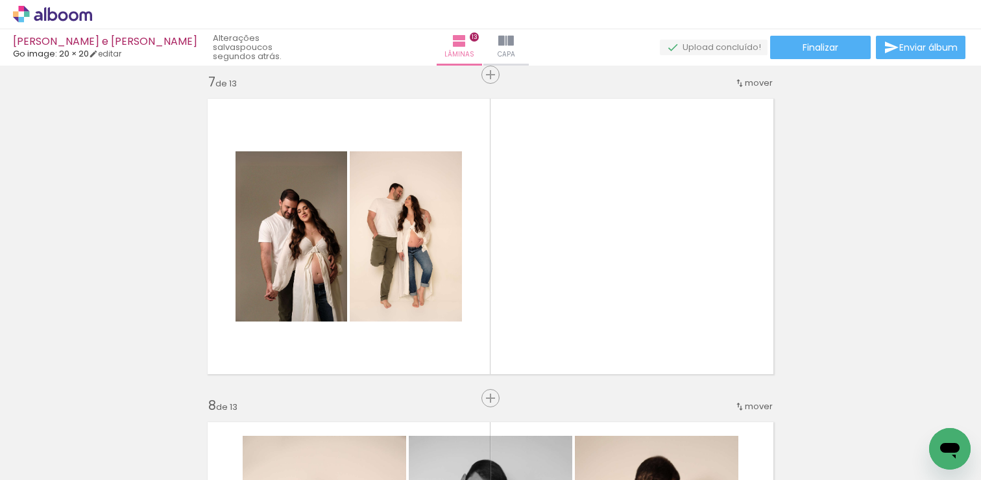
click at [106, 413] on iron-icon at bounding box center [102, 410] width 14 height 14
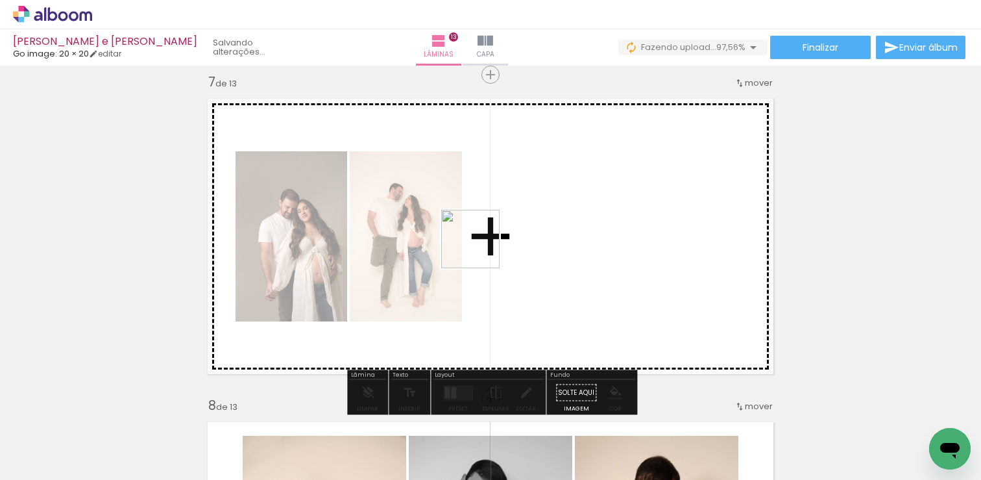
drag, startPoint x: 145, startPoint y: 429, endPoint x: 552, endPoint y: 214, distance: 461.1
click at [552, 214] on quentale-workspace at bounding box center [490, 240] width 981 height 480
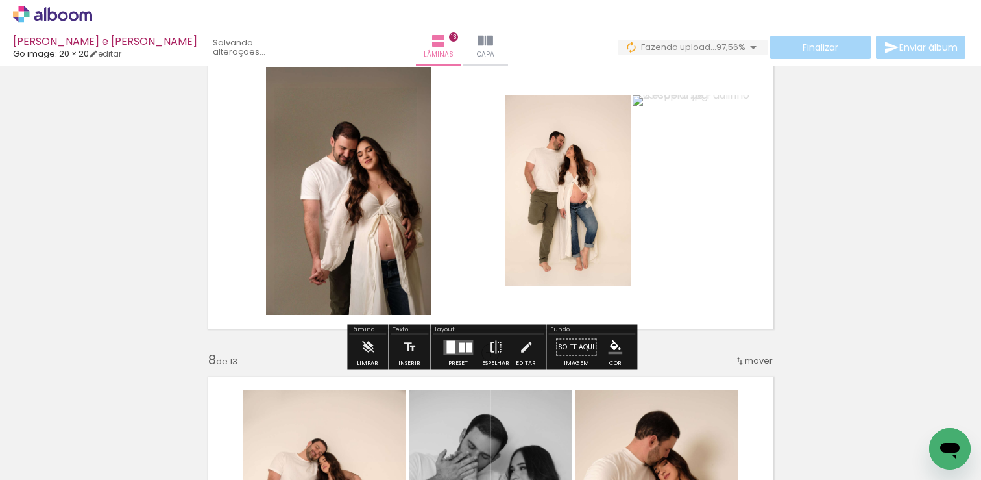
scroll to position [1989, 0]
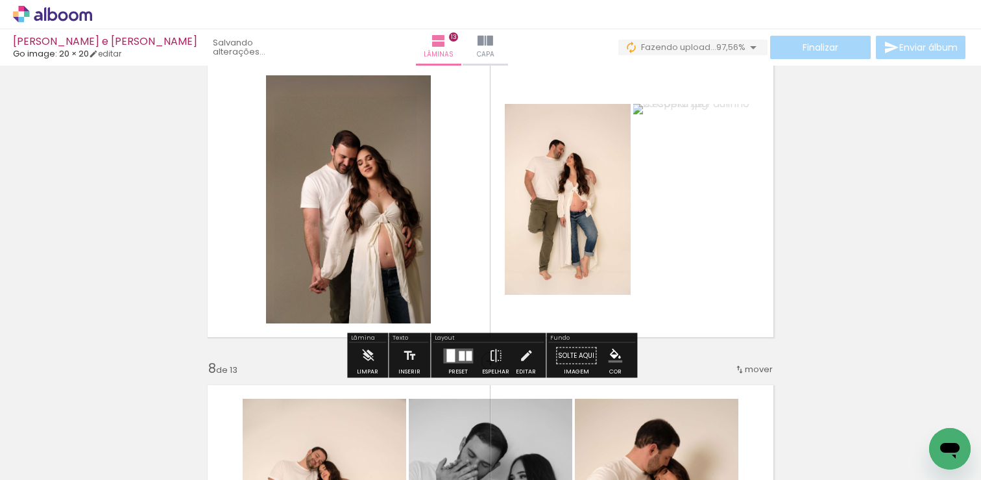
click at [453, 362] on quentale-layouter at bounding box center [458, 355] width 30 height 15
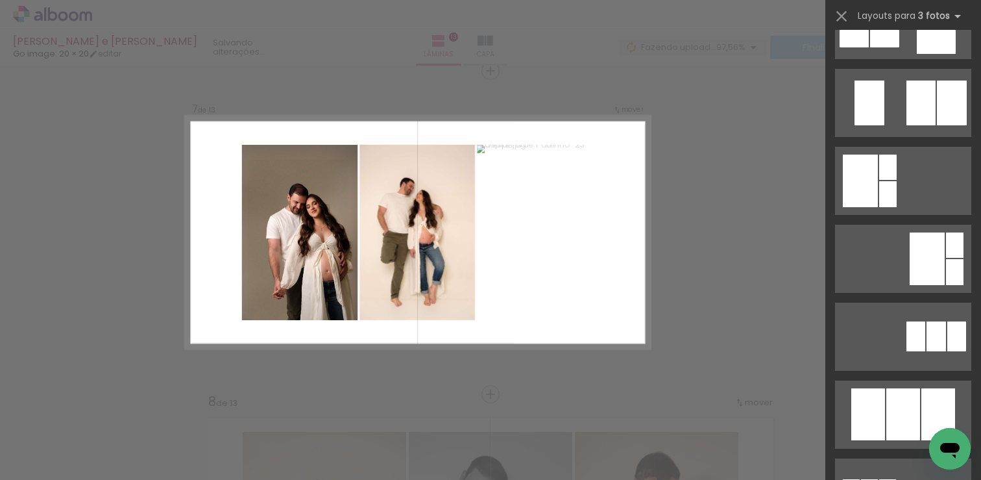
scroll to position [597, 0]
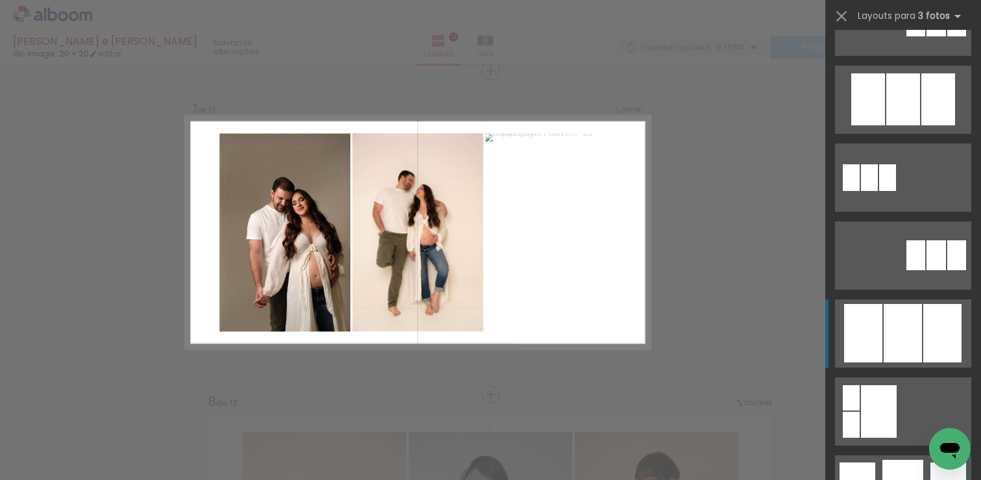
click at [896, 338] on div at bounding box center [903, 333] width 38 height 58
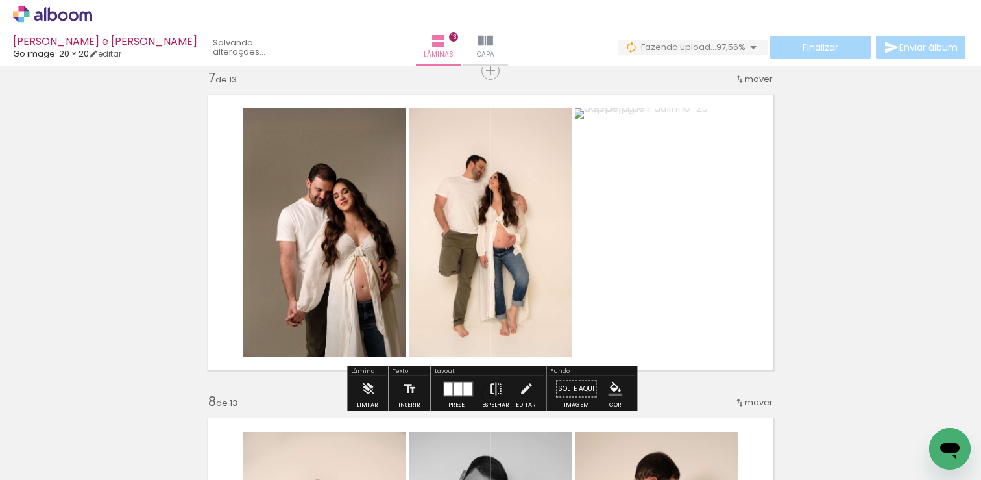
click at [724, 45] on span "97,56%" at bounding box center [731, 47] width 29 height 12
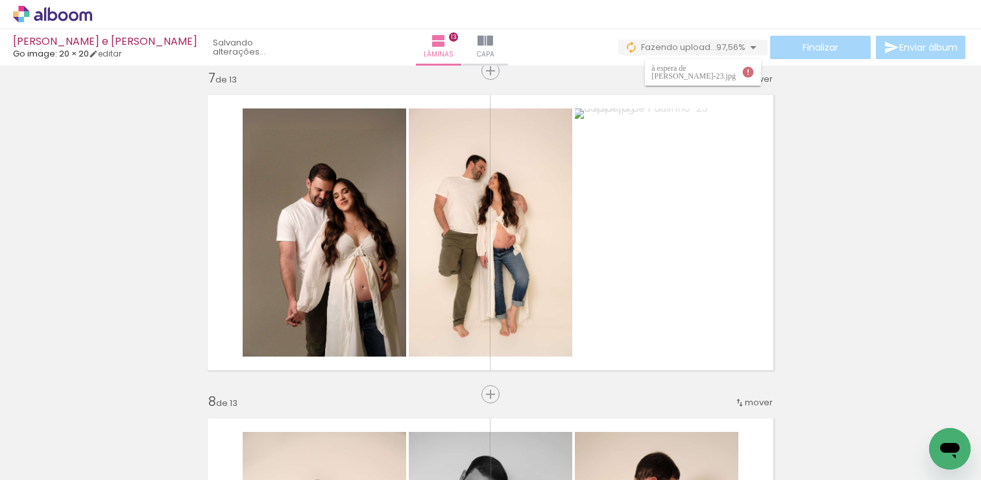
click at [746, 72] on iron-icon at bounding box center [748, 72] width 13 height 13
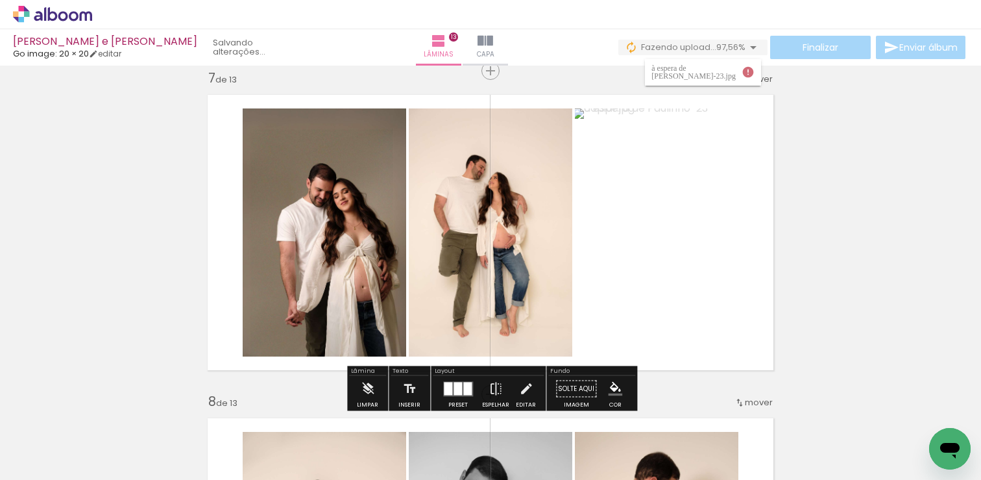
click at [733, 43] on span "97,56%" at bounding box center [731, 47] width 29 height 12
click at [750, 50] on iron-icon at bounding box center [754, 48] width 16 height 16
click at [733, 48] on span "97,56%" at bounding box center [731, 47] width 29 height 12
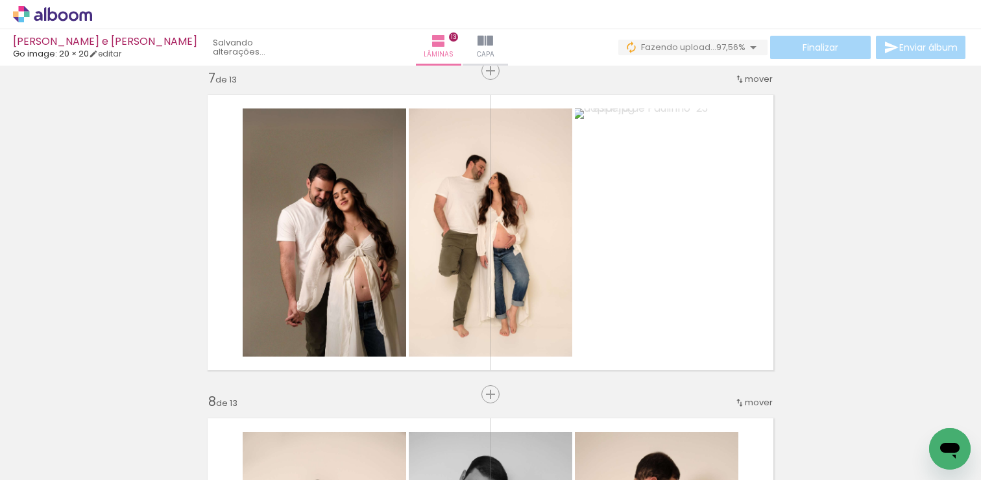
click at [754, 49] on iron-icon at bounding box center [754, 48] width 16 height 16
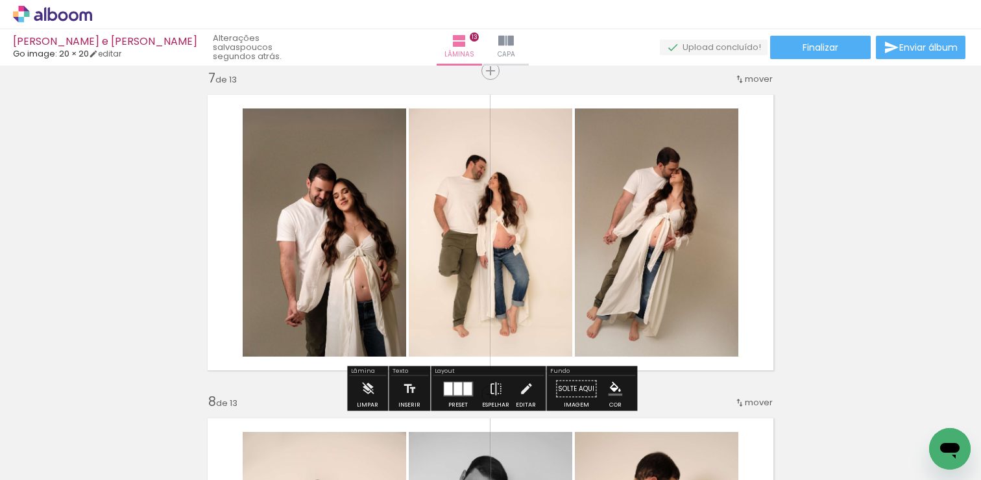
scroll to position [597, 0]
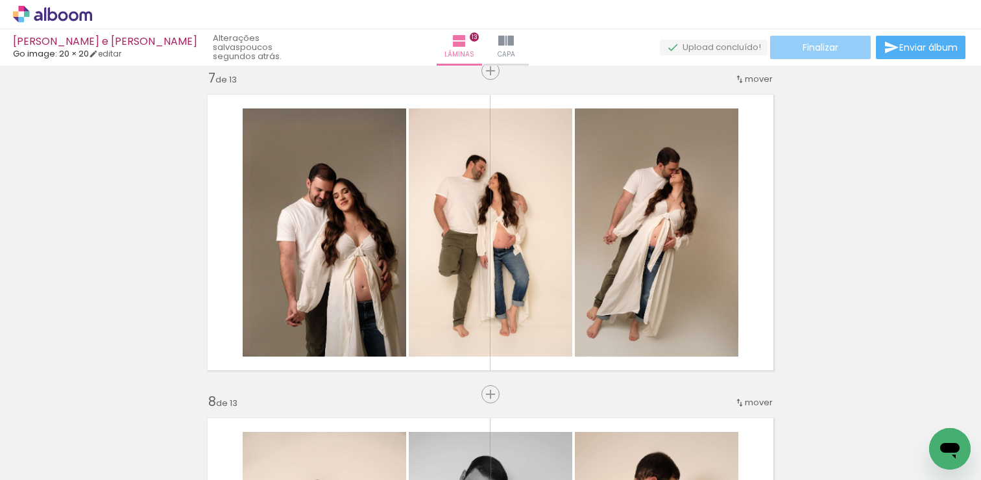
click at [828, 46] on span "Finalizar" at bounding box center [821, 47] width 36 height 9
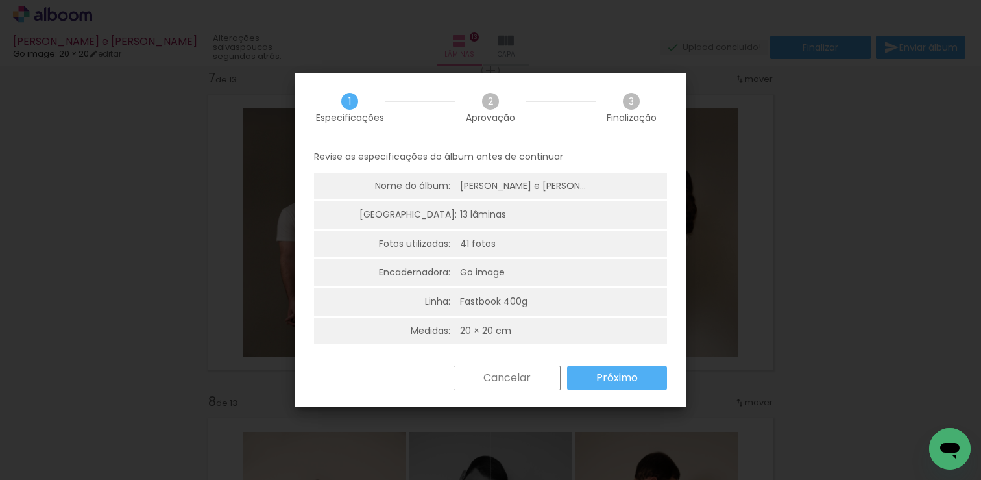
click at [647, 378] on paper-button "Próximo" at bounding box center [617, 377] width 100 height 23
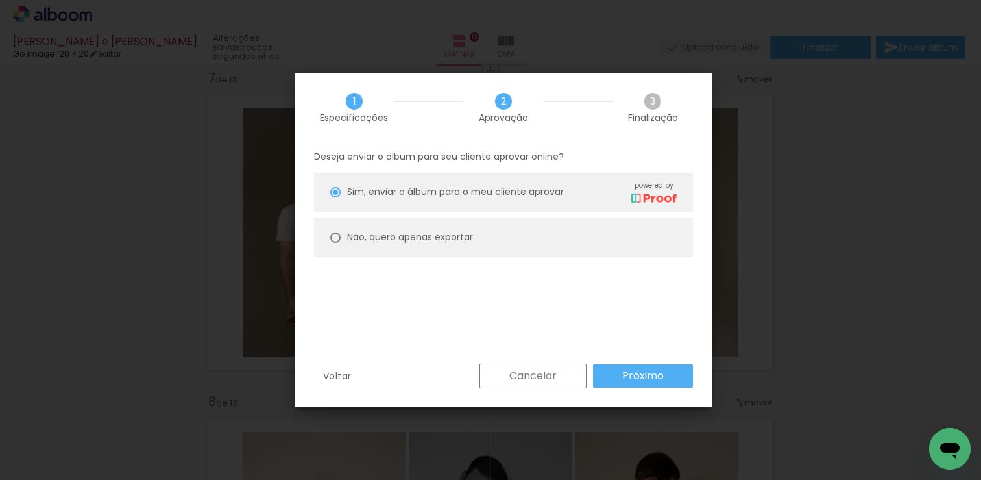
click at [480, 220] on paper-radio-button "Não, quero apenas exportar" at bounding box center [503, 237] width 379 height 39
type paper-radio-button "on"
click at [0, 0] on slot "Próximo" at bounding box center [0, 0] width 0 height 0
type input "Alta, 300 DPI"
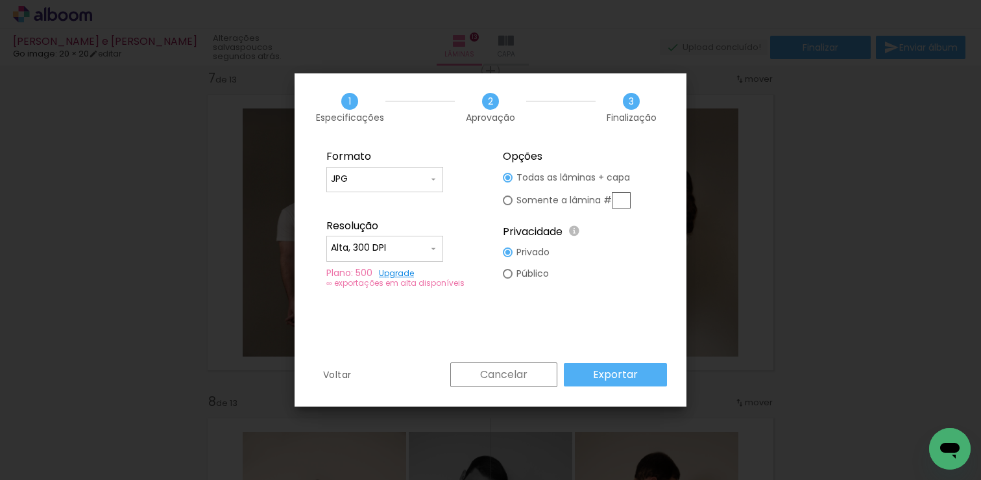
click at [0, 0] on slot "Exportar" at bounding box center [0, 0] width 0 height 0
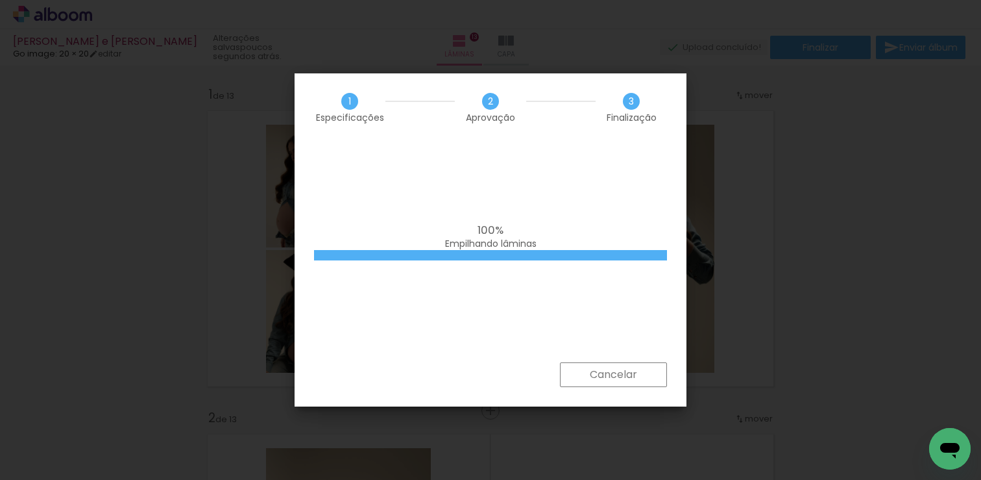
scroll to position [597, 0]
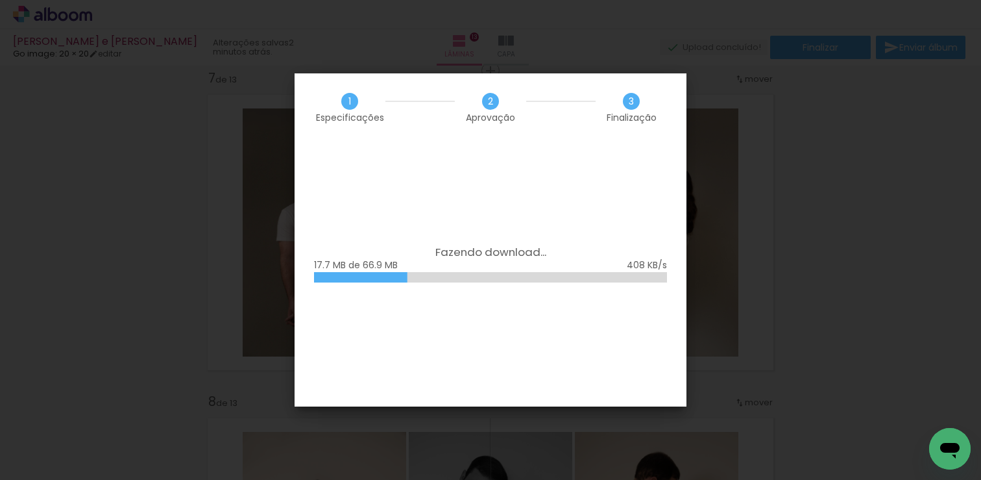
scroll to position [597, 0]
